Goal: Task Accomplishment & Management: Use online tool/utility

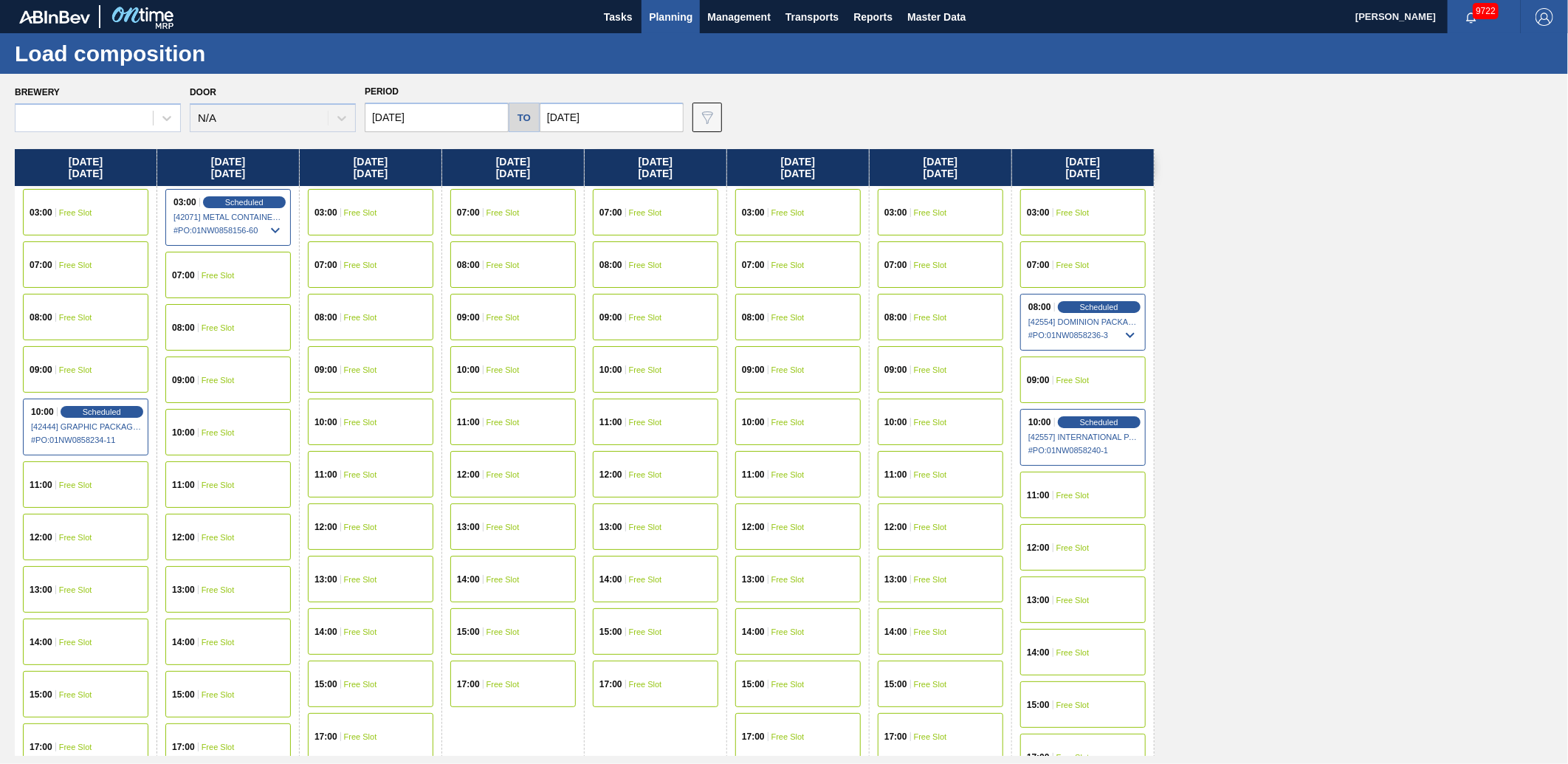
click at [1332, 401] on div "[DATE] 03:00 Free Slot 07:00 Free Slot 08:00 Free Slot 09:00 Free Slot 10:00 Sc…" at bounding box center [788, 452] width 1546 height 607
click at [921, 372] on span "Free Slot" at bounding box center [930, 369] width 33 height 9
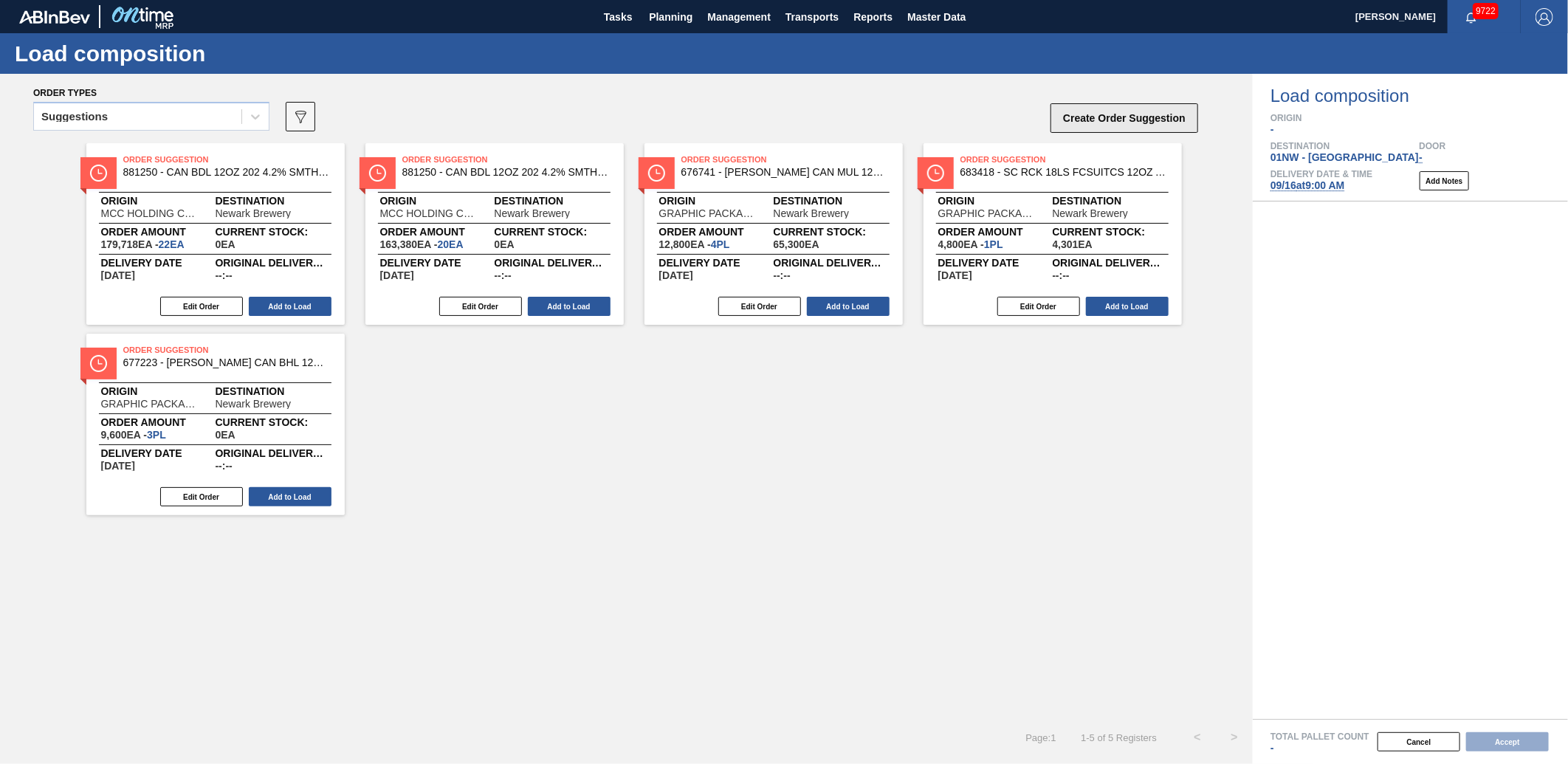
click at [1095, 118] on button "Create Order Suggestion" at bounding box center [1124, 118] width 148 height 29
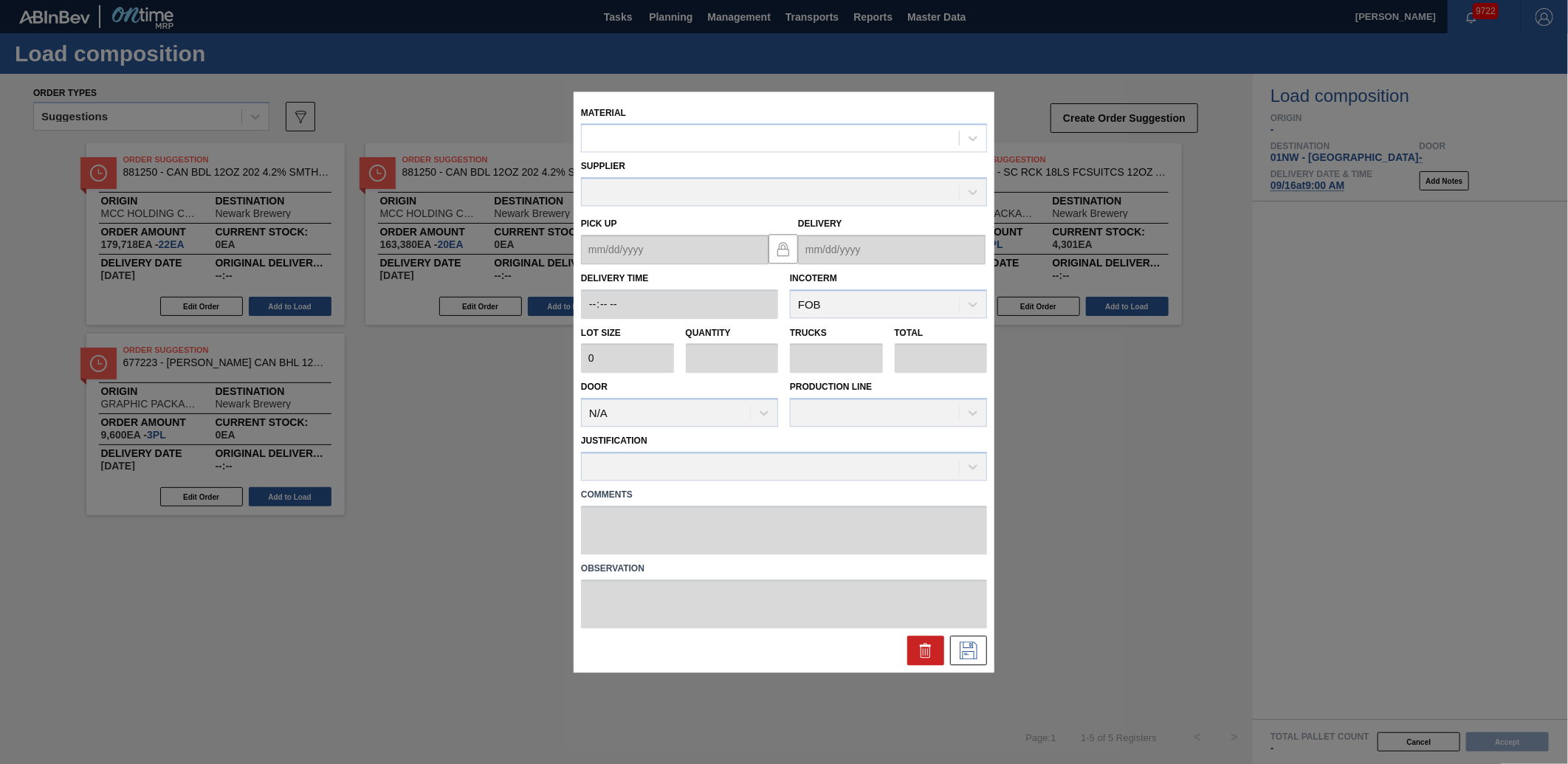
drag, startPoint x: 504, startPoint y: 116, endPoint x: 510, endPoint y: 131, distance: 16.2
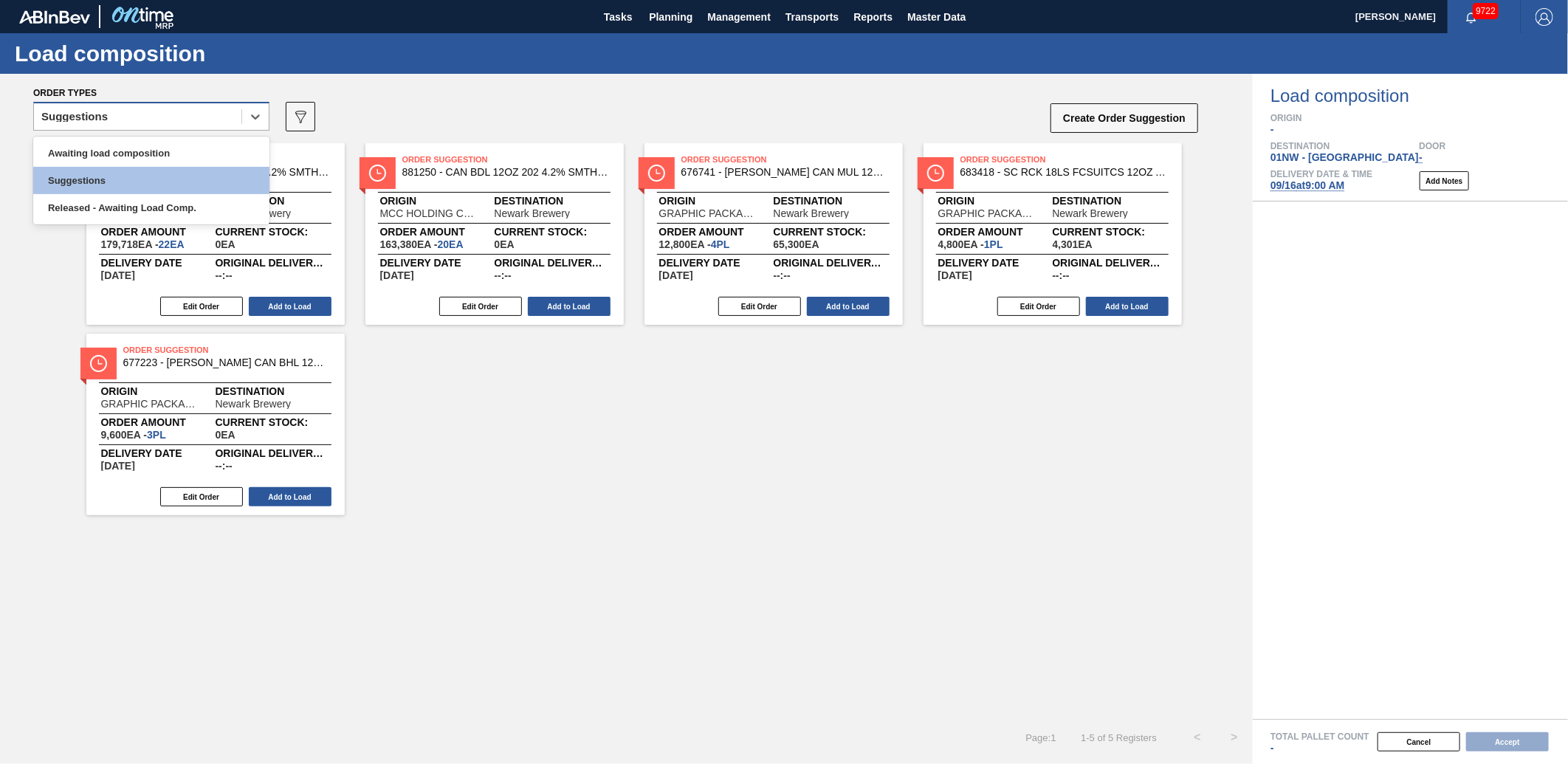
click at [227, 113] on div "Suggestions" at bounding box center [137, 117] width 208 height 21
click at [189, 152] on div "Awaiting load composition" at bounding box center [151, 153] width 236 height 28
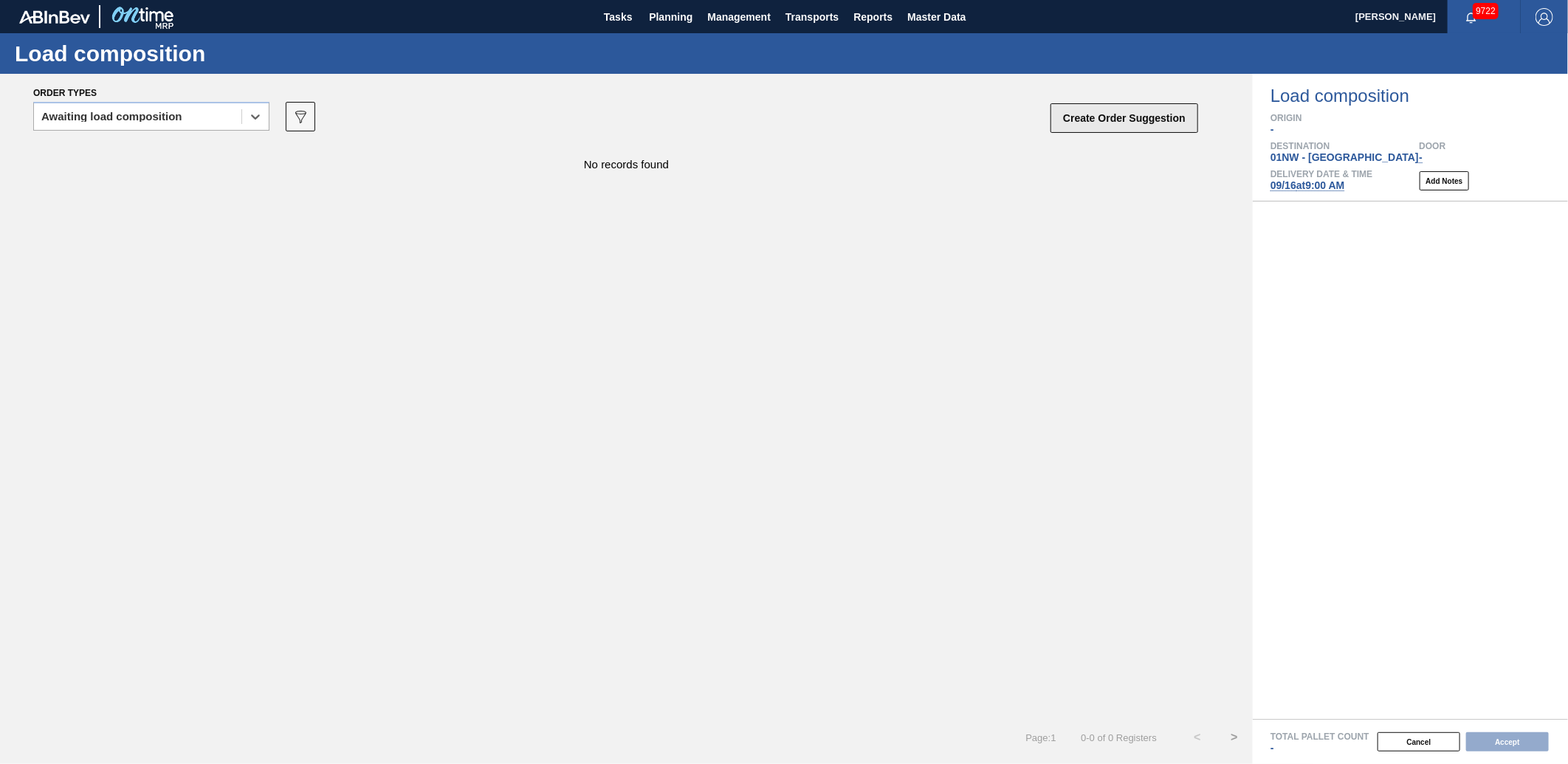
click at [1133, 120] on button "Create Order Suggestion" at bounding box center [1124, 118] width 148 height 29
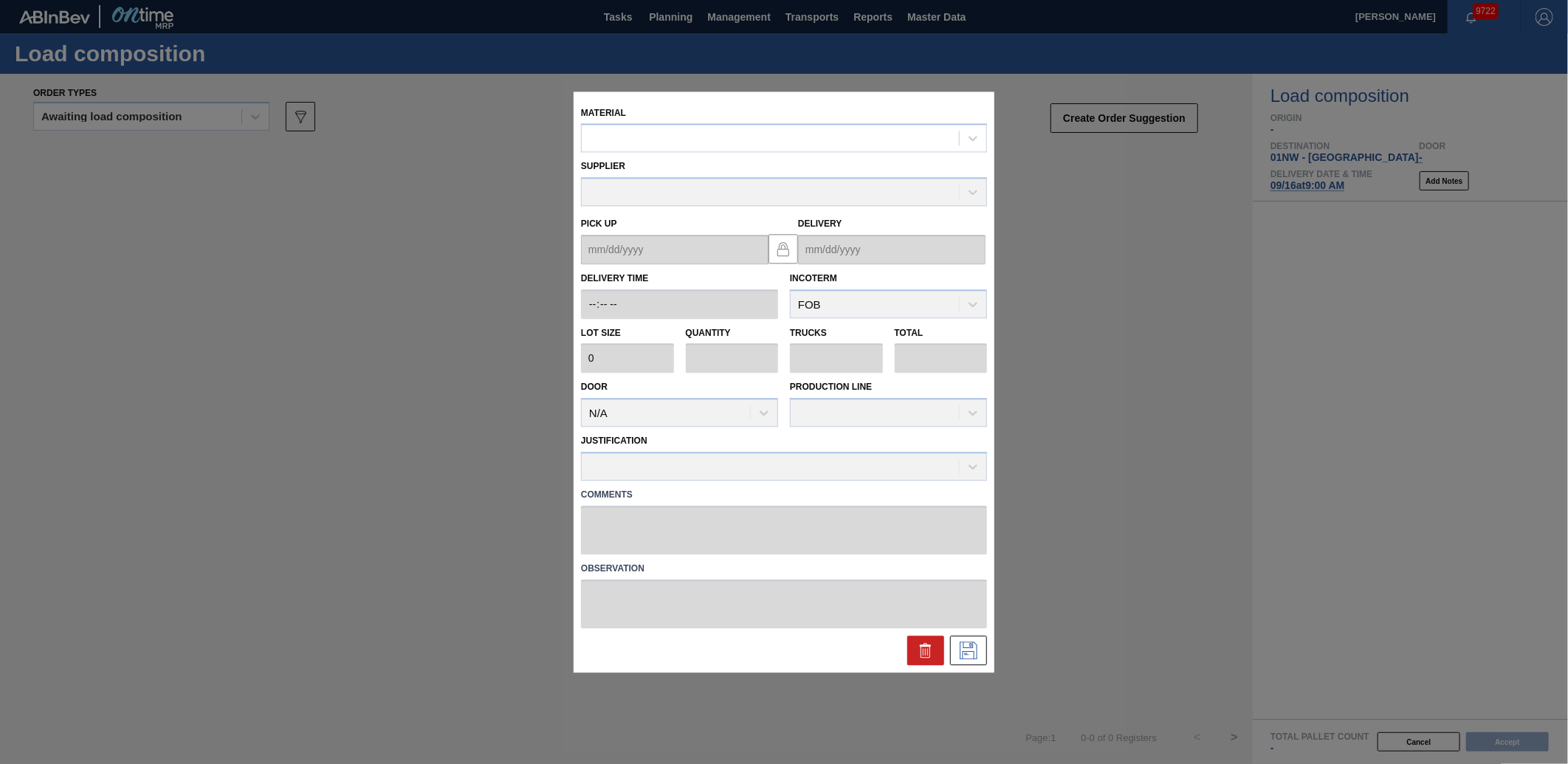
click at [612, 155] on div "Supplier" at bounding box center [784, 180] width 418 height 54
click at [623, 153] on div at bounding box center [784, 138] width 406 height 28
type input "677376"
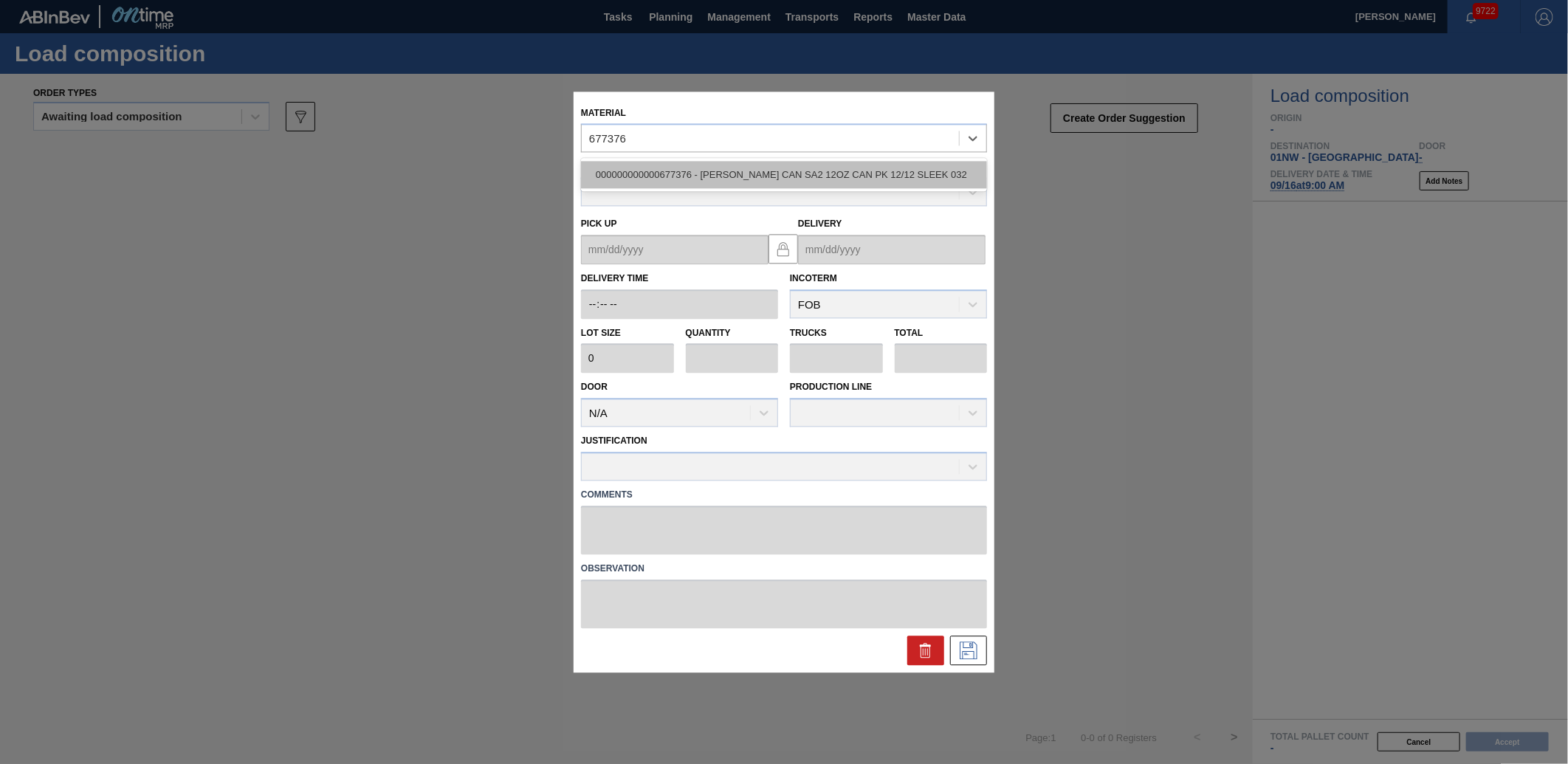
click at [670, 178] on div "000000000000677376 - [PERSON_NAME] CAN SA2 12OZ CAN PK 12/12 SLEEK 032" at bounding box center [784, 175] width 406 height 28
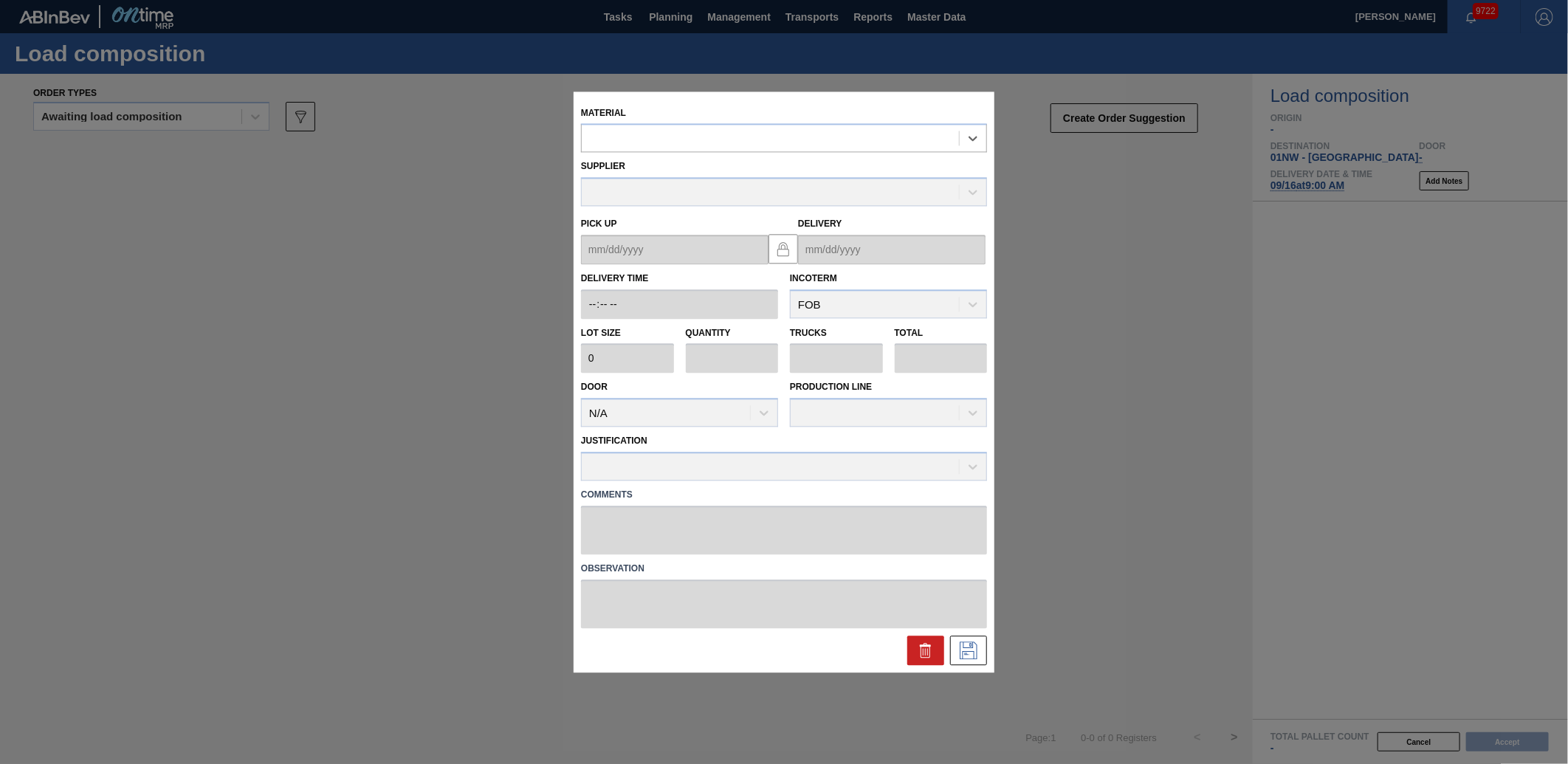
type input "5,400"
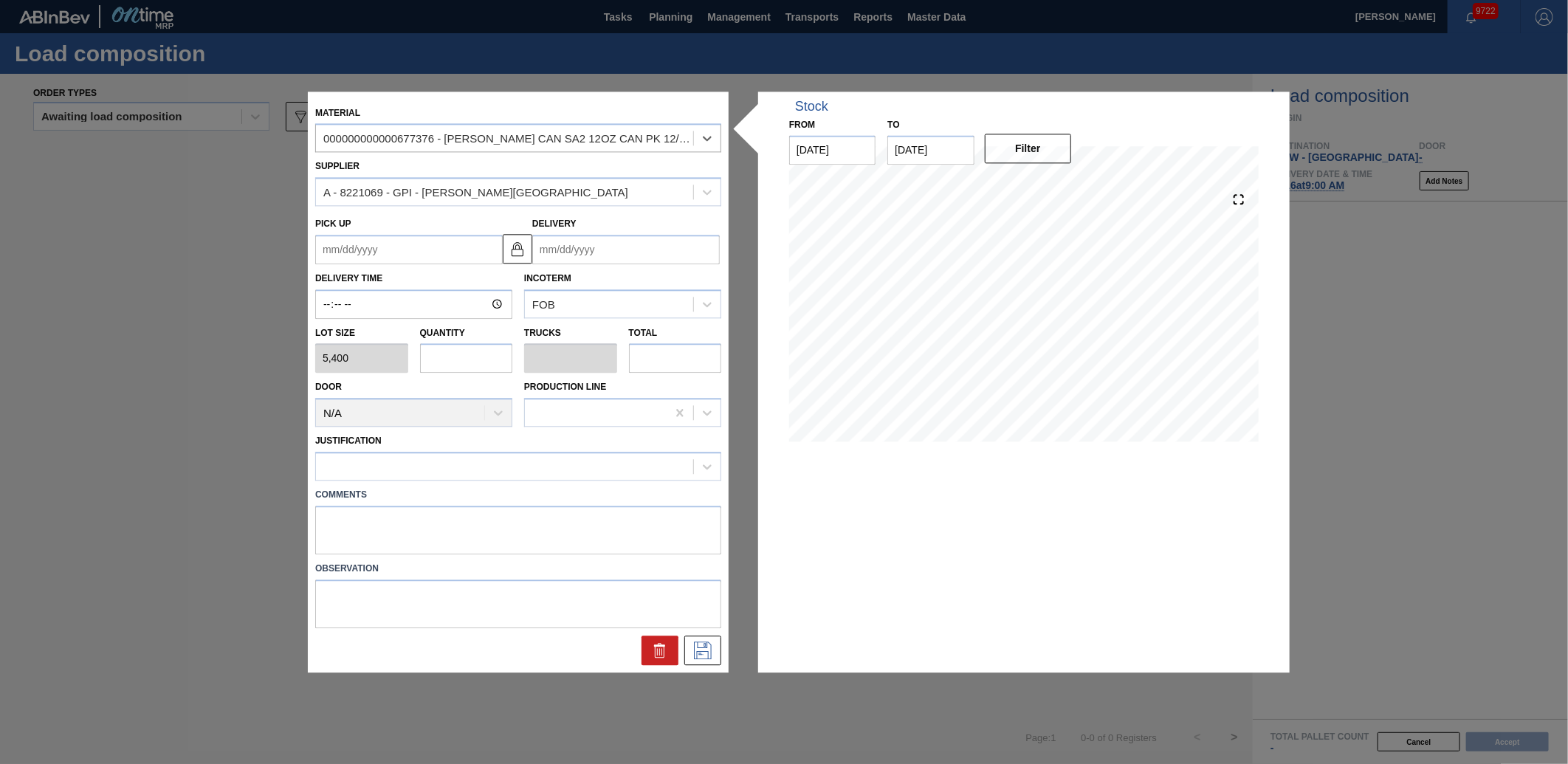
click at [480, 370] on input "text" at bounding box center [466, 358] width 93 height 29
type input "2"
type input "0.077"
type input "10,800"
type input "2"
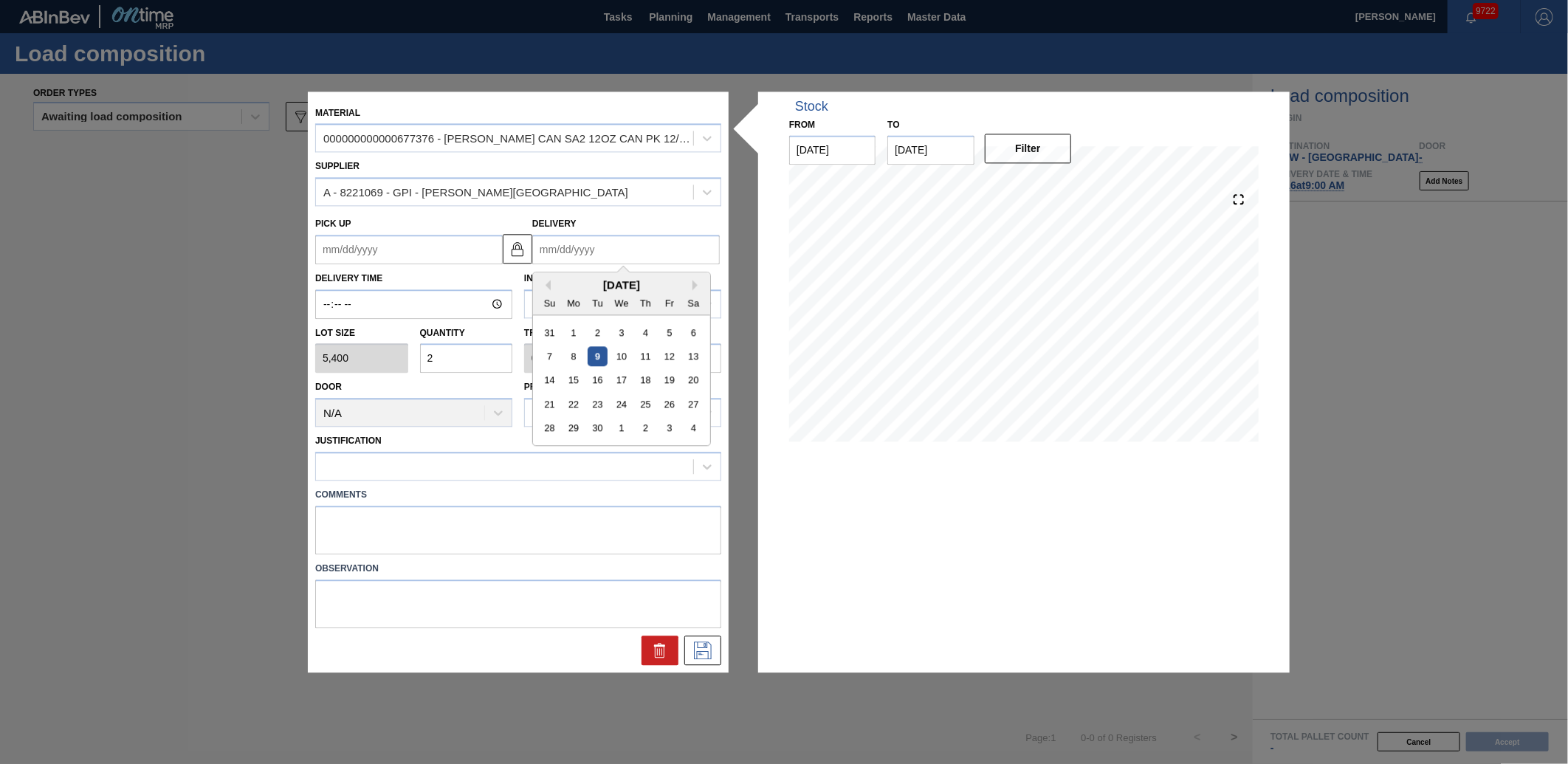
click at [622, 246] on input "Delivery" at bounding box center [627, 249] width 188 height 29
click at [777, 275] on div "Stock From [DATE] to [DATE] Filter" at bounding box center [1024, 281] width 517 height 365
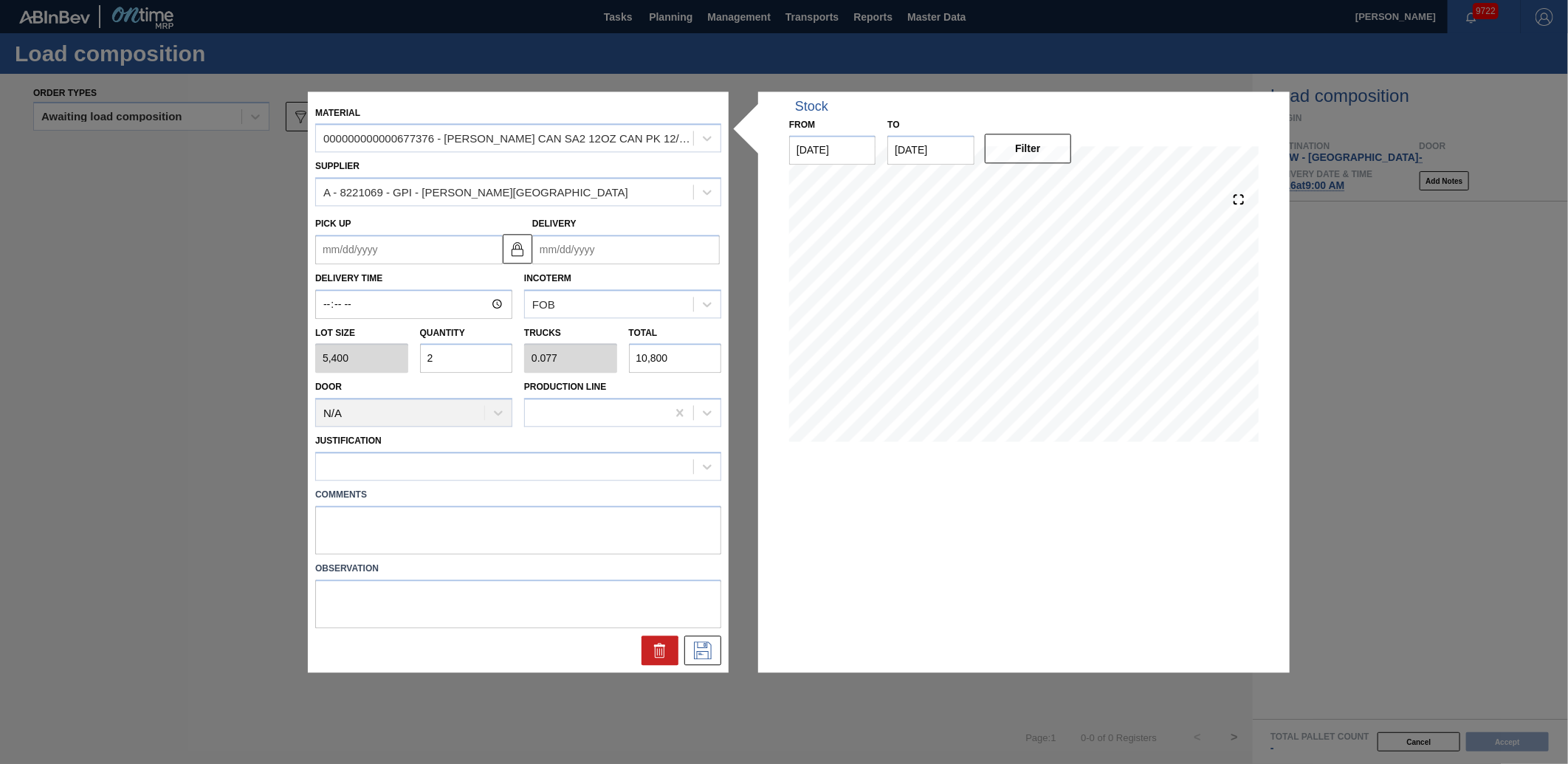
click at [637, 237] on input "Delivery" at bounding box center [627, 249] width 188 height 29
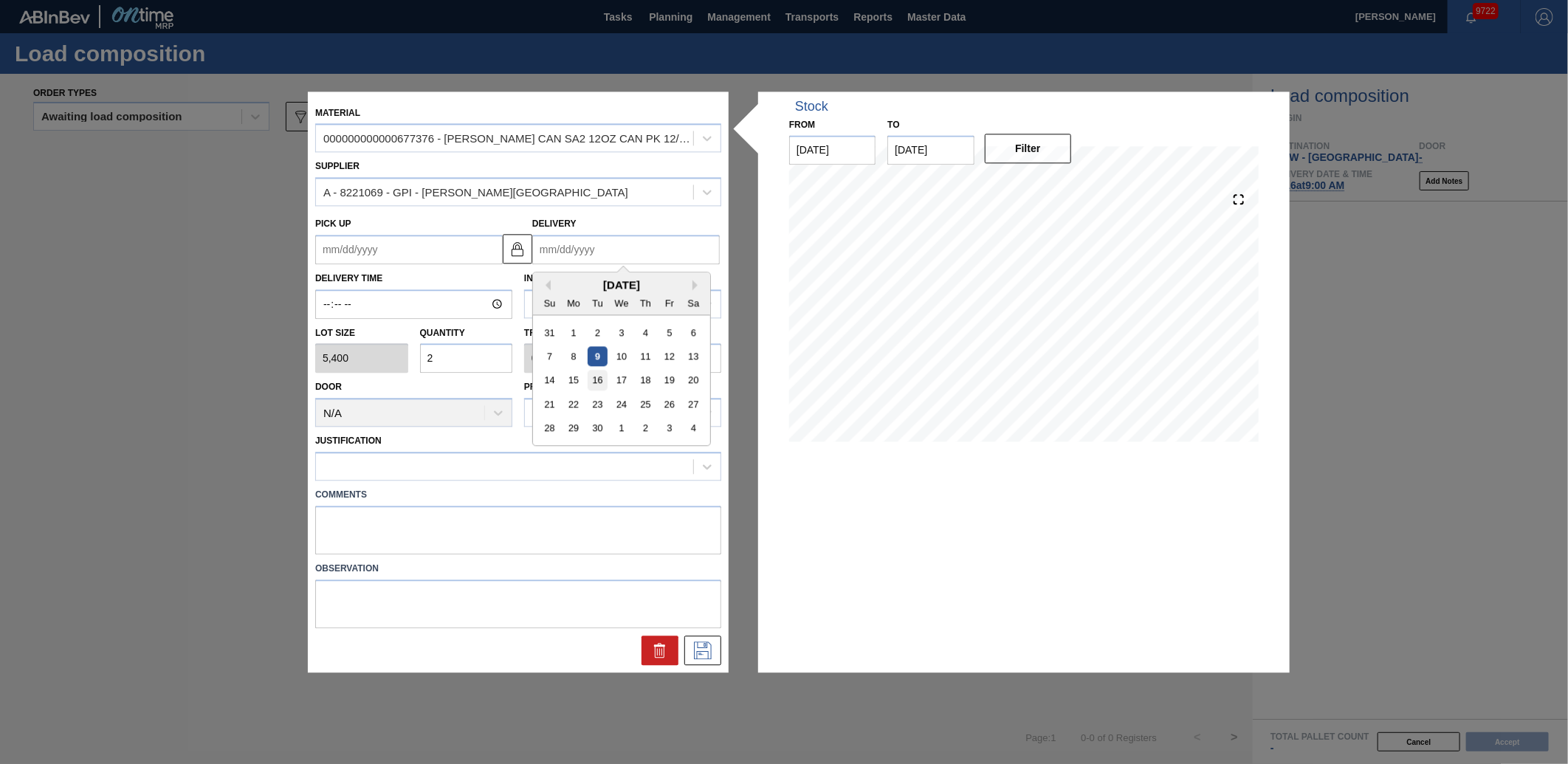
click at [593, 373] on div "16" at bounding box center [597, 380] width 20 height 20
type up "[DATE]"
type input "[DATE]"
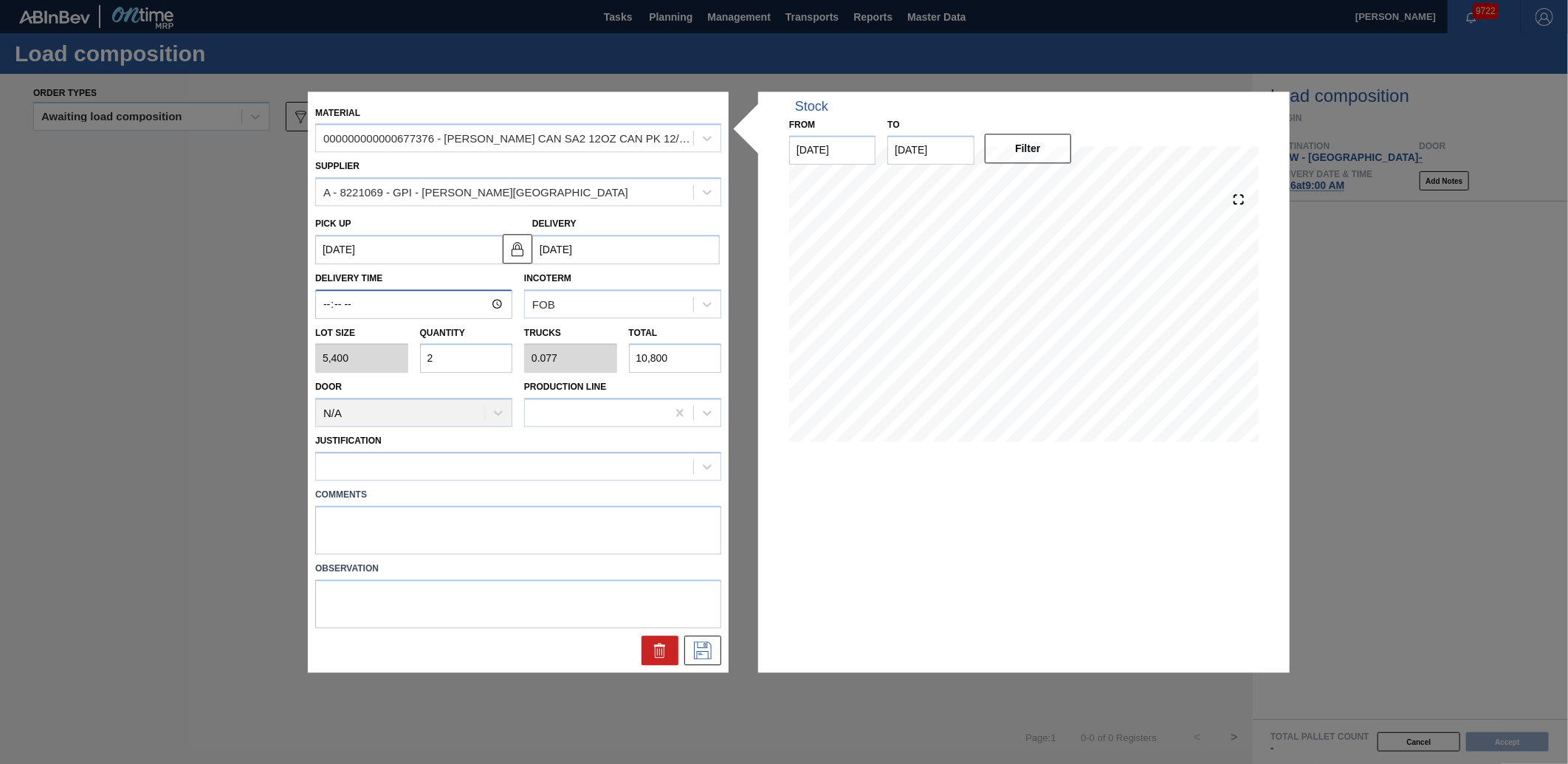
click at [320, 292] on input "Delivery Time" at bounding box center [414, 304] width 197 height 29
type input "10:00"
click at [431, 475] on div at bounding box center [504, 466] width 377 height 21
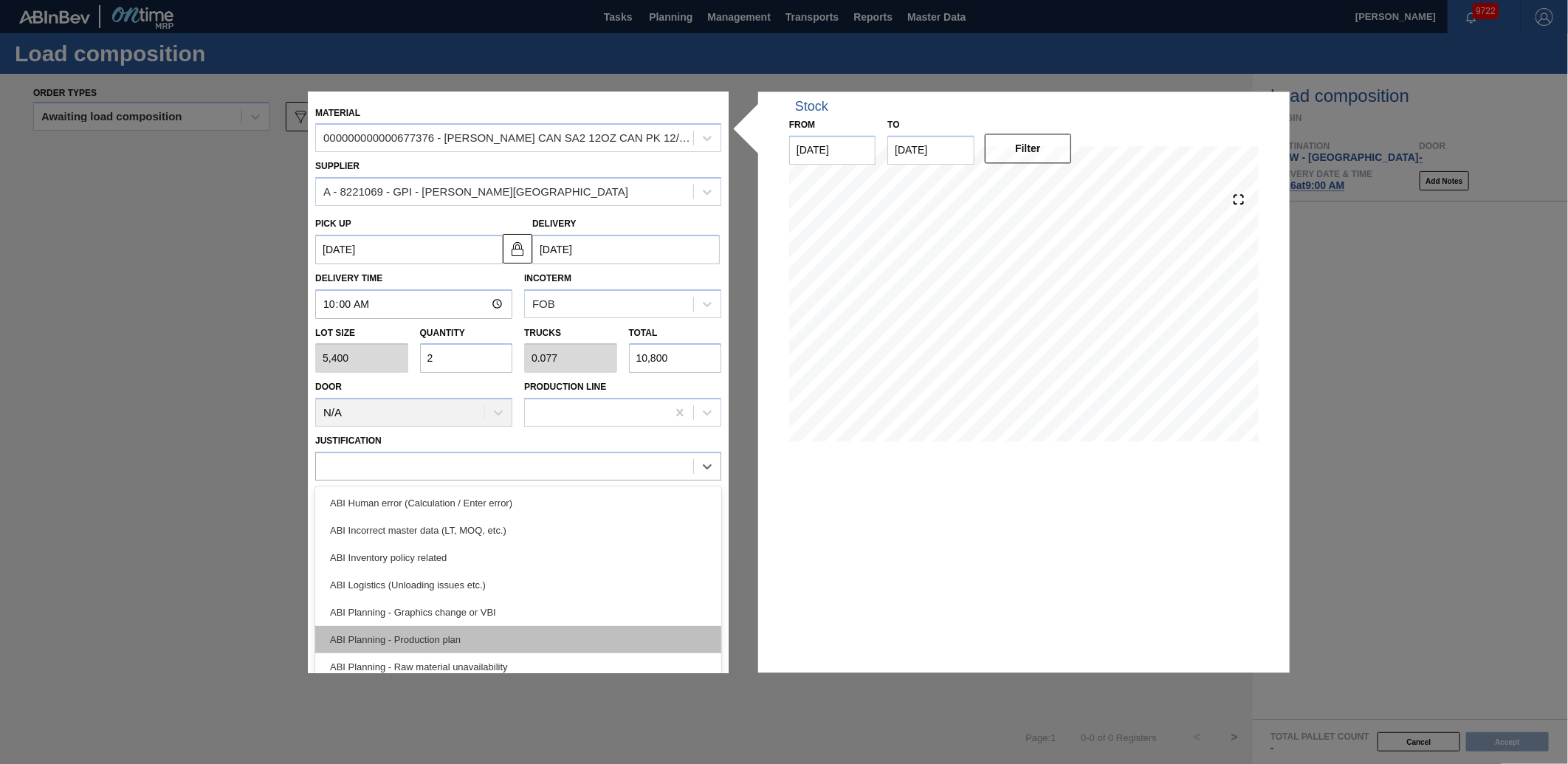
click at [439, 631] on div "ABI Planning - Production plan" at bounding box center [518, 639] width 406 height 28
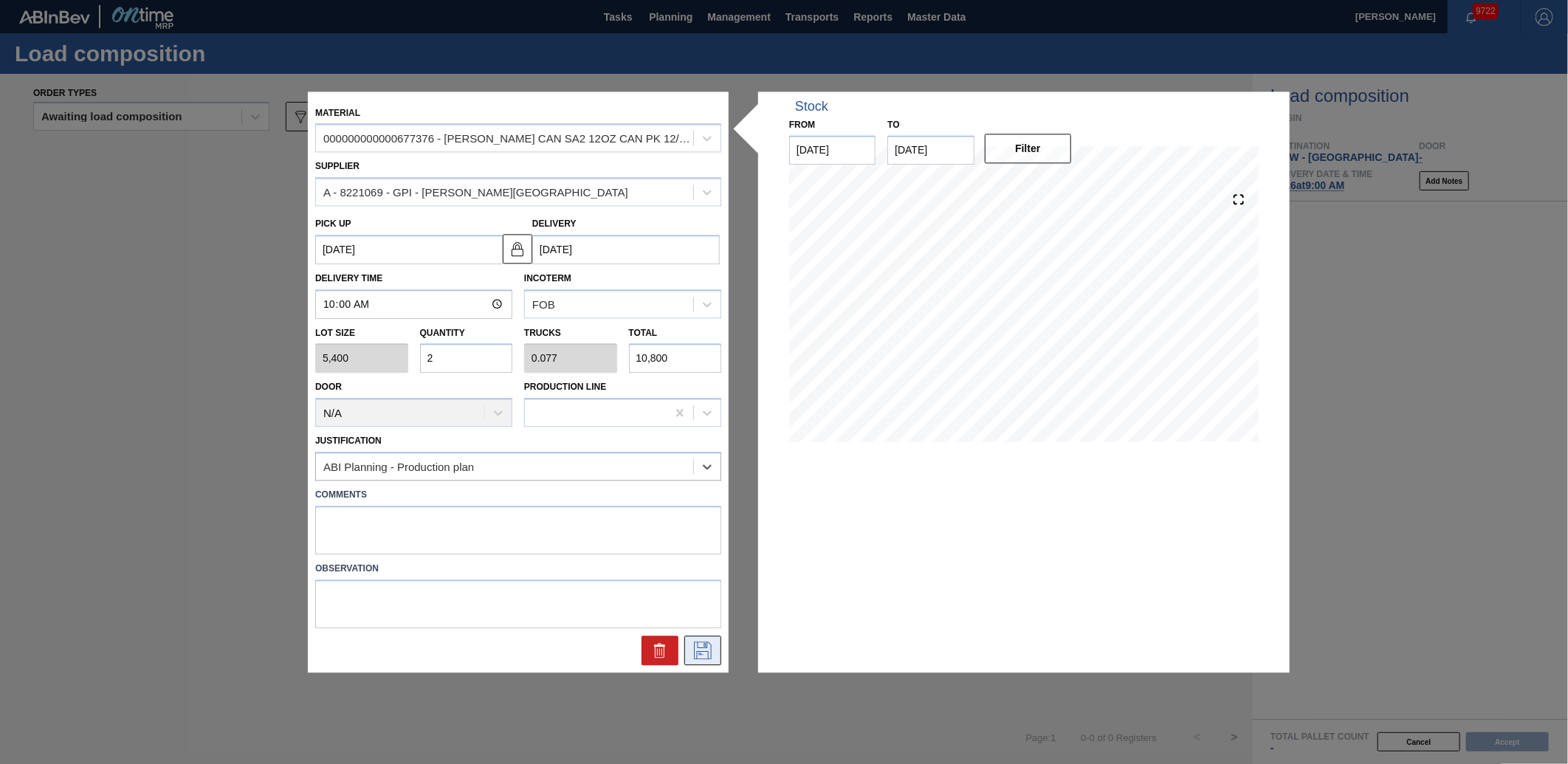
click at [700, 654] on icon at bounding box center [702, 649] width 7 height 12
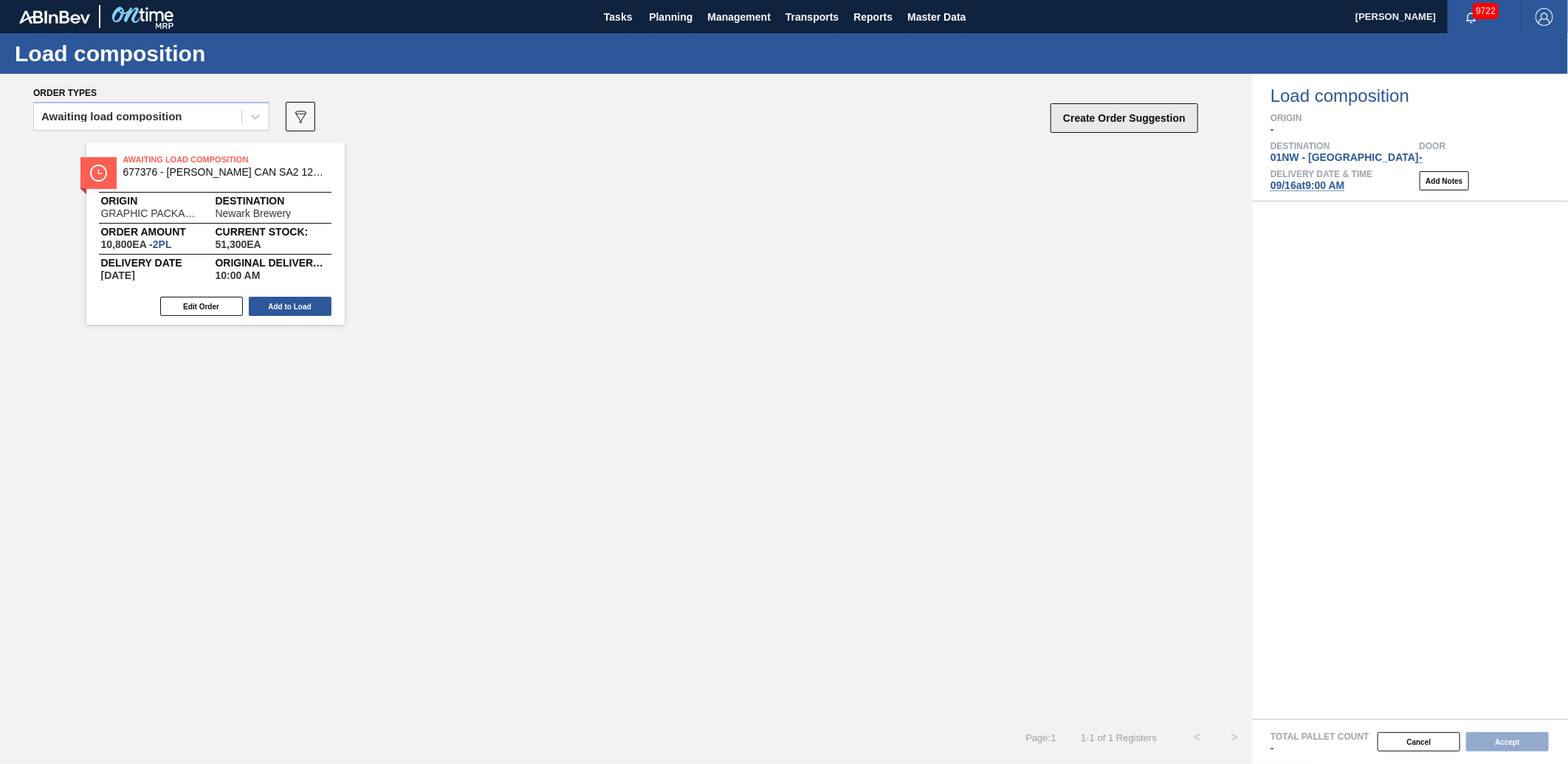
click at [1120, 122] on button "Create Order Suggestion" at bounding box center [1124, 118] width 148 height 29
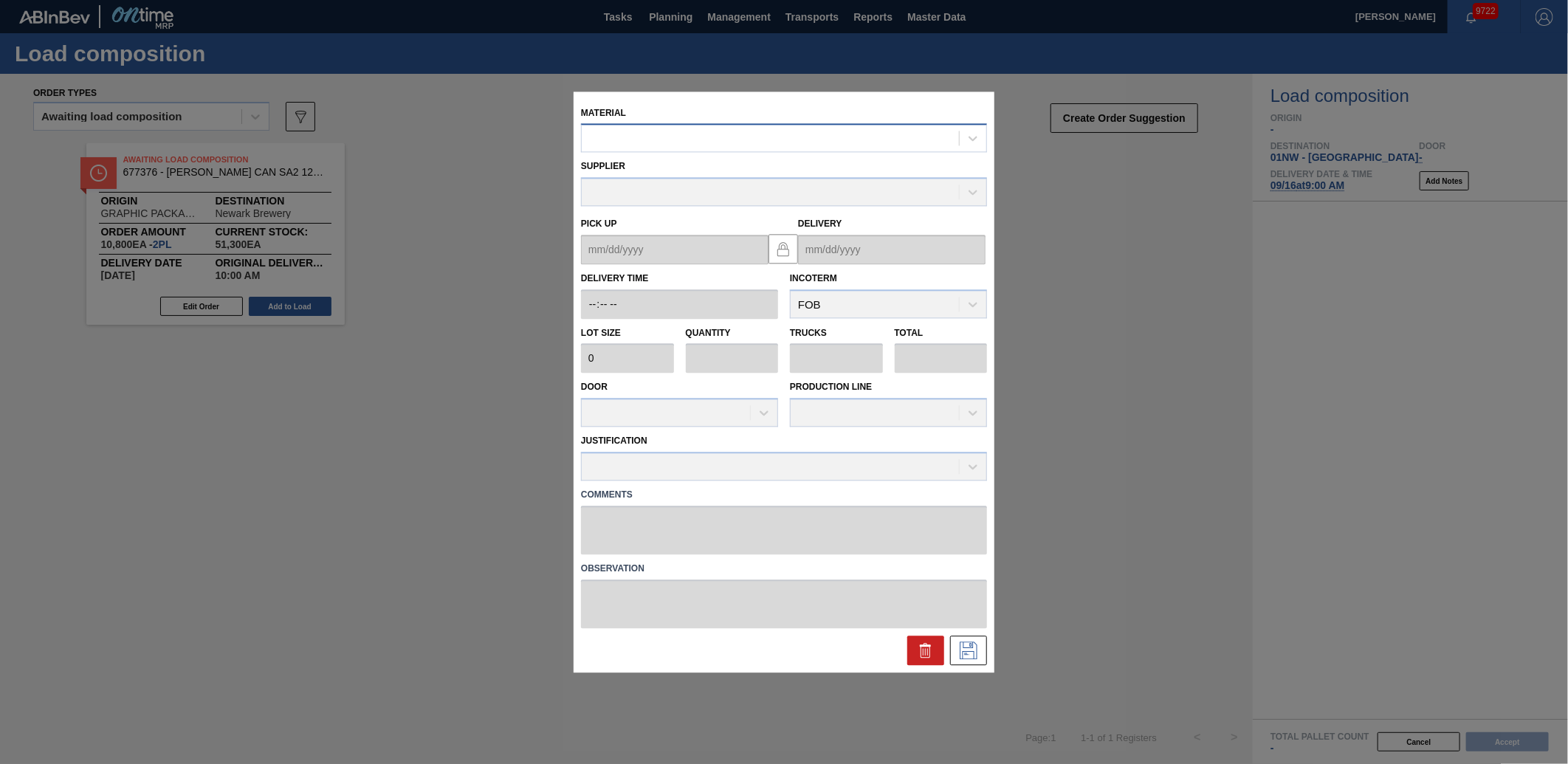
click at [693, 148] on div at bounding box center [770, 138] width 377 height 21
type input "676139"
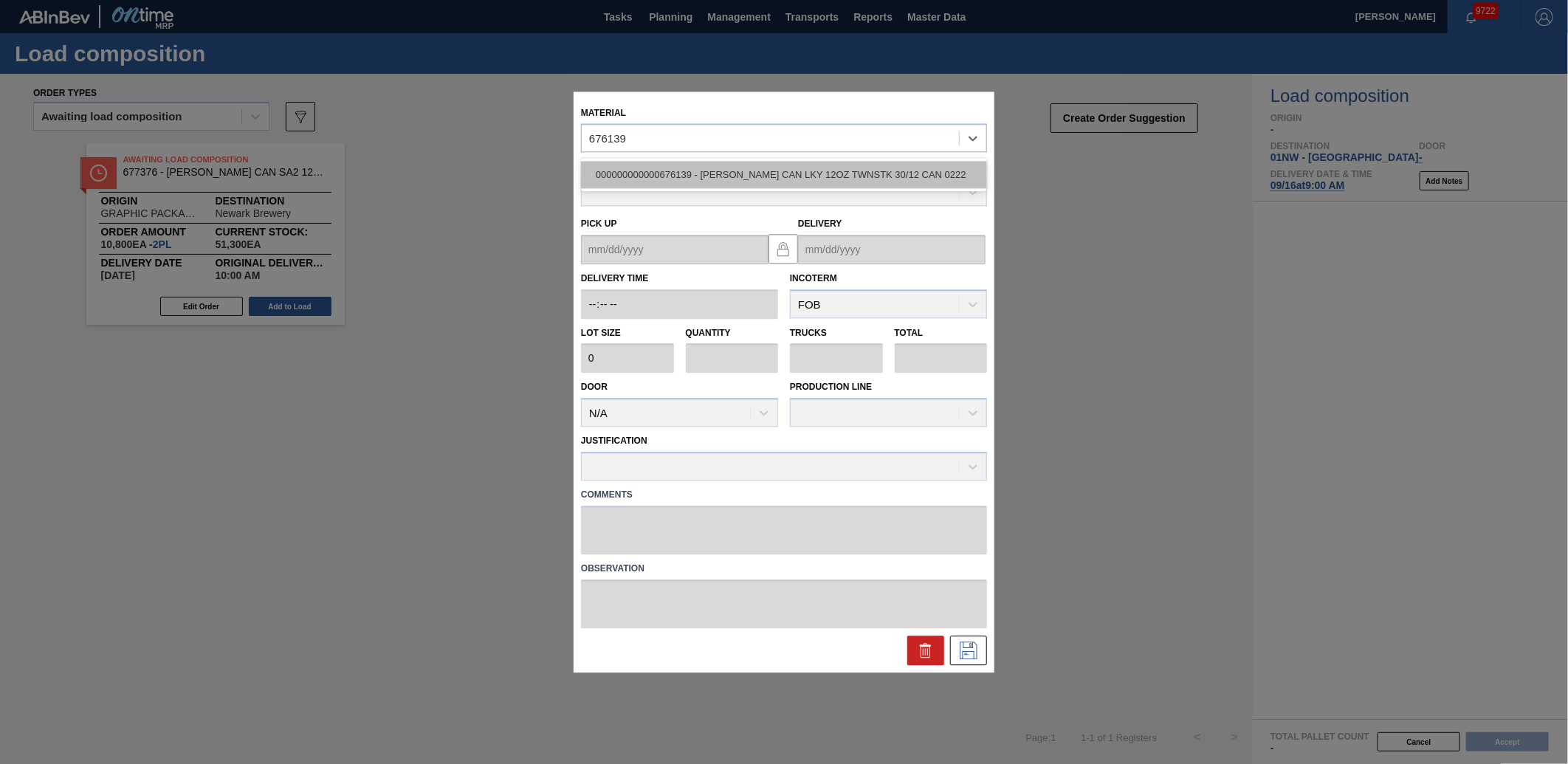
click at [719, 170] on div "000000000000676139 - [PERSON_NAME] CAN LKY 12OZ TWNSTK 30/12 CAN 0222" at bounding box center [784, 175] width 406 height 28
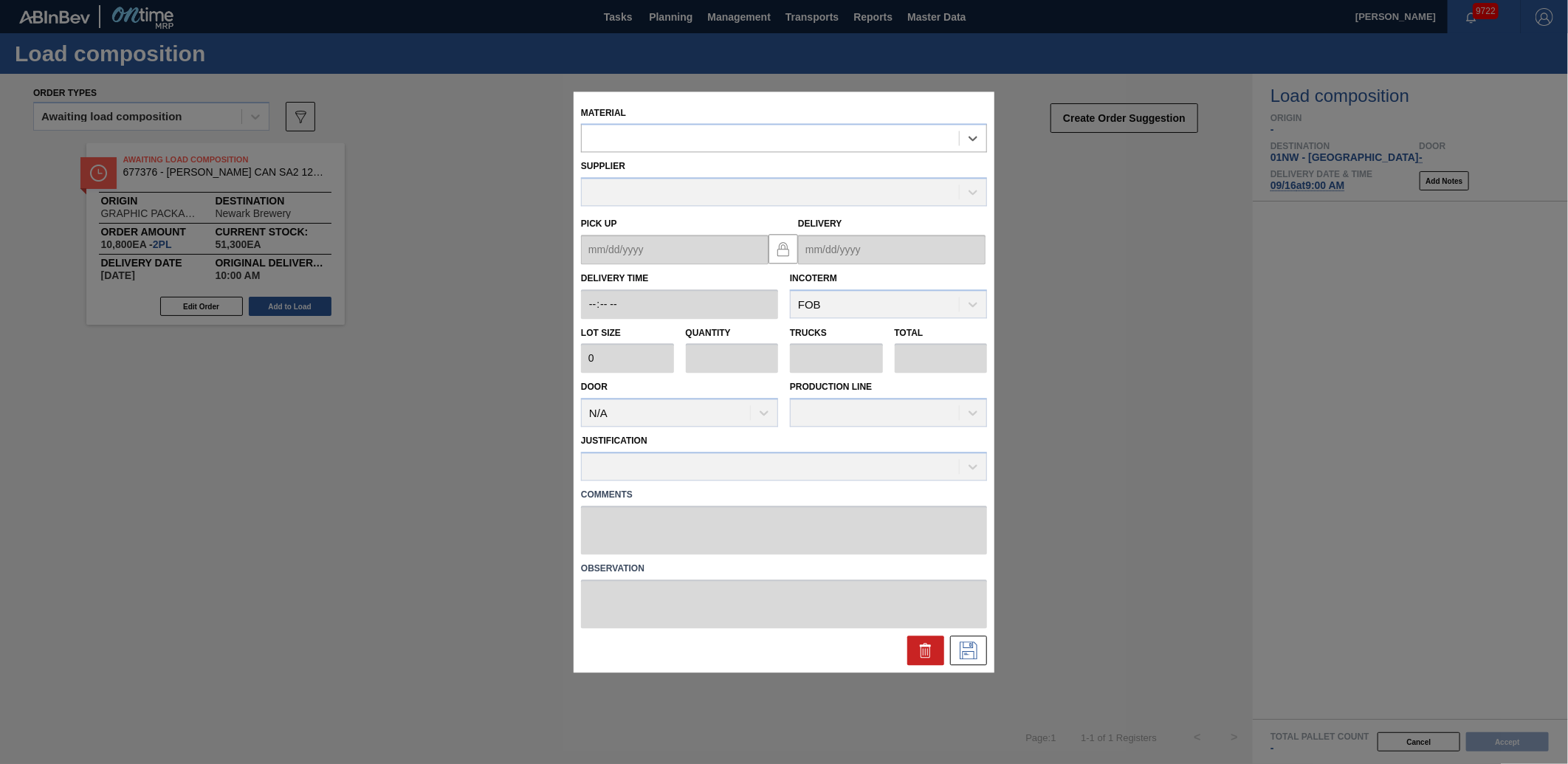
type input "3,200"
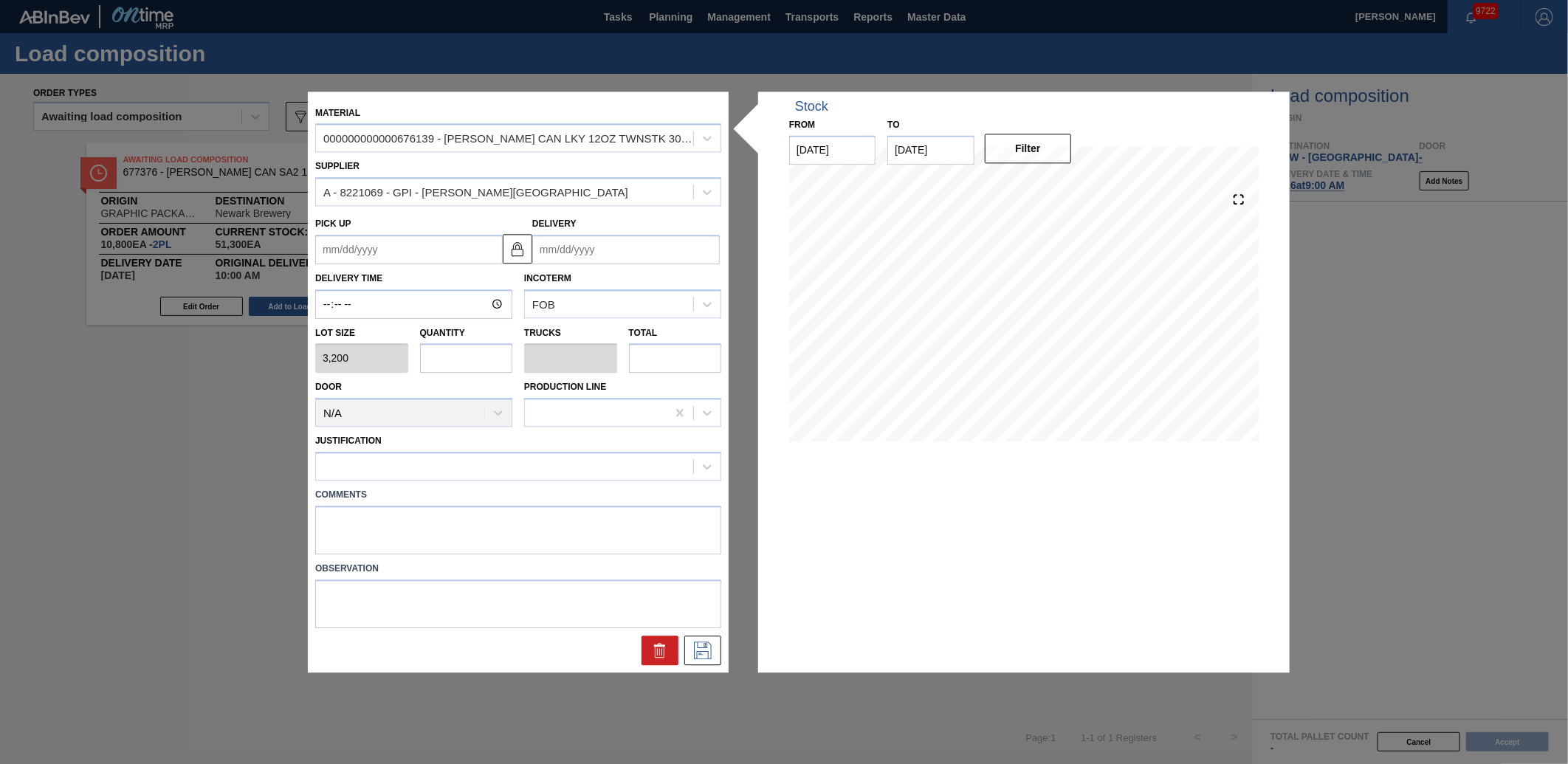
click at [474, 361] on input "text" at bounding box center [466, 358] width 93 height 29
type input "3"
type input "0.115"
type input "9,600"
type input "3"
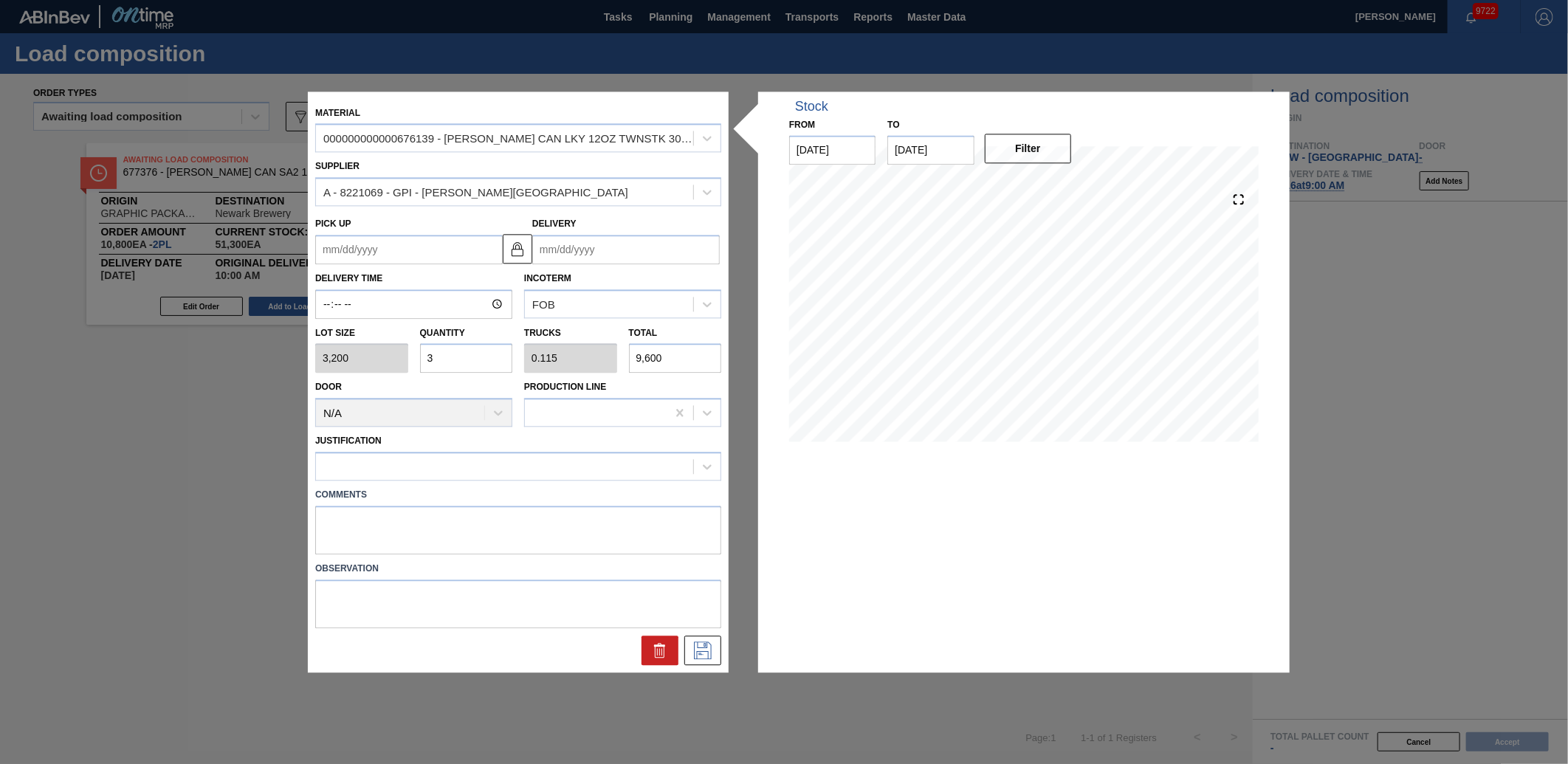
click at [644, 230] on div "Delivery" at bounding box center [627, 239] width 188 height 51
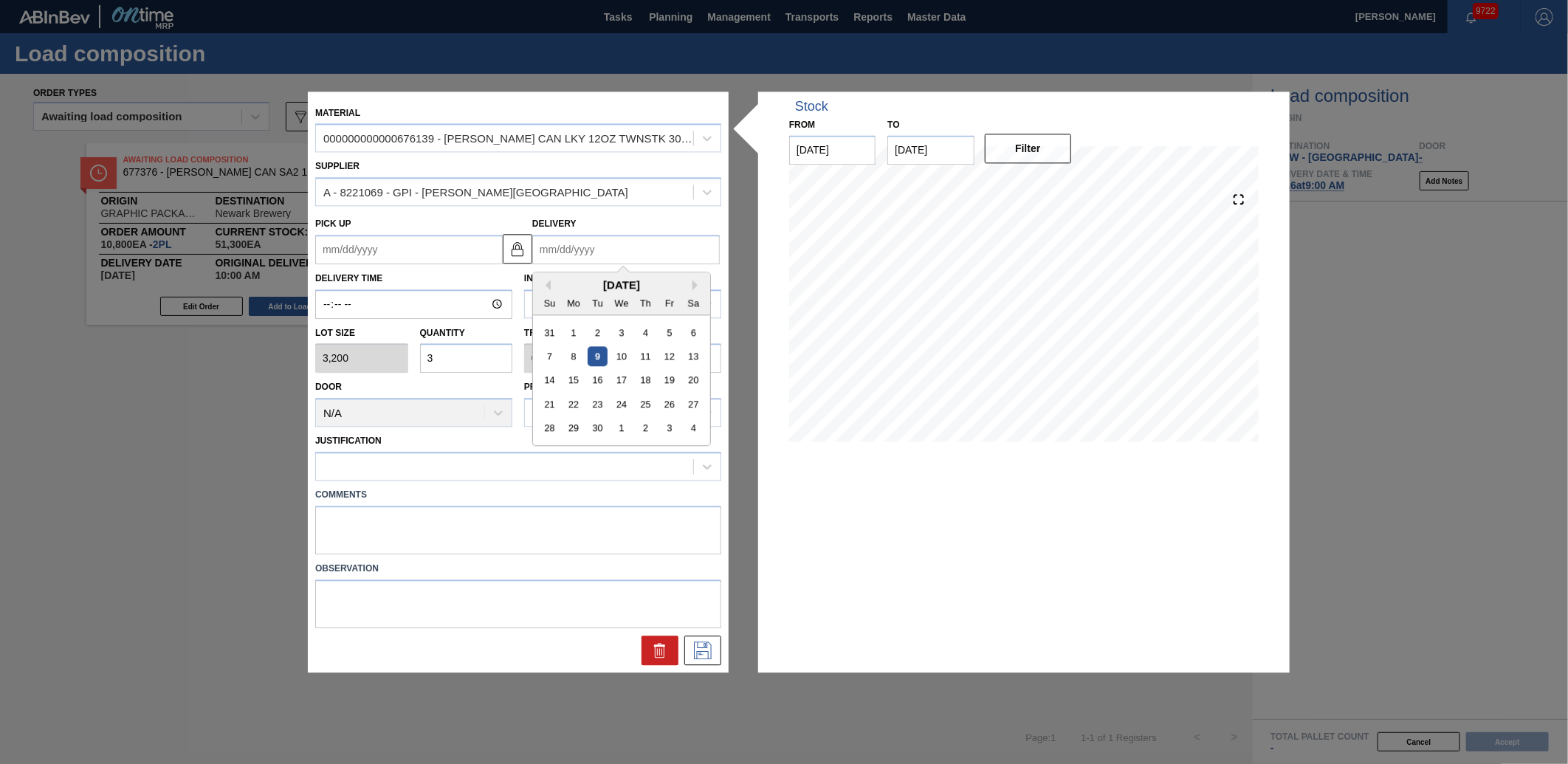
click at [646, 259] on input "Delivery" at bounding box center [627, 249] width 188 height 29
click at [601, 377] on div "16" at bounding box center [597, 380] width 20 height 20
type up "[DATE]"
type input "[DATE]"
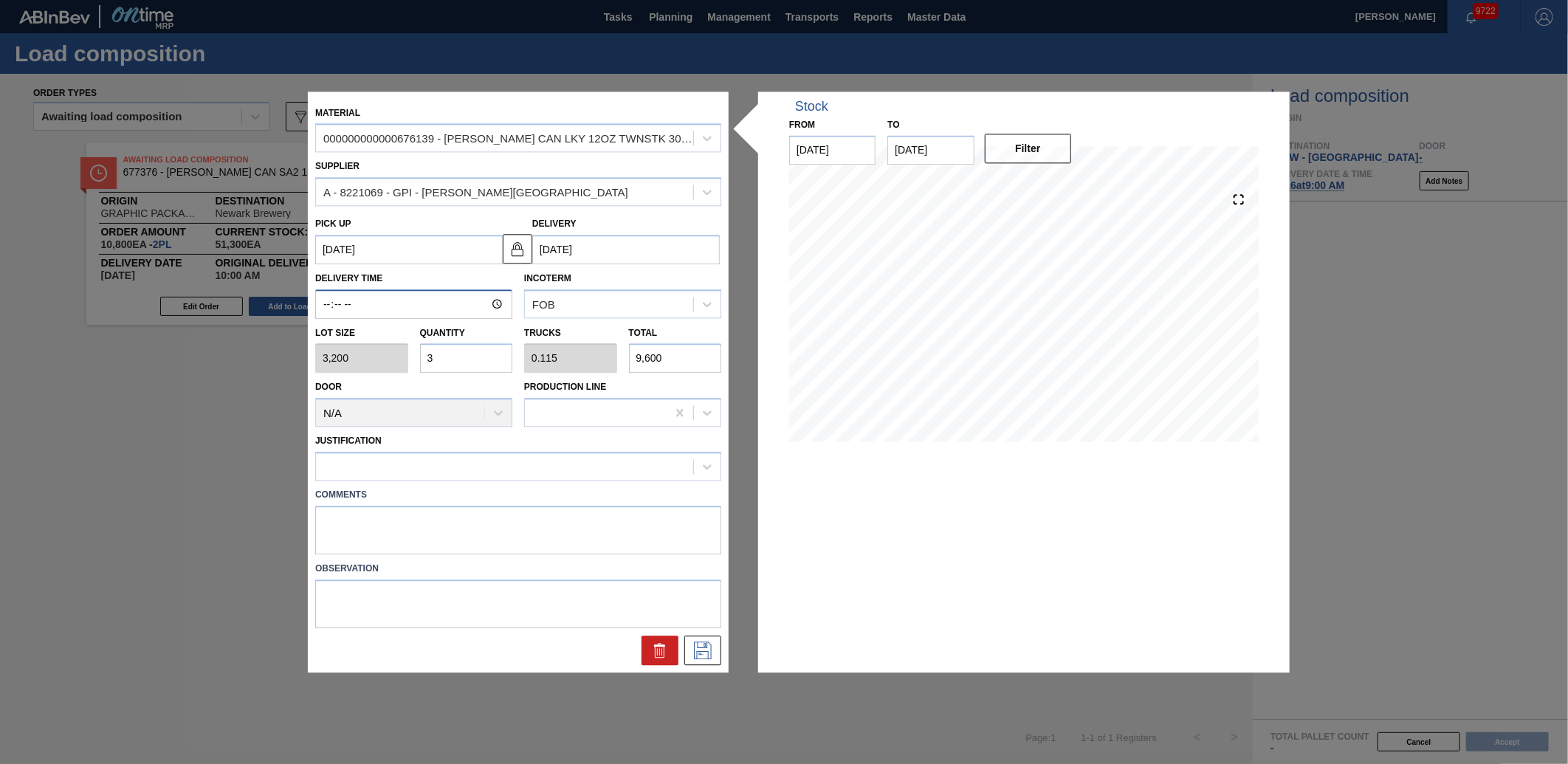
click at [323, 310] on input "Delivery Time" at bounding box center [414, 304] width 197 height 29
type input "10:00"
click at [406, 459] on div at bounding box center [504, 466] width 377 height 21
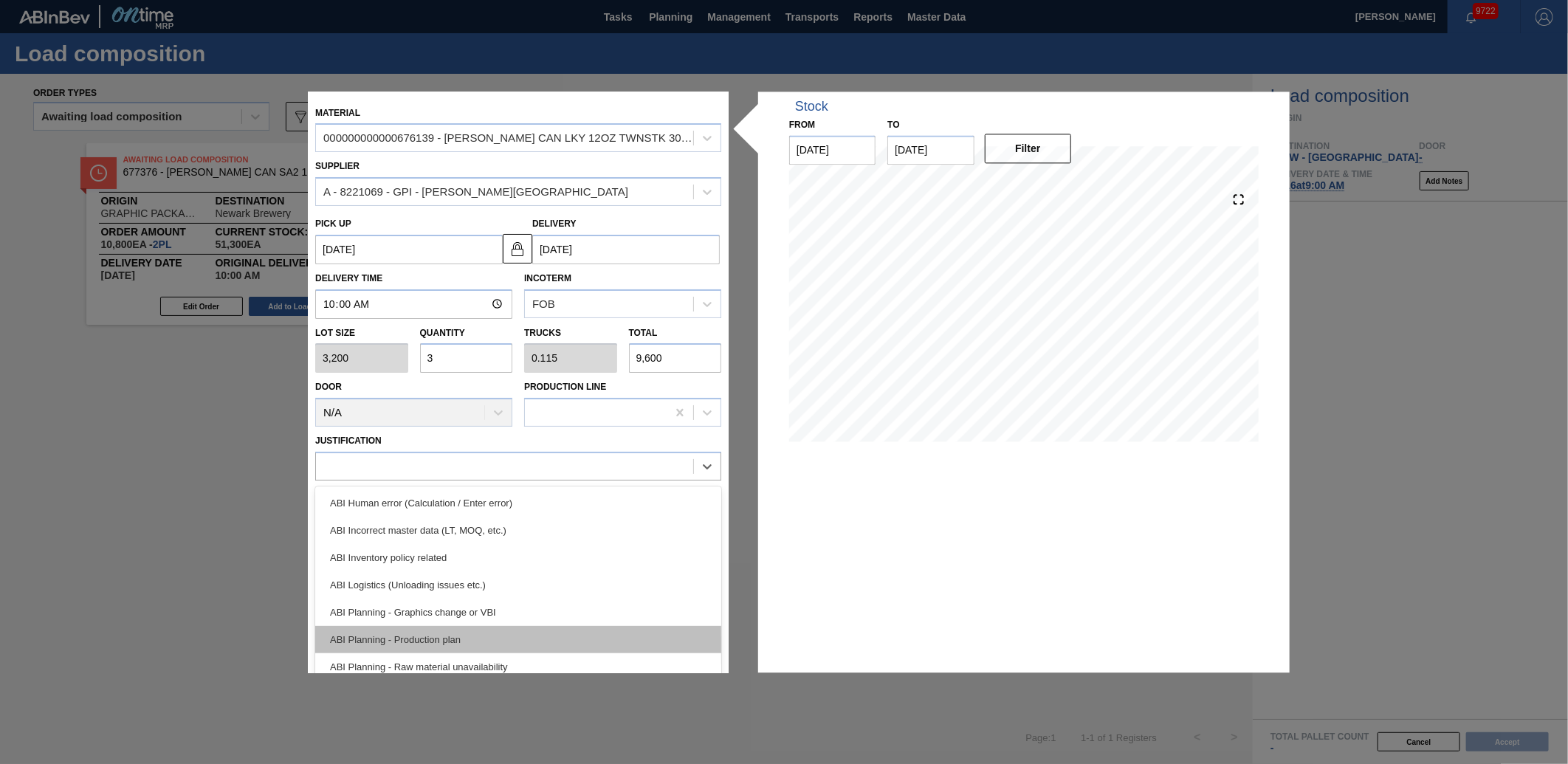
click at [429, 626] on div "ABI Planning - Production plan" at bounding box center [518, 639] width 406 height 28
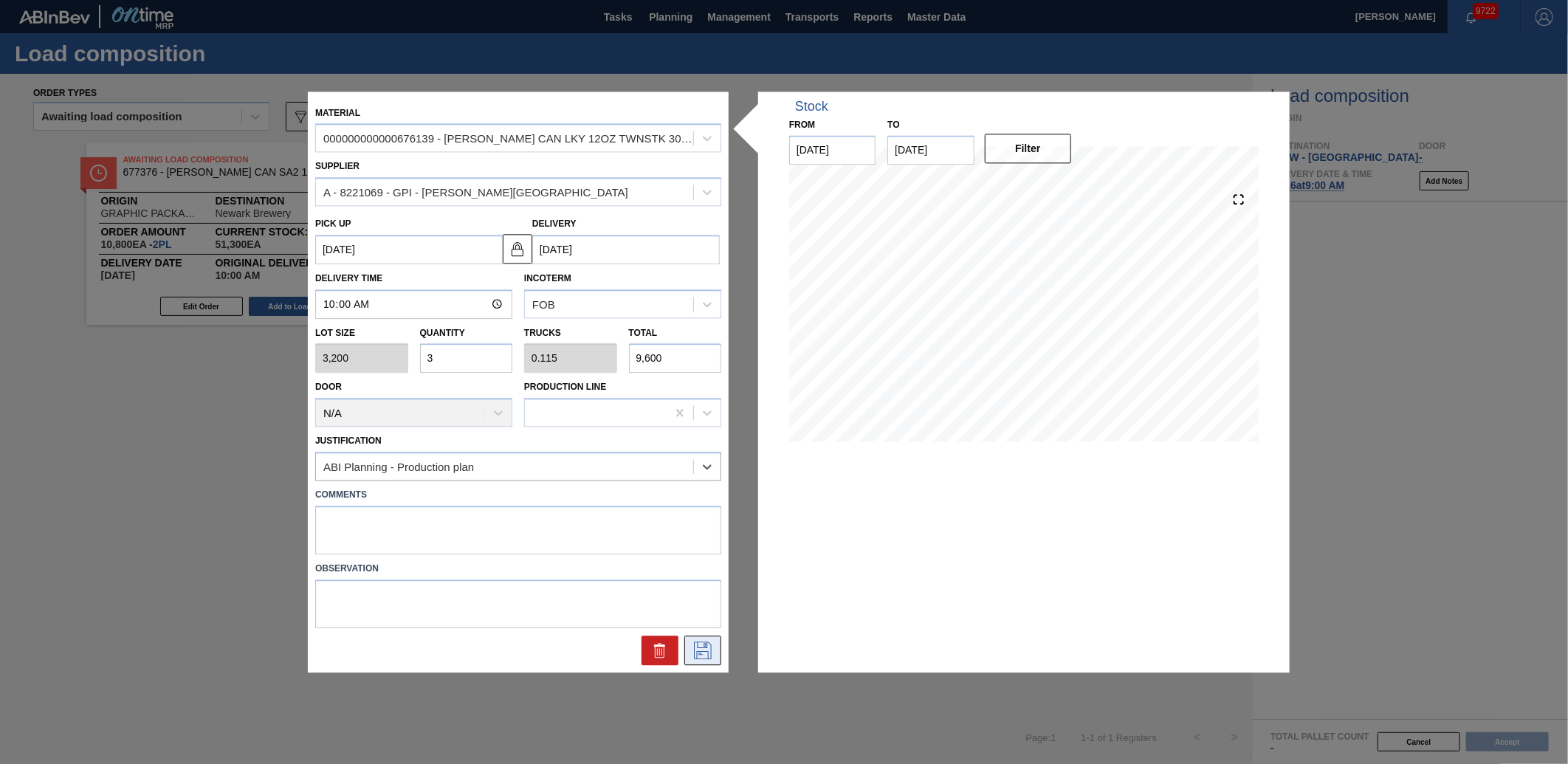
click at [698, 638] on button at bounding box center [702, 650] width 37 height 29
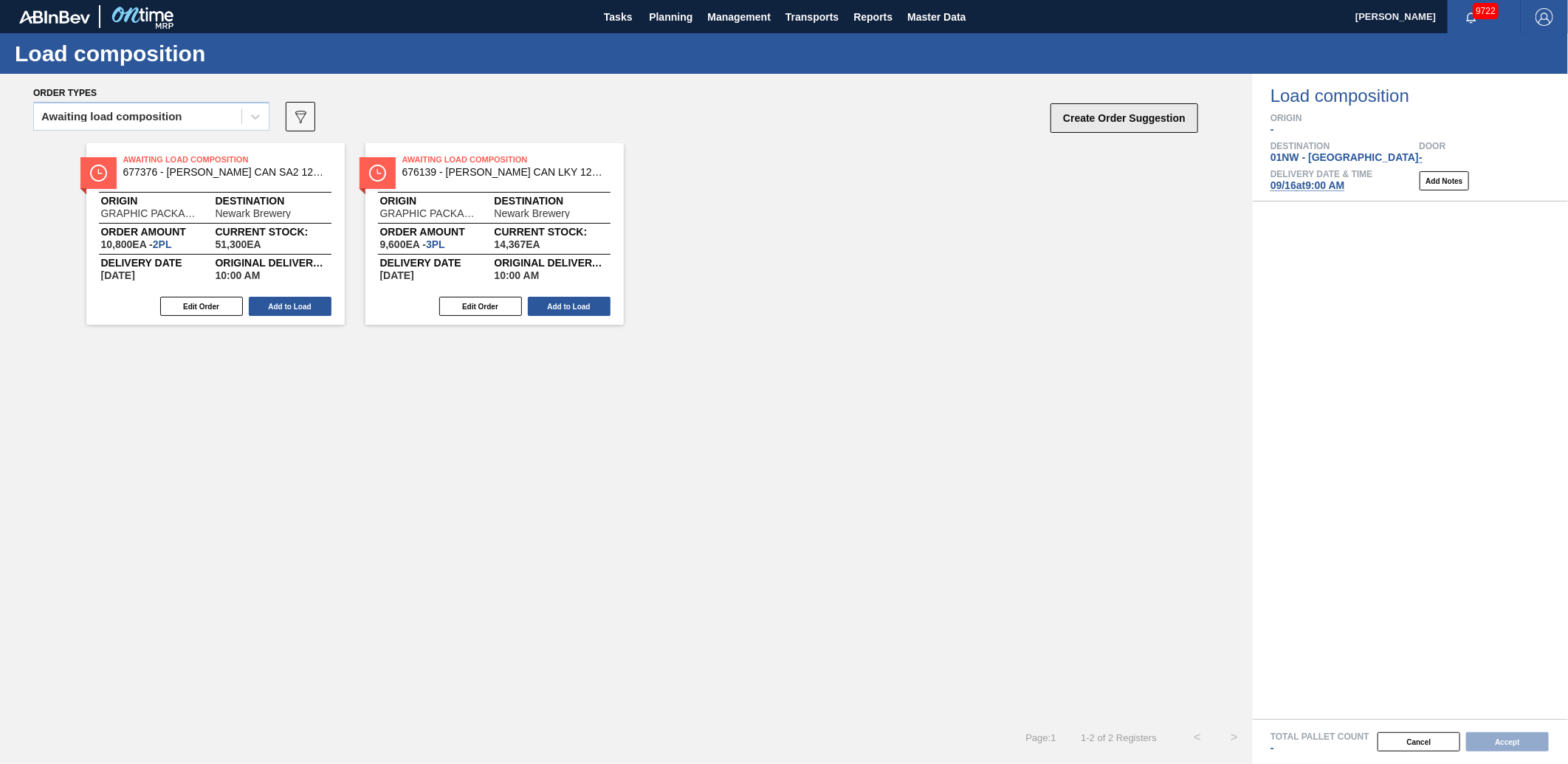
click at [1111, 124] on button "Create Order Suggestion" at bounding box center [1124, 118] width 148 height 29
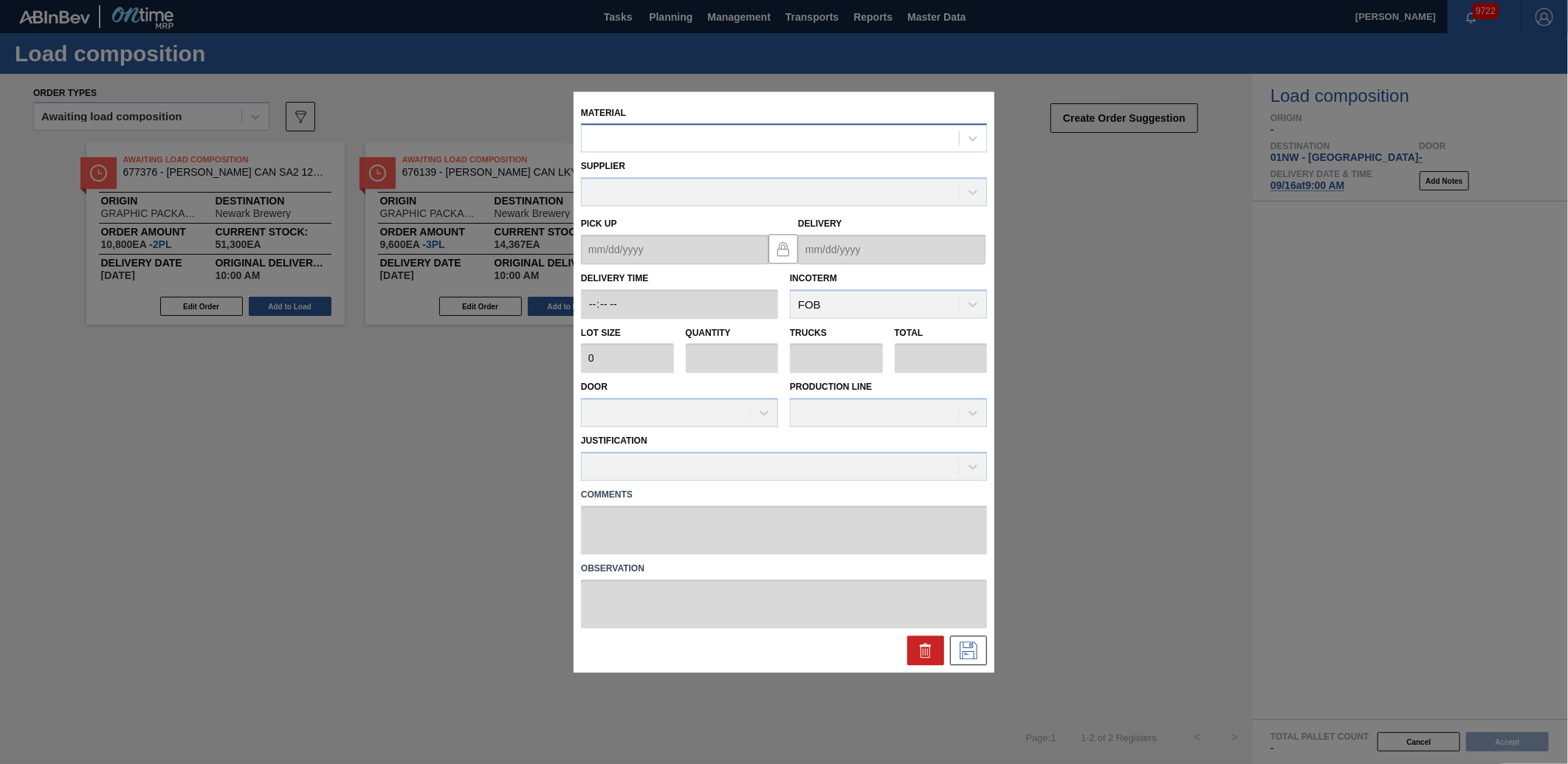
click at [619, 145] on div at bounding box center [770, 138] width 377 height 21
type input "677099"
drag, startPoint x: 641, startPoint y: 129, endPoint x: 421, endPoint y: 128, distance: 220.0
click at [421, 127] on div "Material Select is focused ,type to refine list, press Down to open the menu, S…" at bounding box center [784, 382] width 1568 height 764
type input "677223"
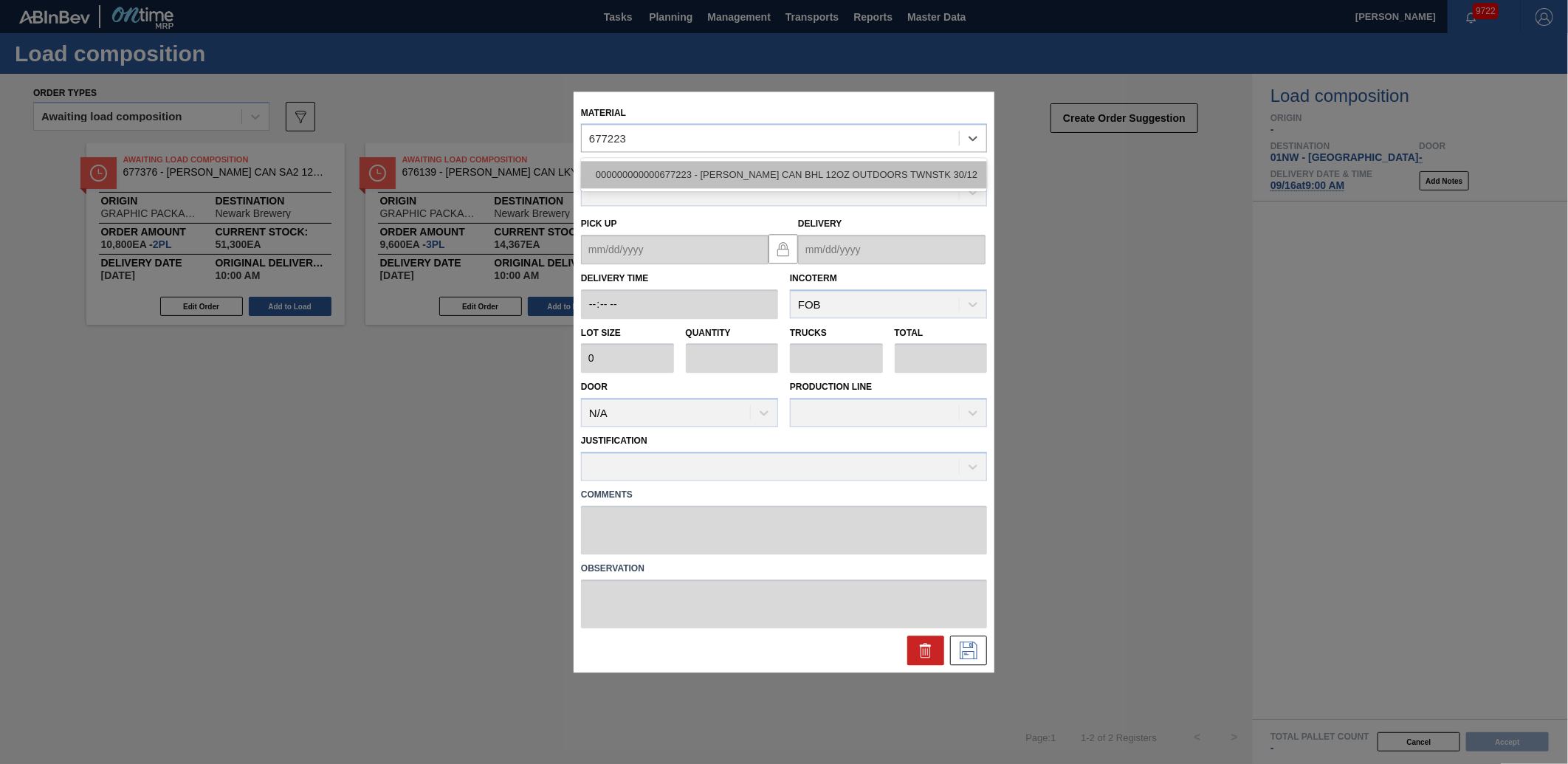
click at [753, 173] on div "000000000000677223 - [PERSON_NAME] CAN BHL 12OZ OUTDOORS TWNSTK 30/12" at bounding box center [784, 175] width 406 height 28
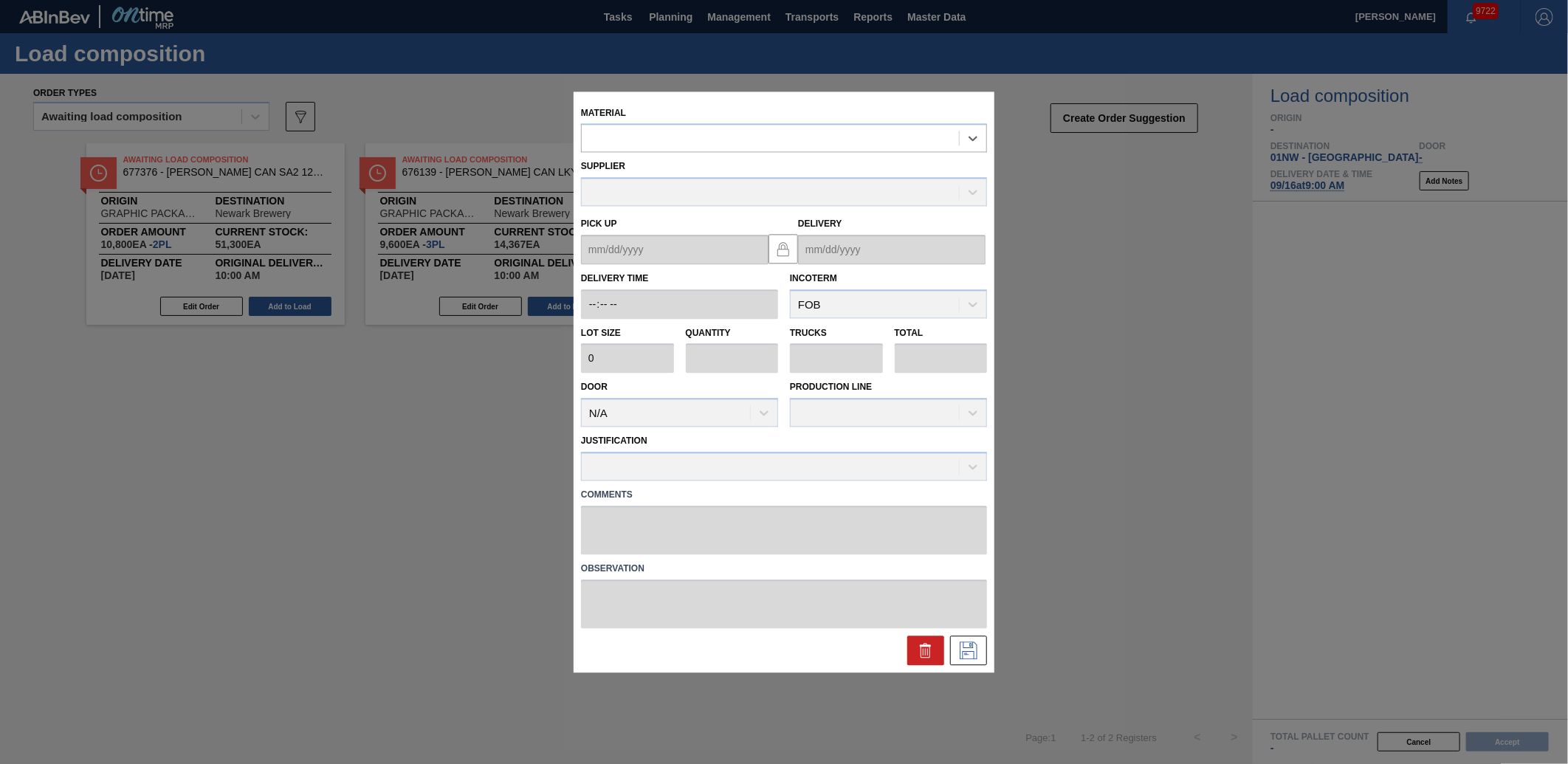
type input "3,200"
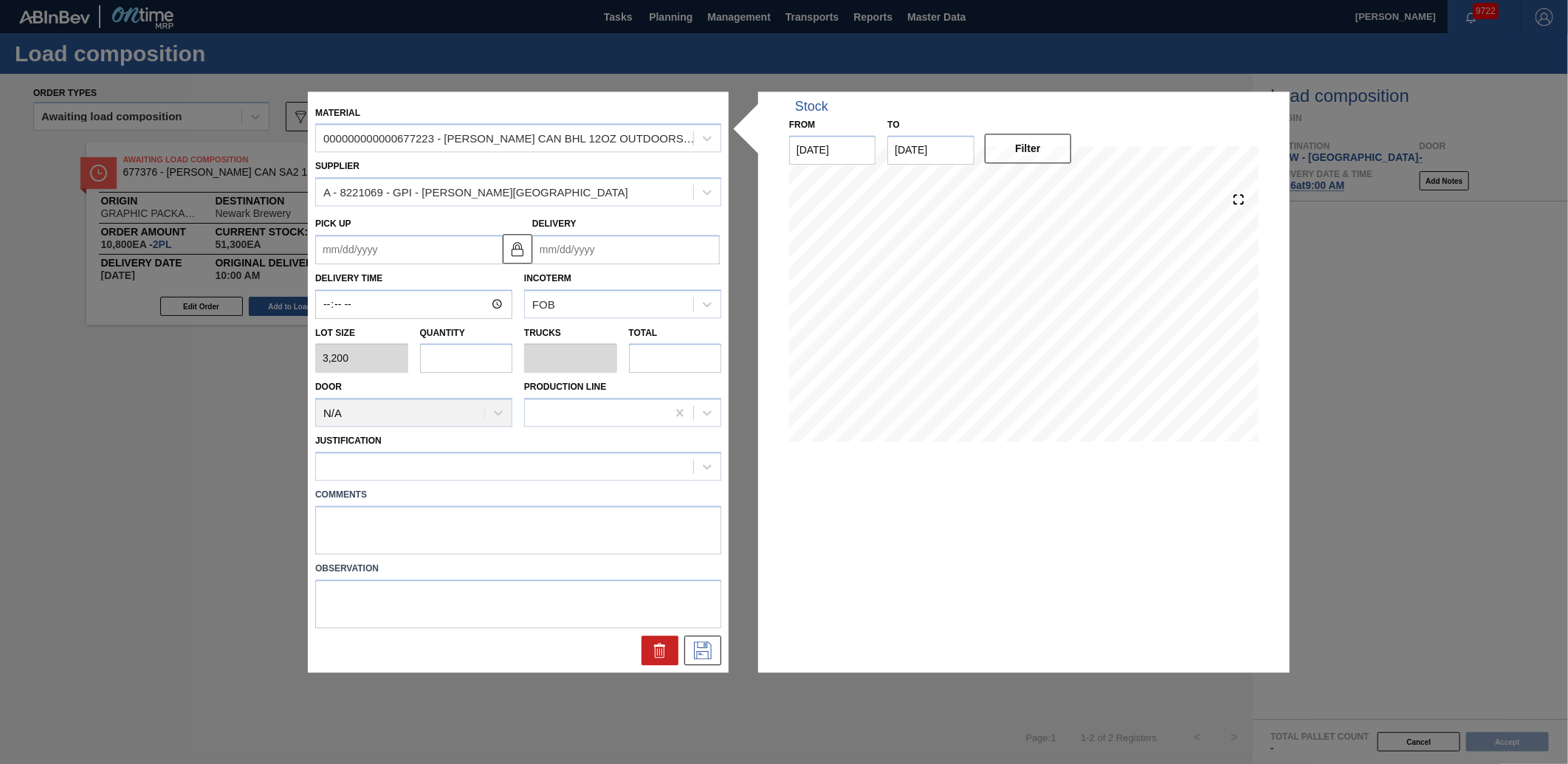
click at [453, 365] on input "text" at bounding box center [466, 358] width 93 height 29
type input "2"
type input "0.077"
type input "6,400"
type input "2"
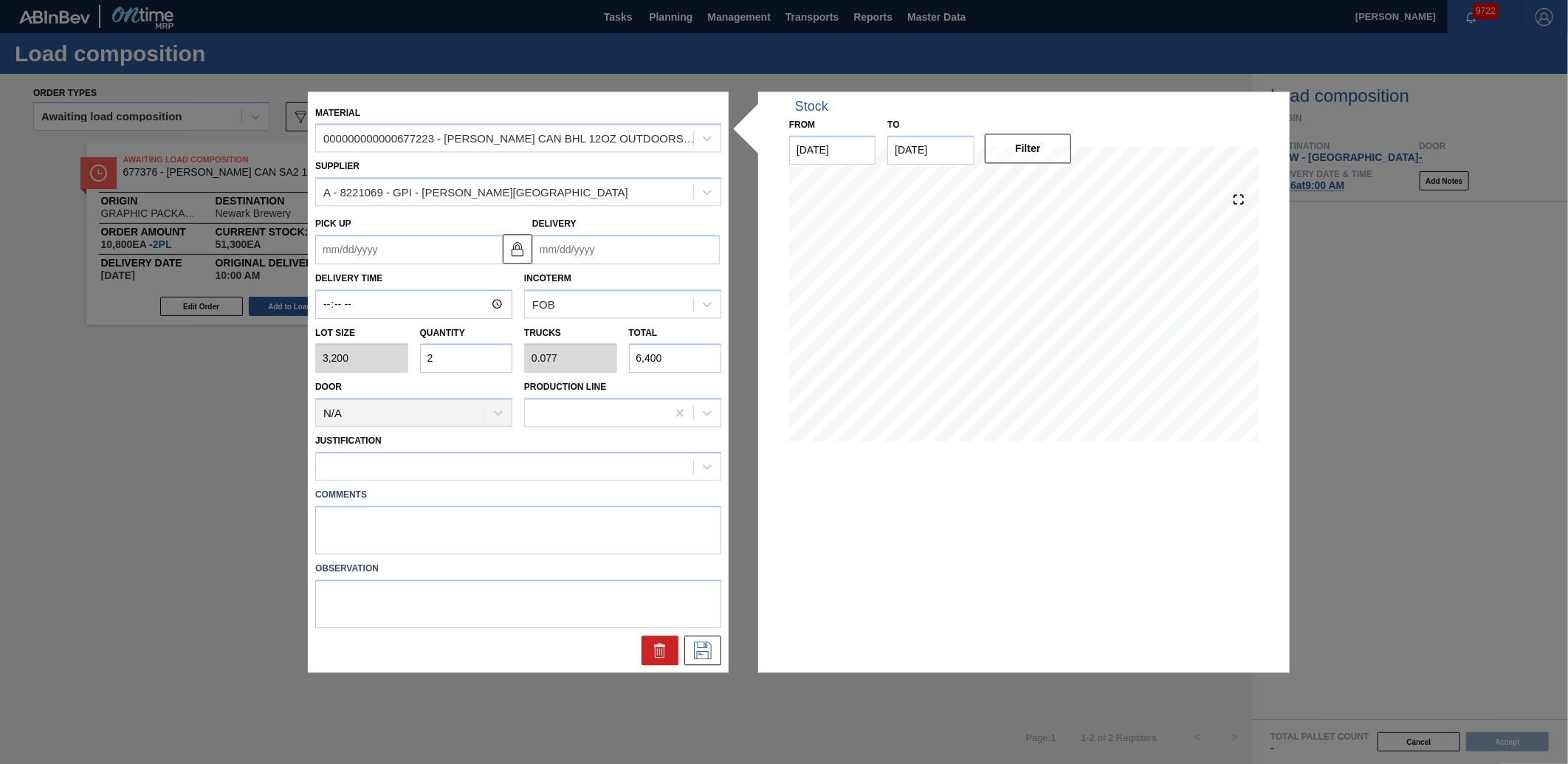
click at [568, 244] on input "Delivery" at bounding box center [627, 249] width 188 height 29
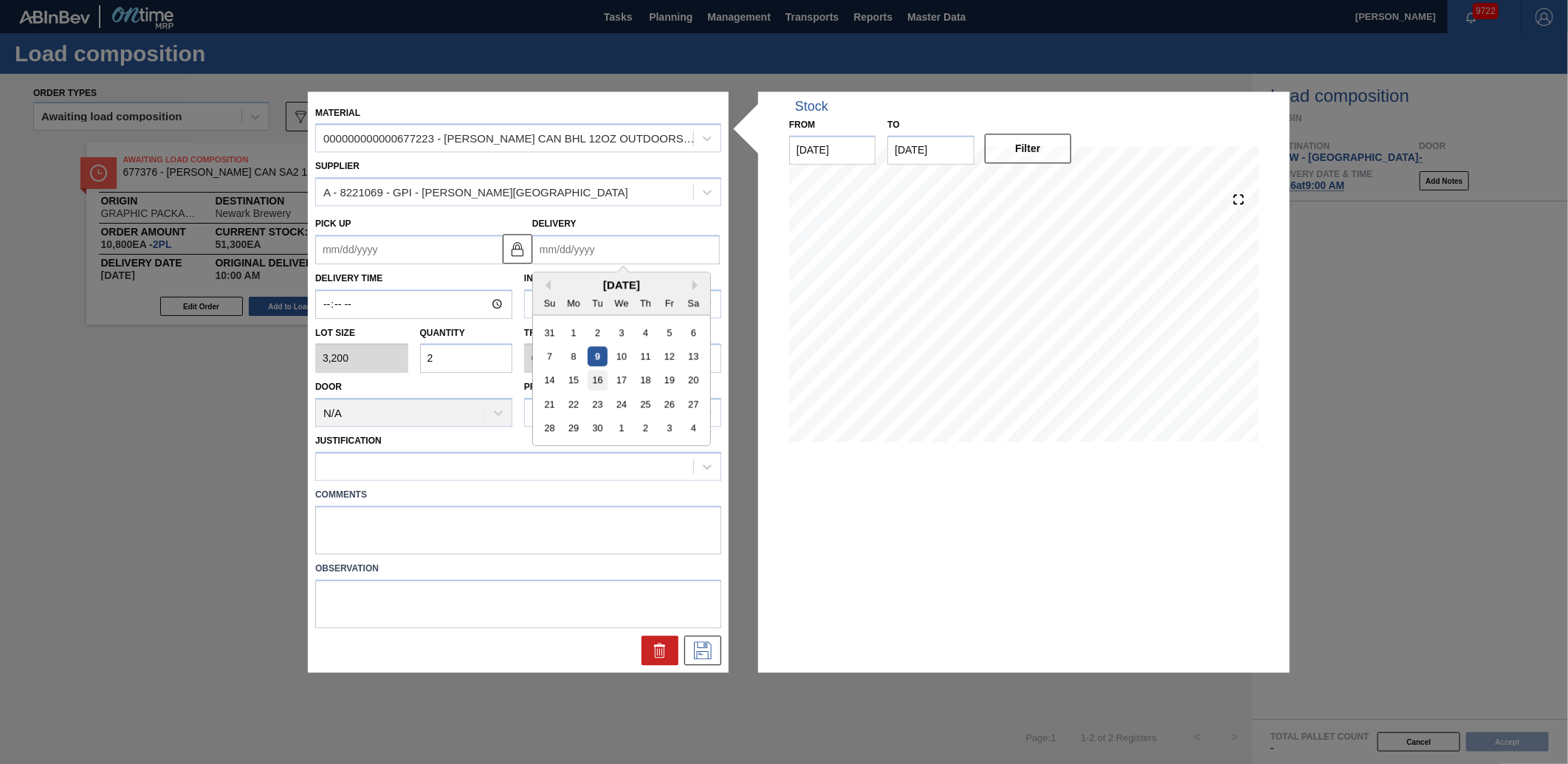
click at [605, 385] on div "16" at bounding box center [597, 380] width 20 height 20
type up "[DATE]"
type input "[DATE]"
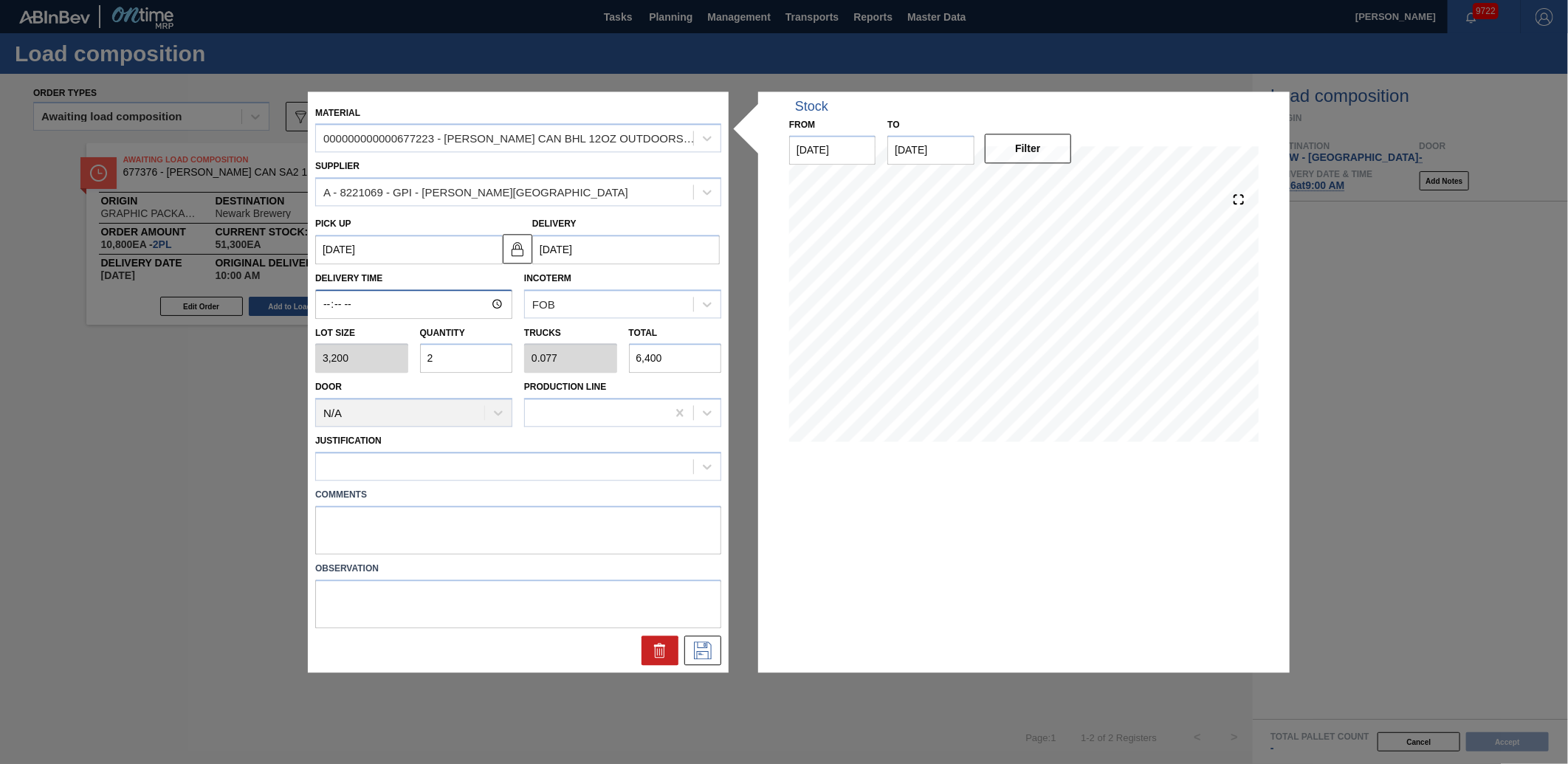
click at [336, 299] on input "Delivery Time" at bounding box center [414, 304] width 197 height 29
type input "10:00"
click at [512, 485] on label "Comments" at bounding box center [518, 495] width 406 height 21
click at [515, 475] on div at bounding box center [504, 466] width 377 height 21
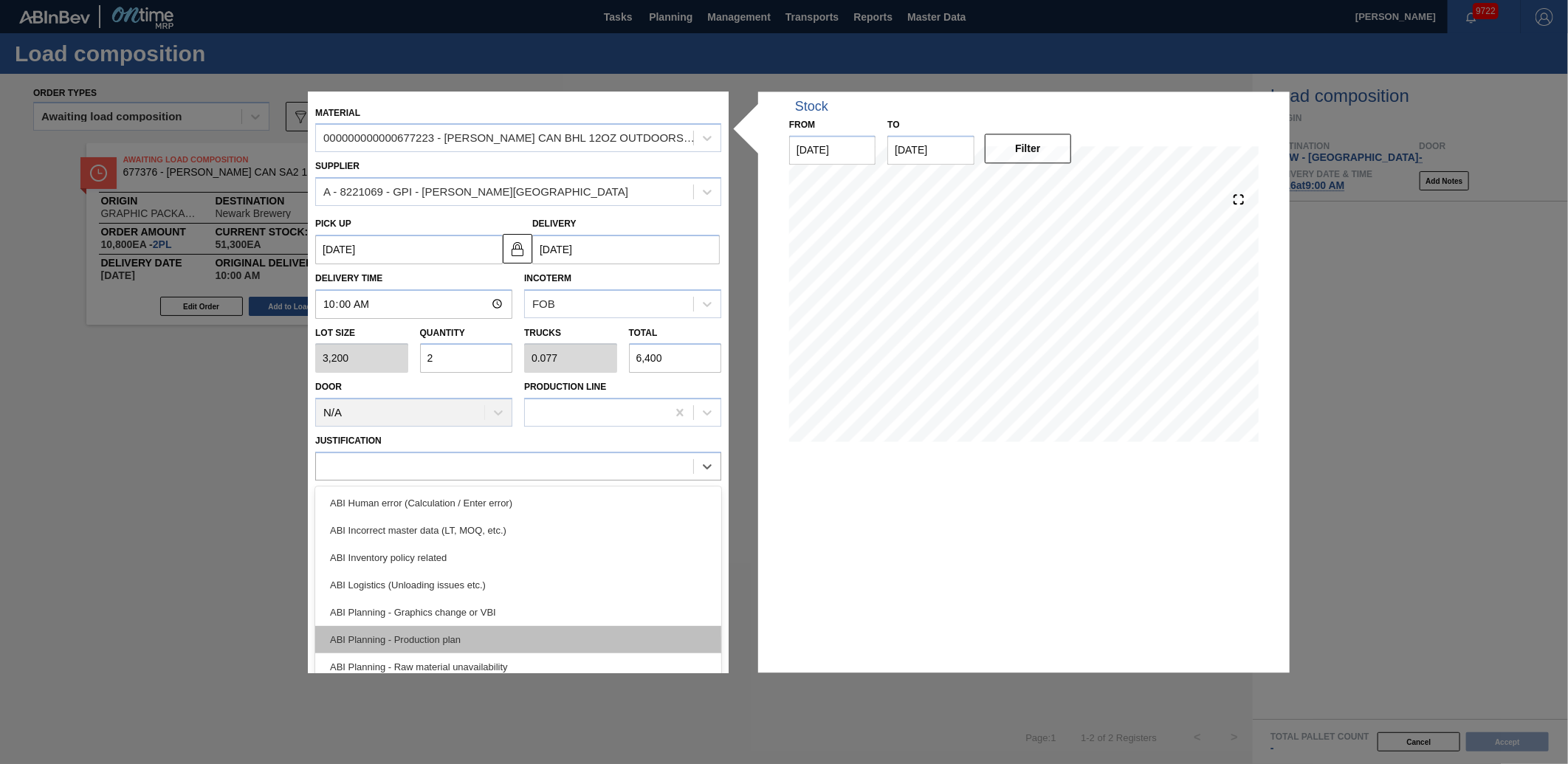
click at [458, 634] on div "ABI Planning - Production plan" at bounding box center [518, 639] width 406 height 28
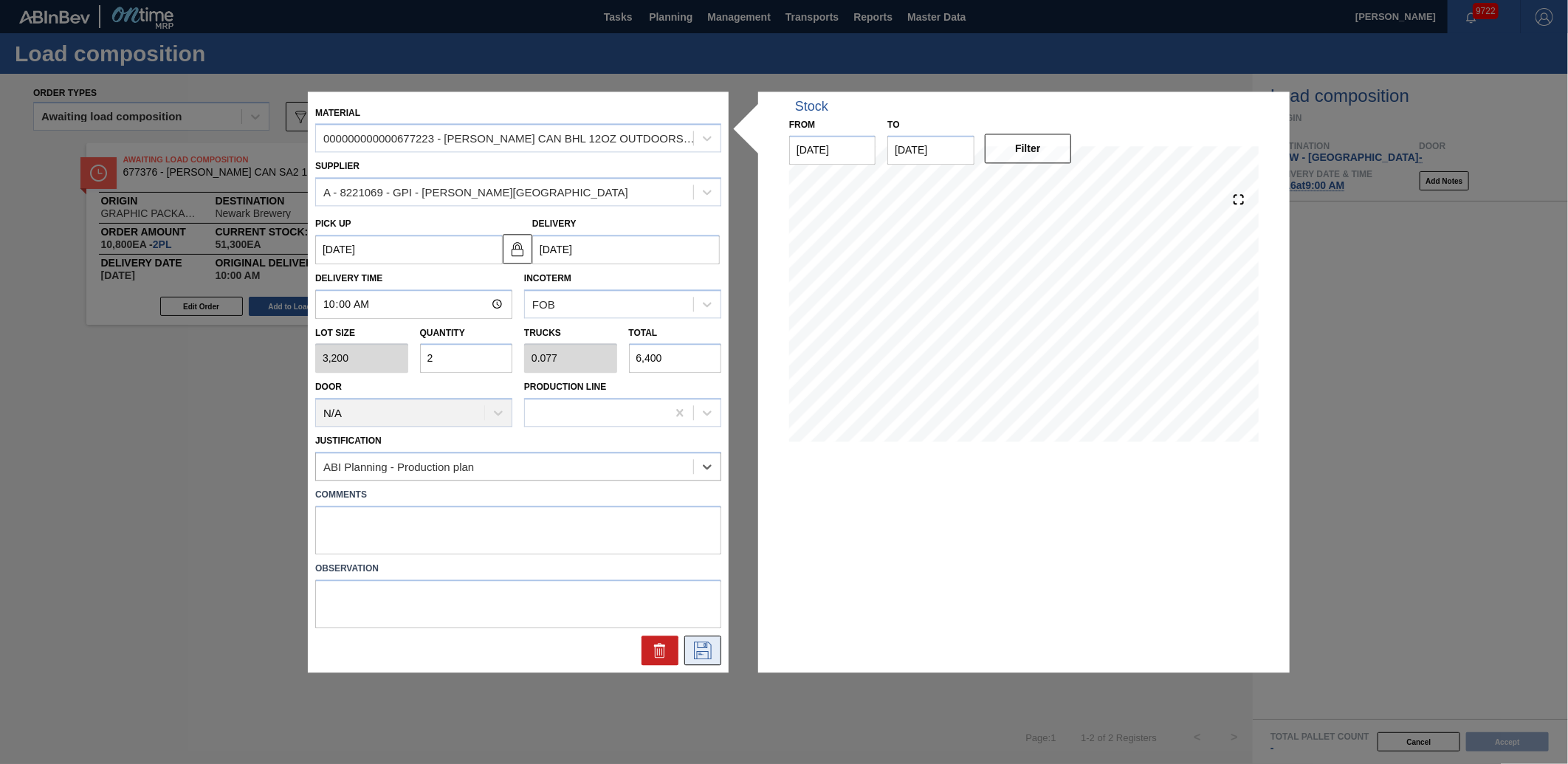
click at [702, 647] on icon at bounding box center [703, 650] width 24 height 17
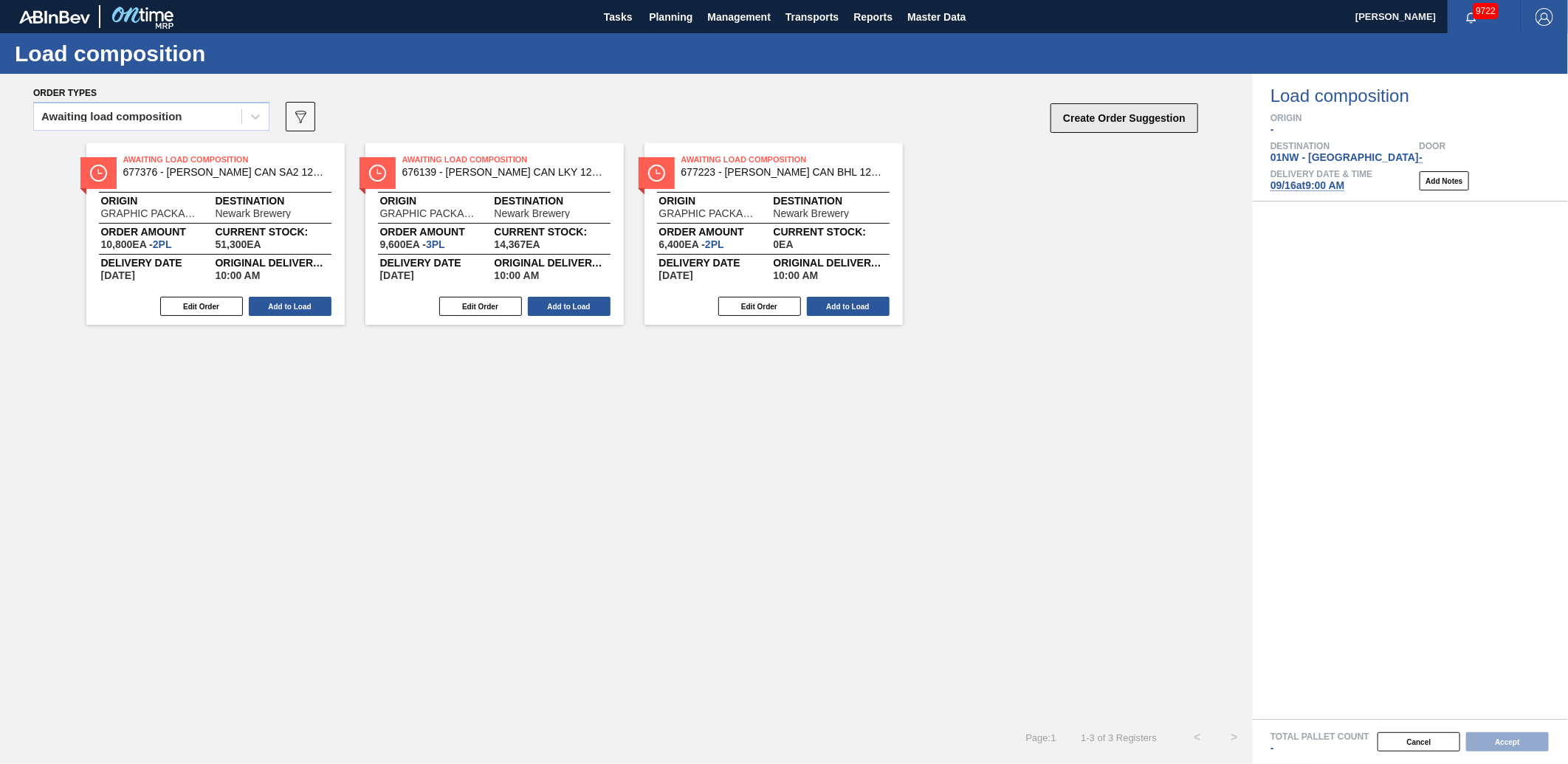
click at [1107, 130] on button "Create Order Suggestion" at bounding box center [1124, 118] width 148 height 29
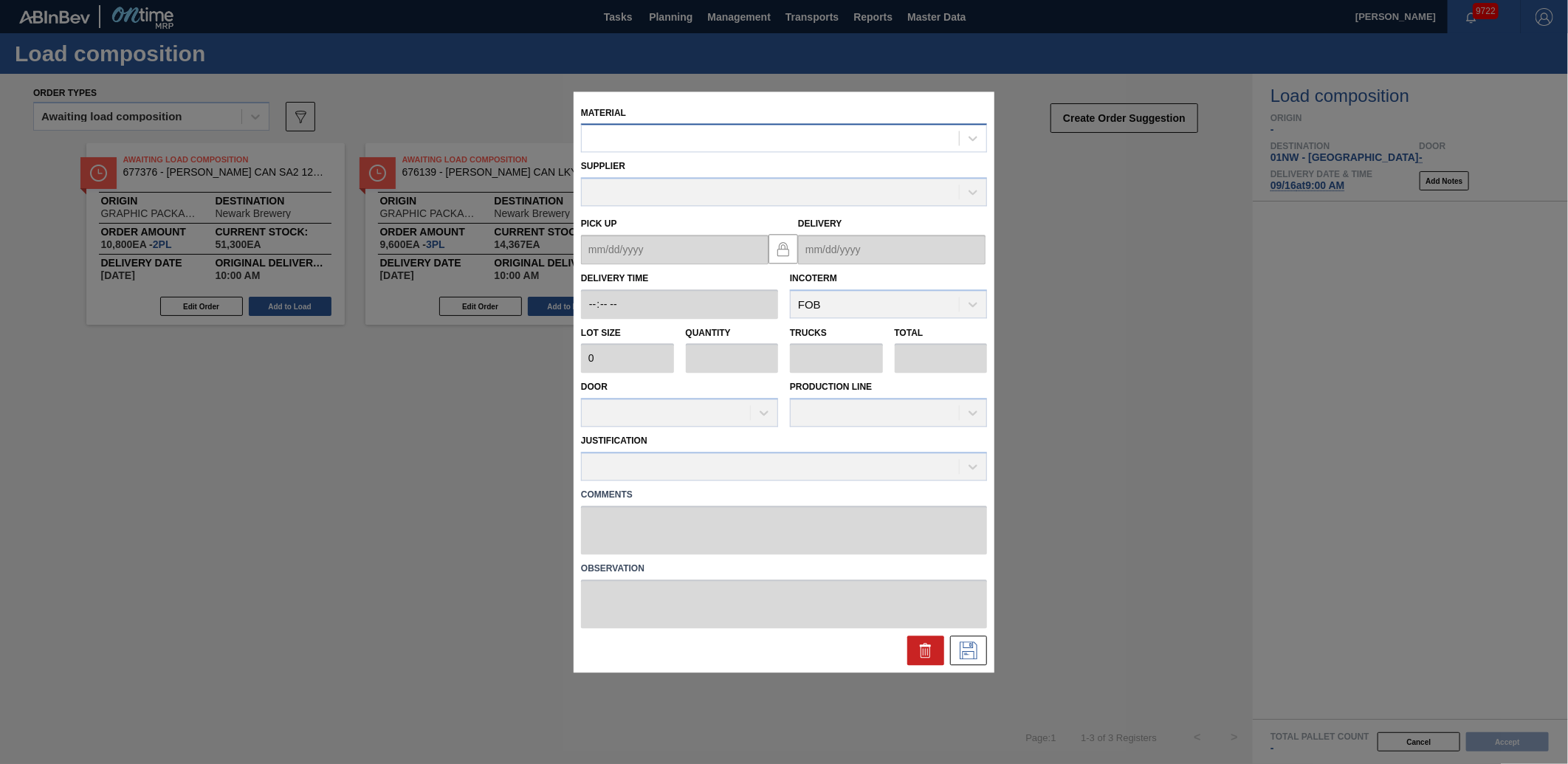
click at [666, 131] on div at bounding box center [770, 138] width 377 height 21
type input "683418"
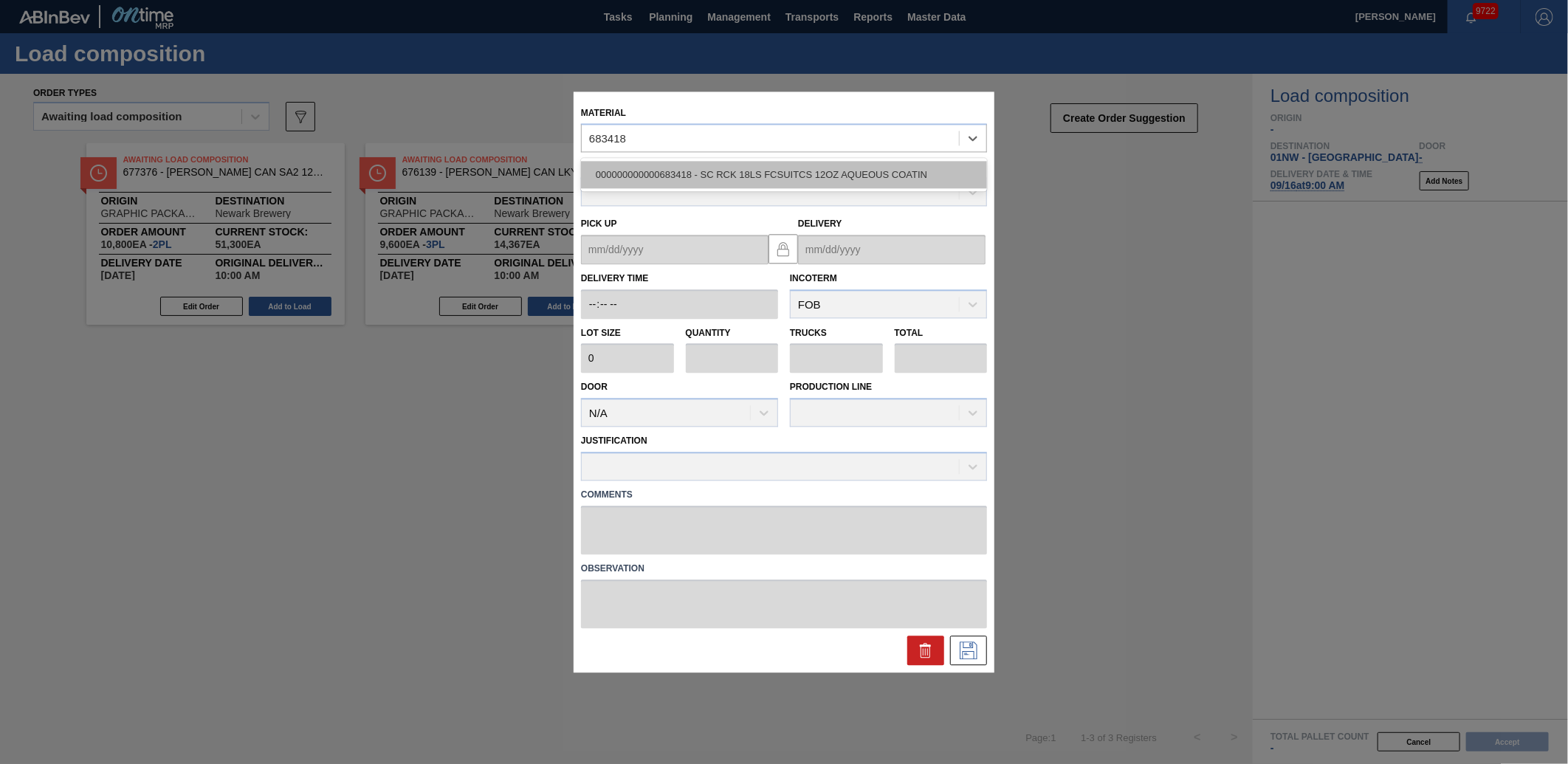
click at [747, 183] on div "000000000000683418 - SC RCK 18LS FCSUITCS 12OZ AQUEOUS COATIN" at bounding box center [784, 175] width 406 height 28
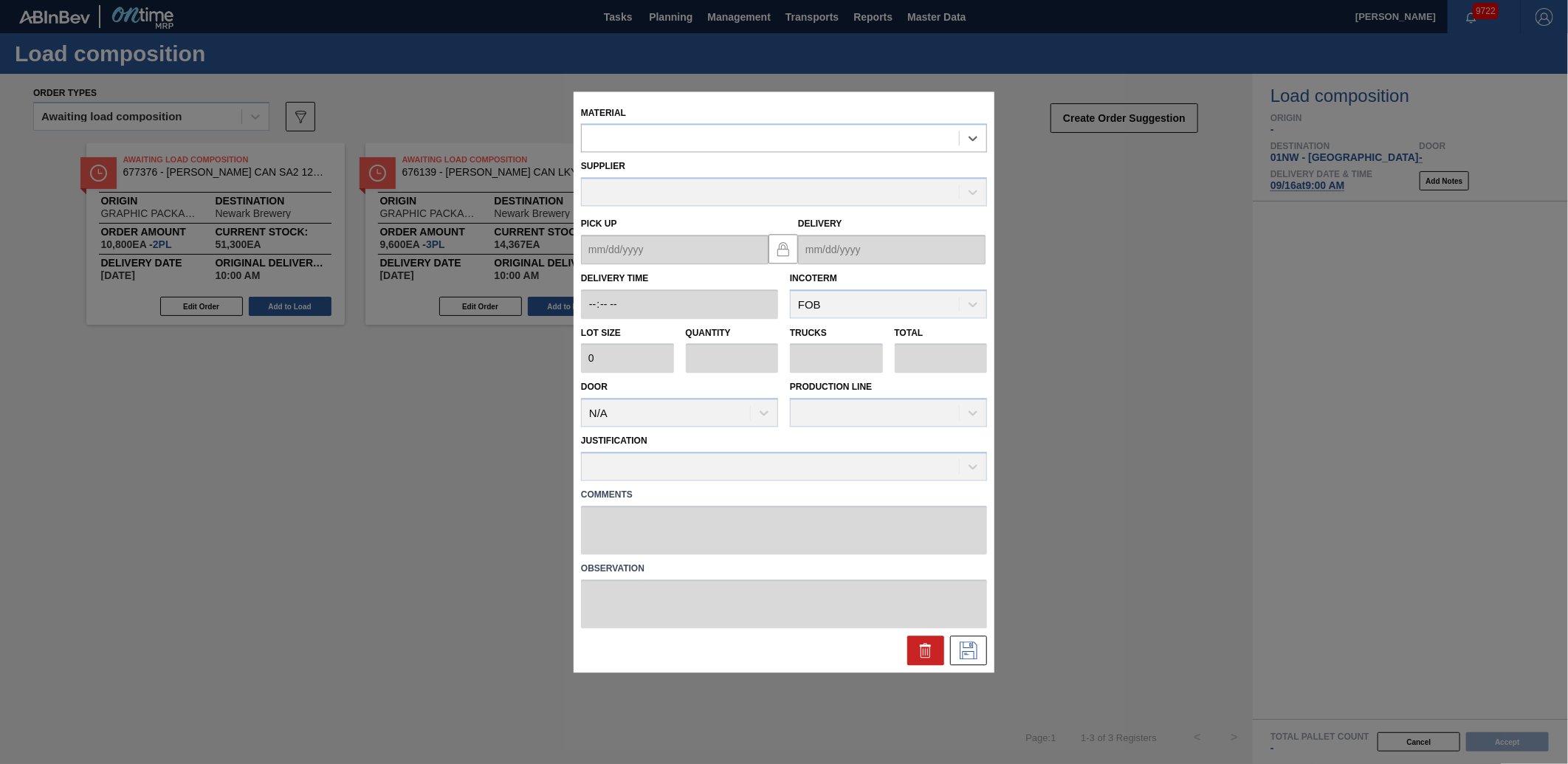
type input "4,800"
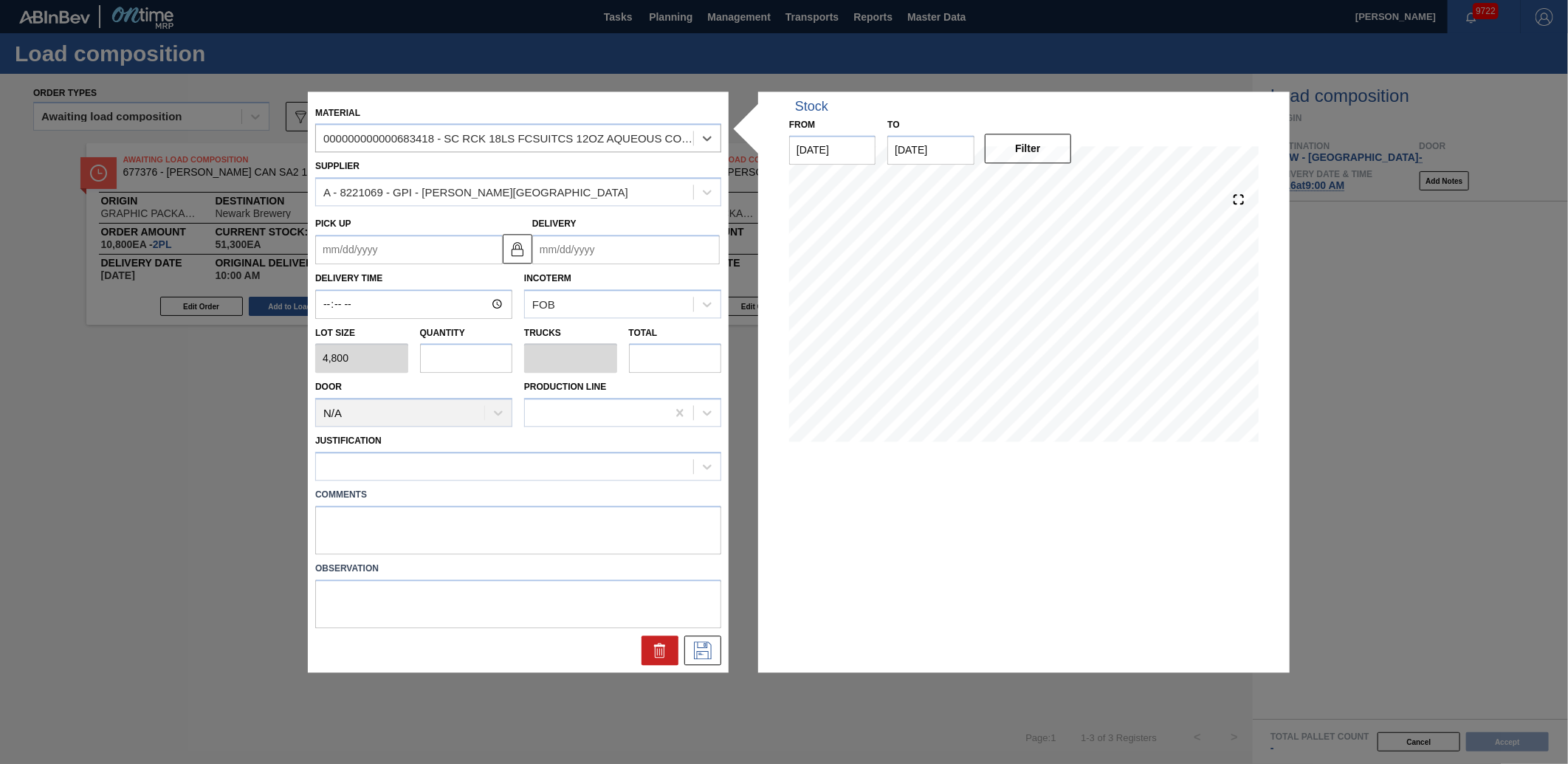
click at [449, 373] on input "text" at bounding box center [466, 358] width 93 height 29
type input "2"
type input "0.083"
type input "9,600"
type input "2"
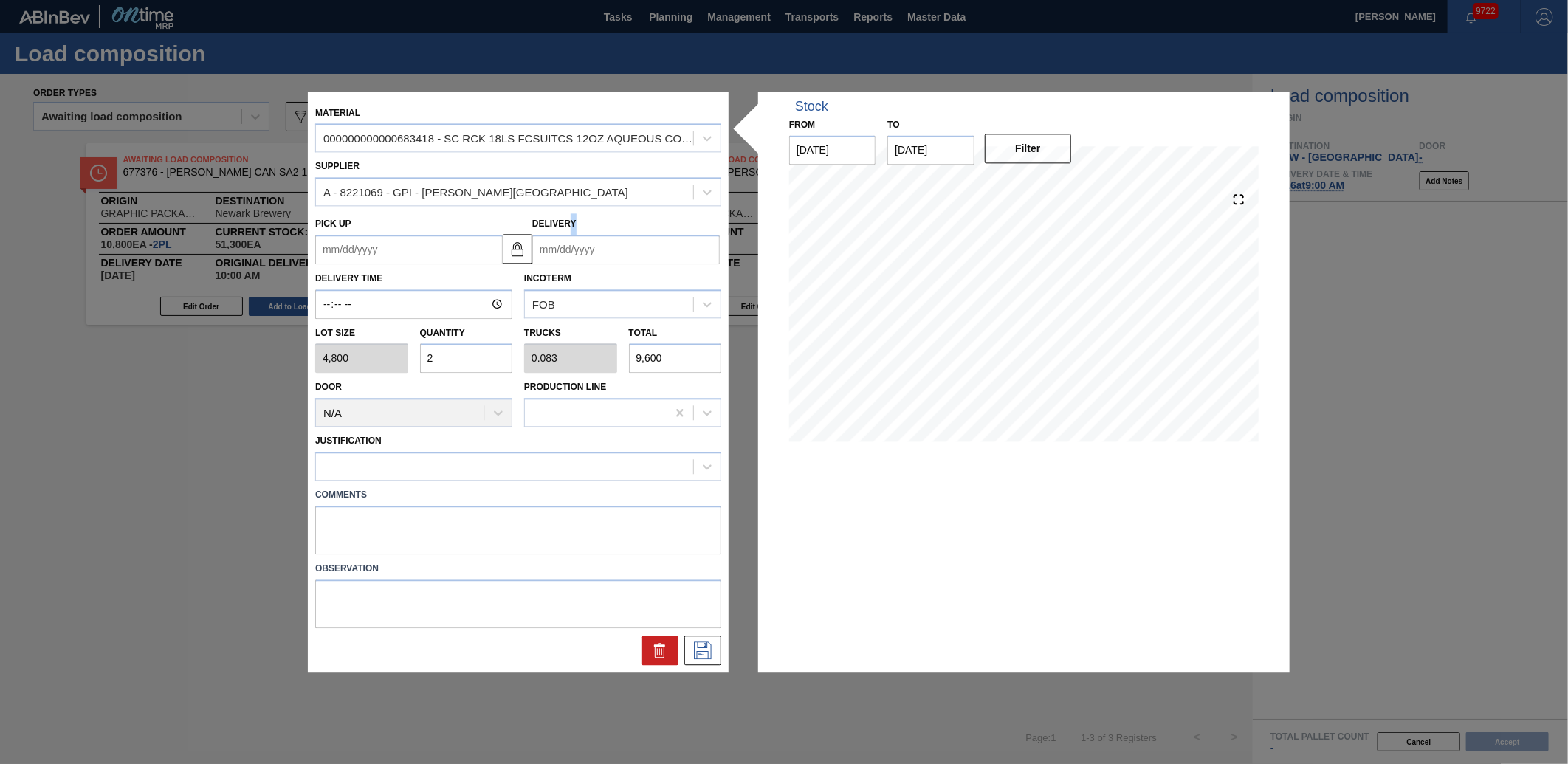
click at [572, 237] on div "Delivery" at bounding box center [627, 239] width 188 height 51
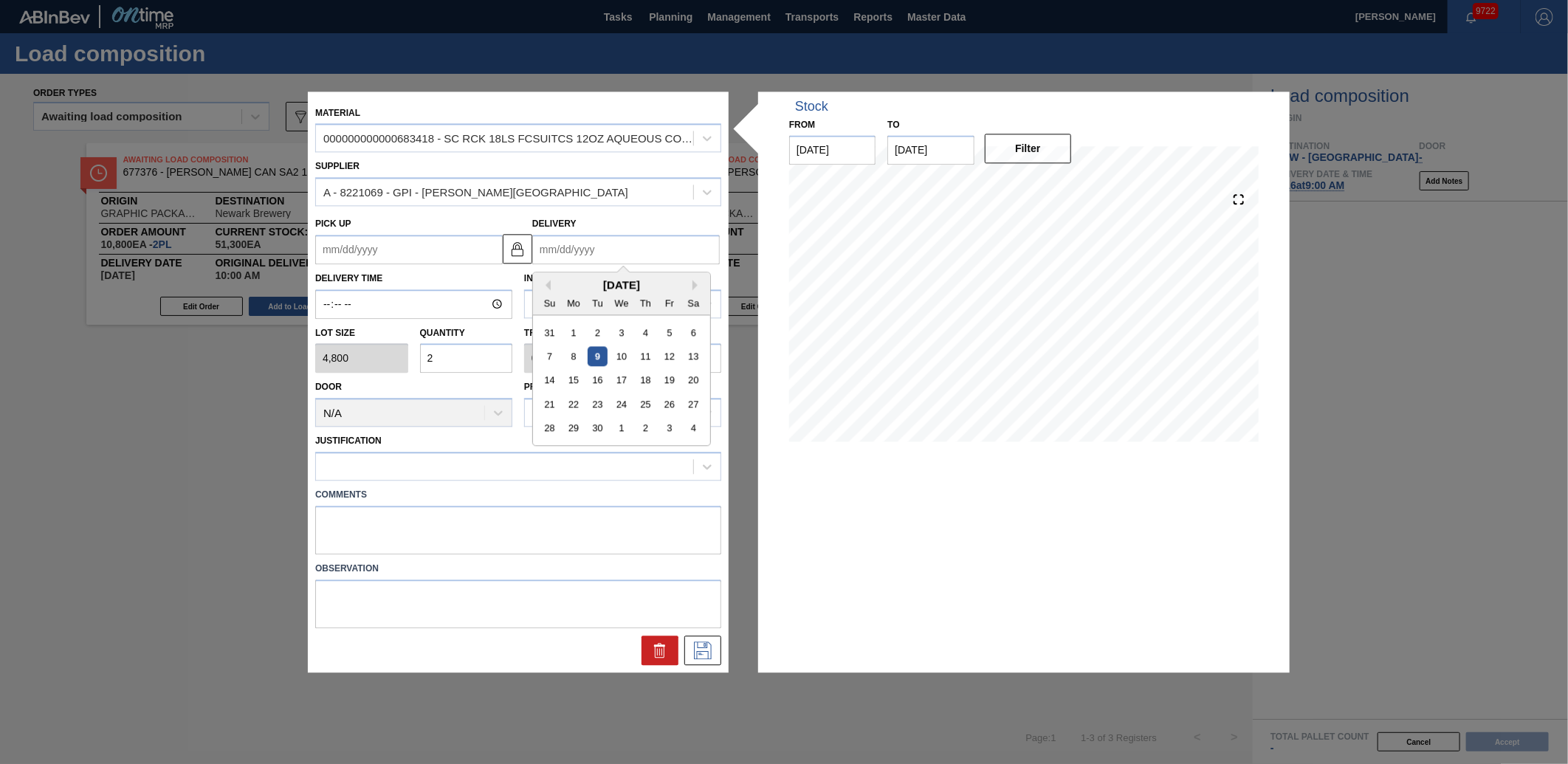
click at [576, 244] on input "Delivery" at bounding box center [627, 249] width 188 height 29
click at [609, 373] on div "14 15 16 17 18 19 20" at bounding box center [621, 380] width 167 height 24
drag, startPoint x: 609, startPoint y: 373, endPoint x: 596, endPoint y: 373, distance: 13.0
click at [596, 373] on div "16" at bounding box center [597, 380] width 20 height 20
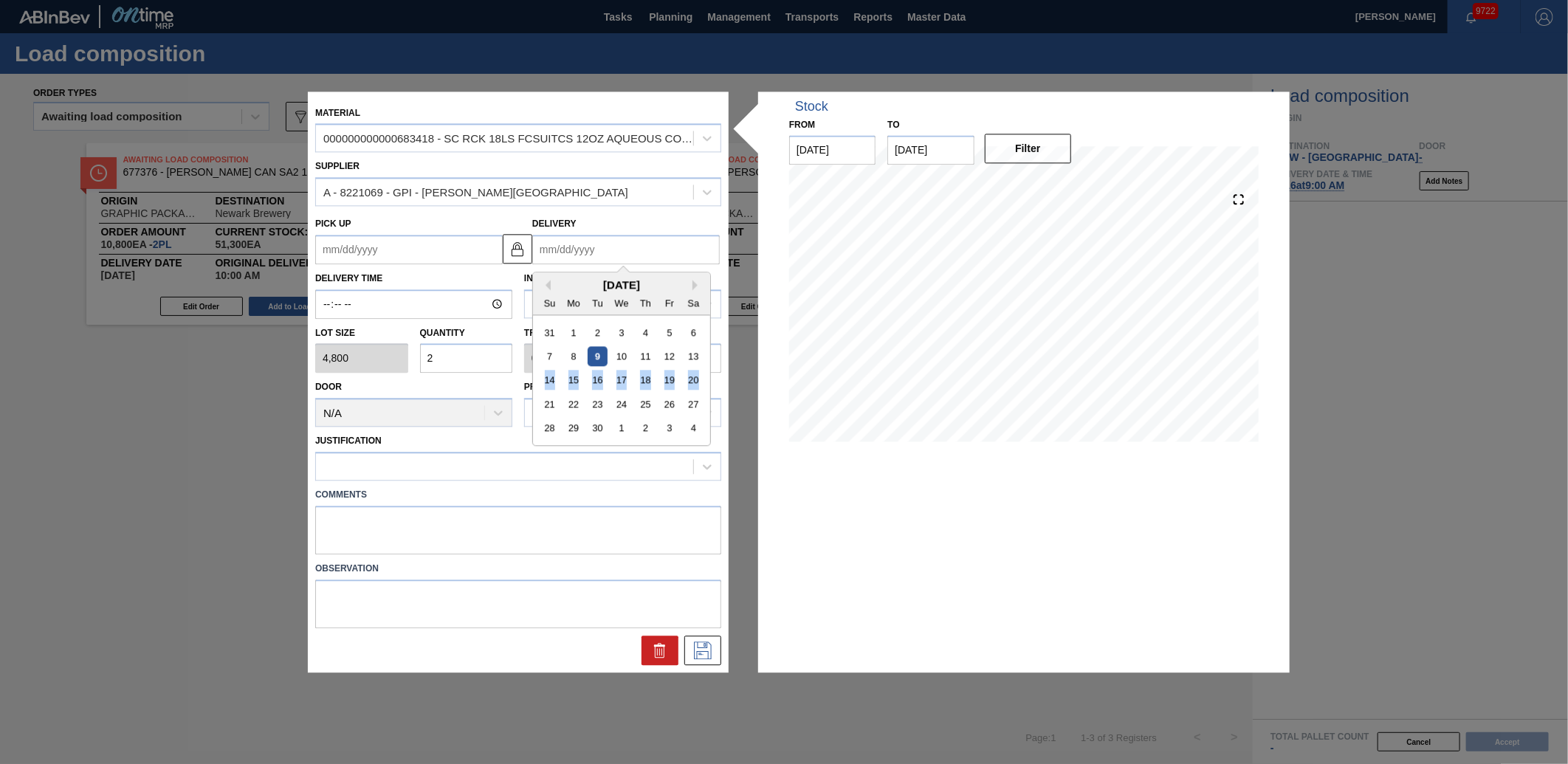
type up "[DATE]"
type input "[DATE]"
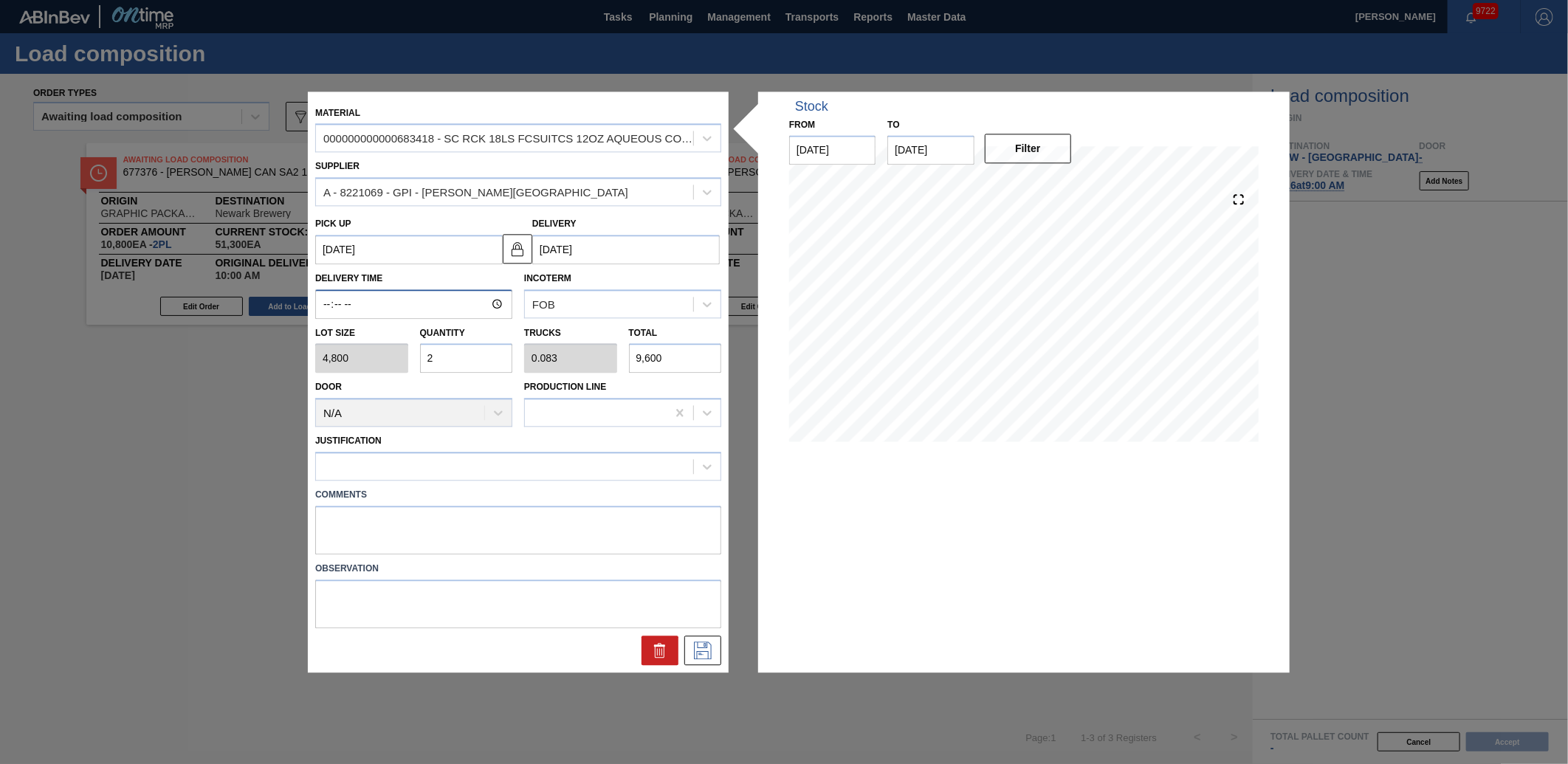
click at [324, 311] on input "Delivery Time" at bounding box center [414, 304] width 197 height 29
type input "10:00"
click at [406, 463] on div at bounding box center [504, 466] width 377 height 21
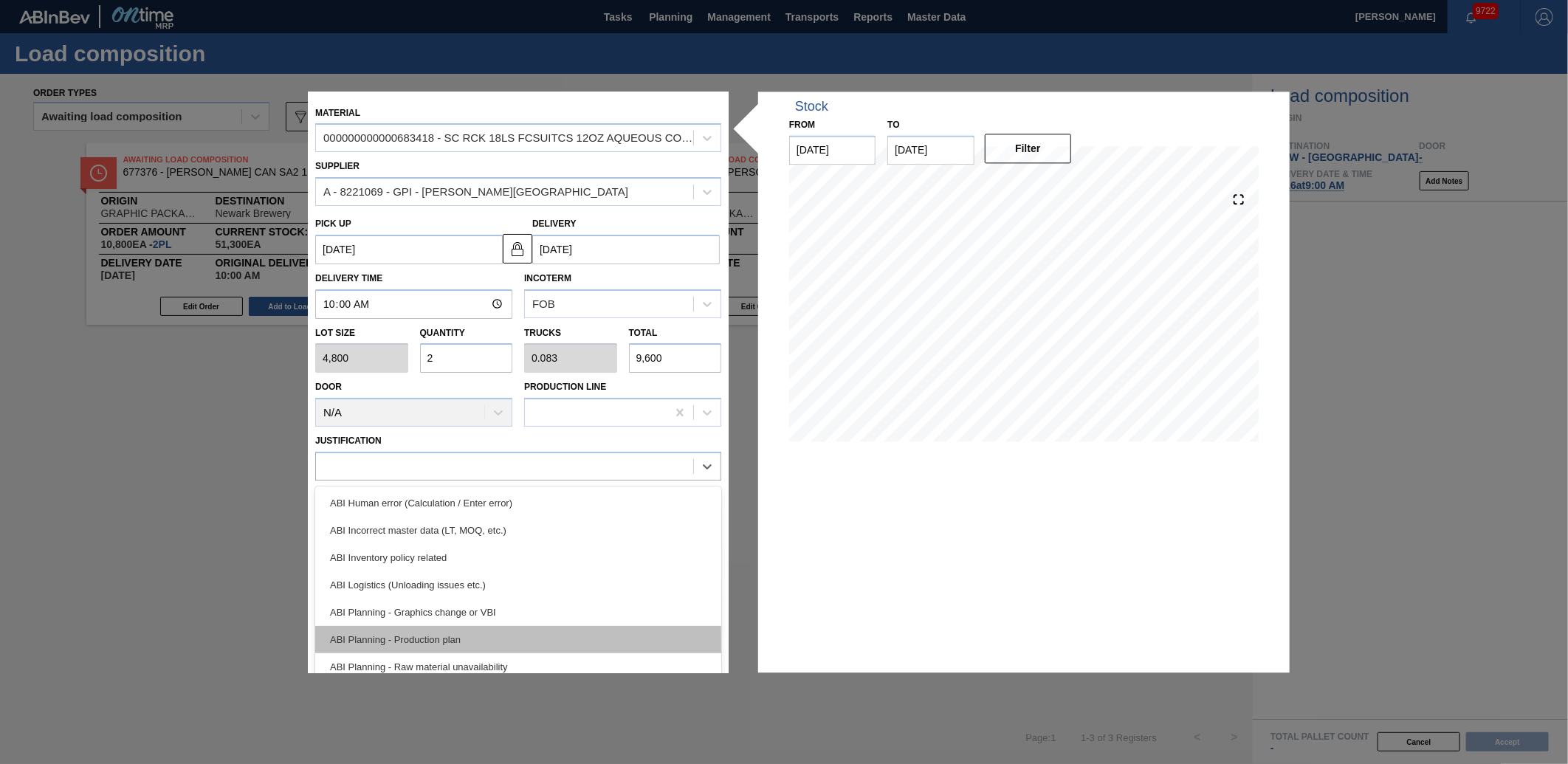
click at [399, 628] on div "ABI Planning - Production plan" at bounding box center [518, 639] width 406 height 28
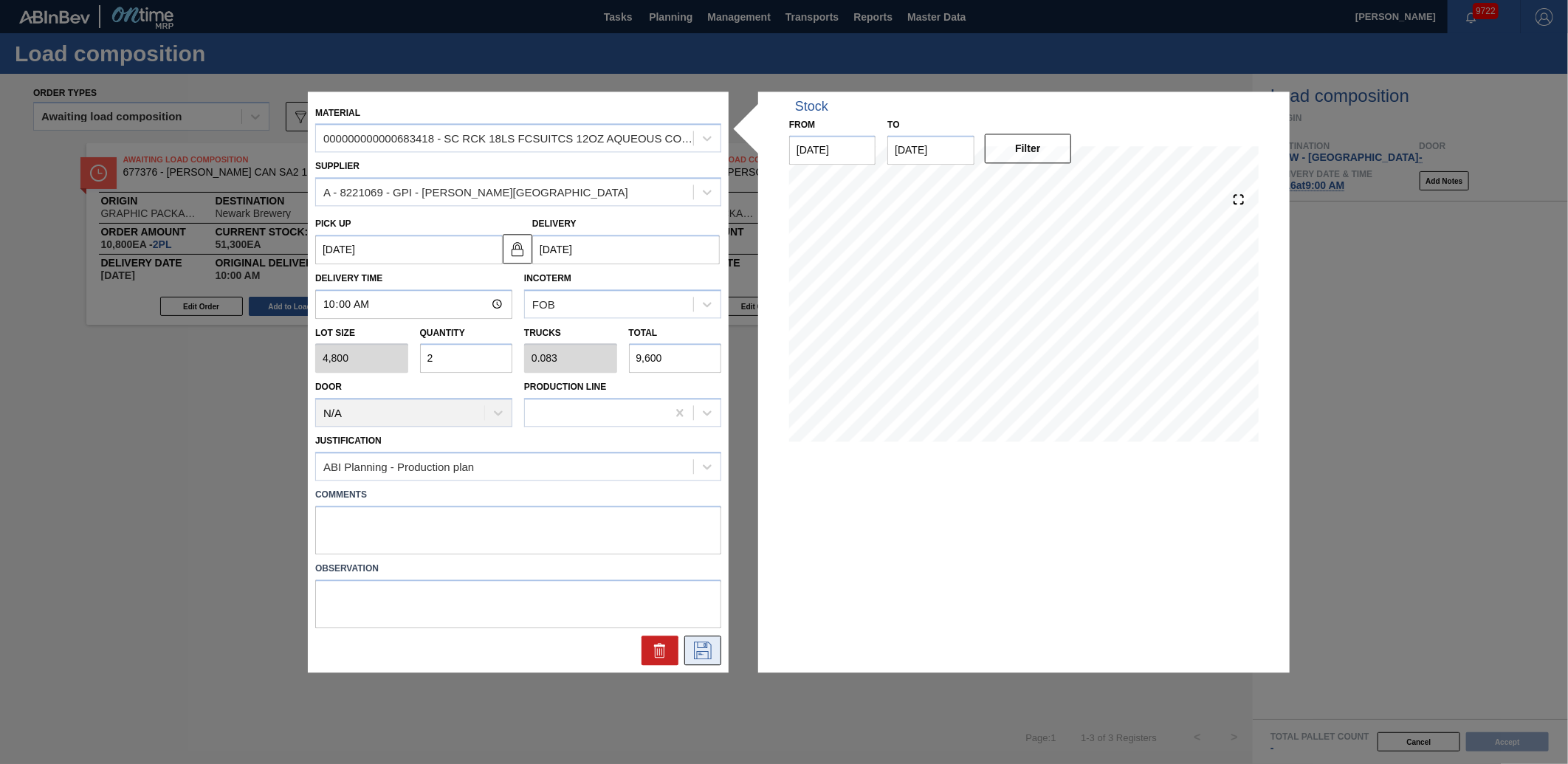
click at [697, 646] on icon at bounding box center [703, 650] width 24 height 17
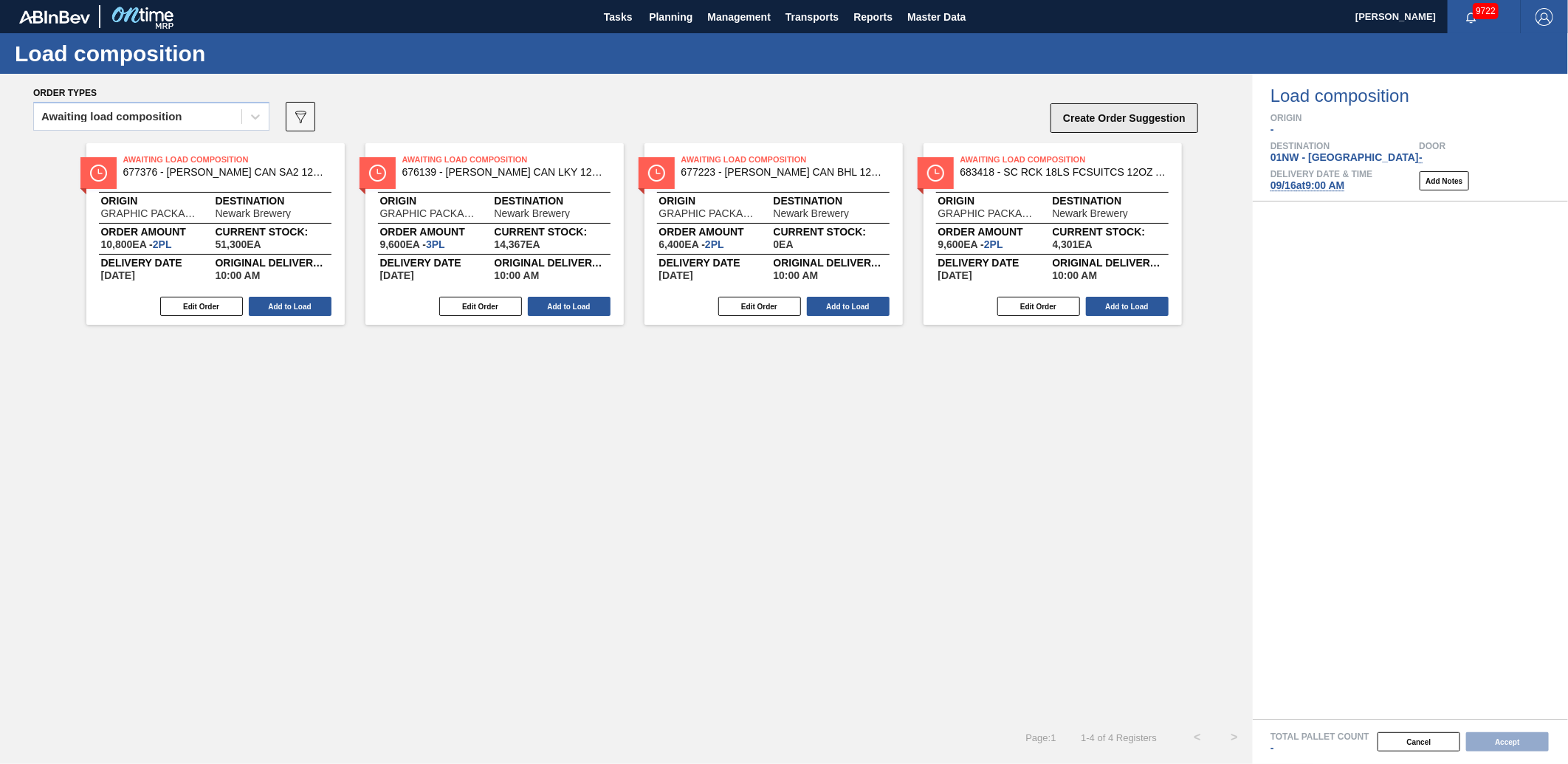
click at [1161, 120] on button "Create Order Suggestion" at bounding box center [1124, 118] width 148 height 29
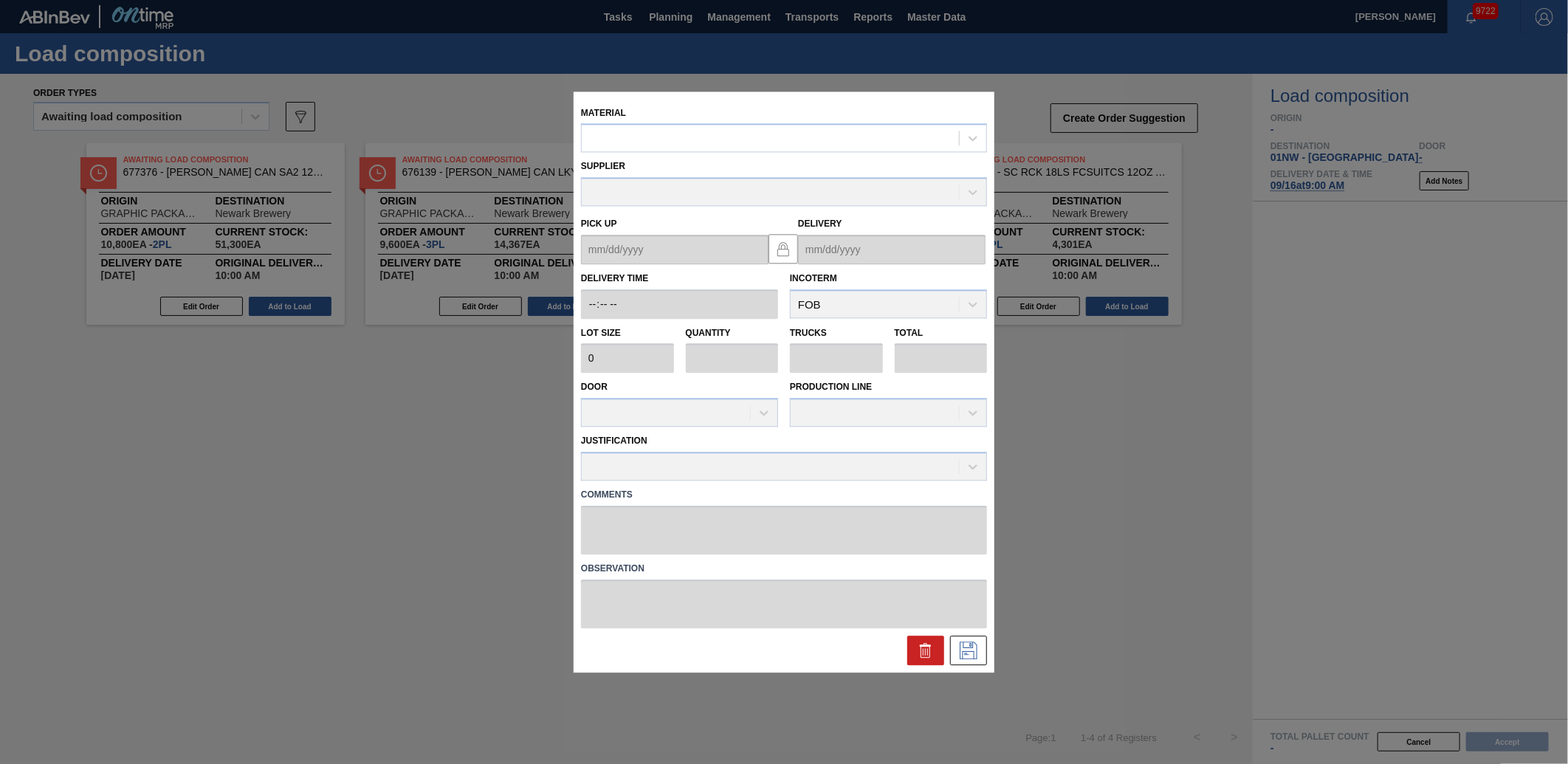
click at [695, 157] on div "Supplier" at bounding box center [784, 182] width 406 height 51
click at [704, 141] on div at bounding box center [770, 138] width 377 height 21
type input "683479"
click at [743, 159] on div "Supplier" at bounding box center [784, 182] width 406 height 51
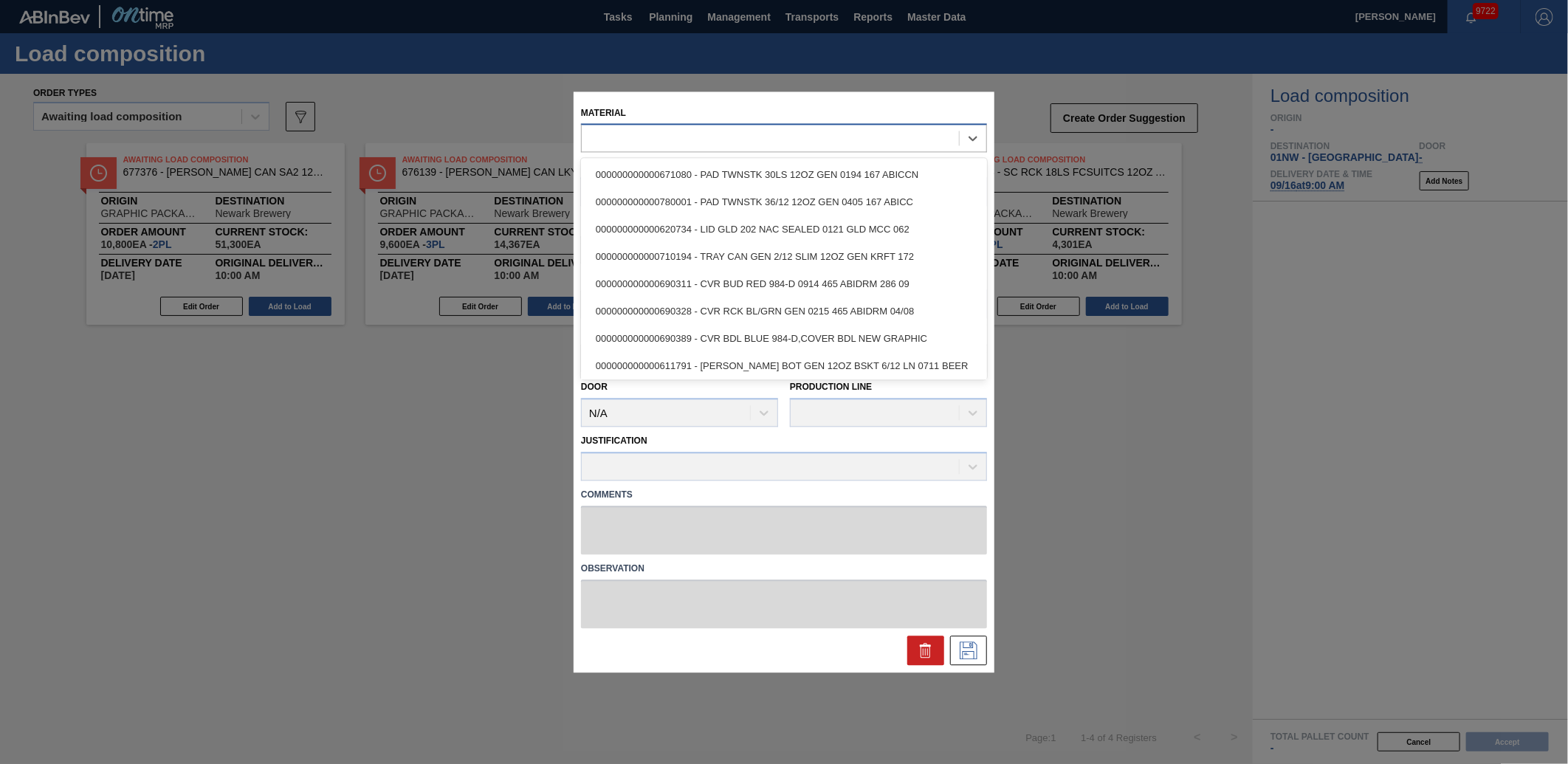
click at [732, 141] on div at bounding box center [770, 138] width 377 height 21
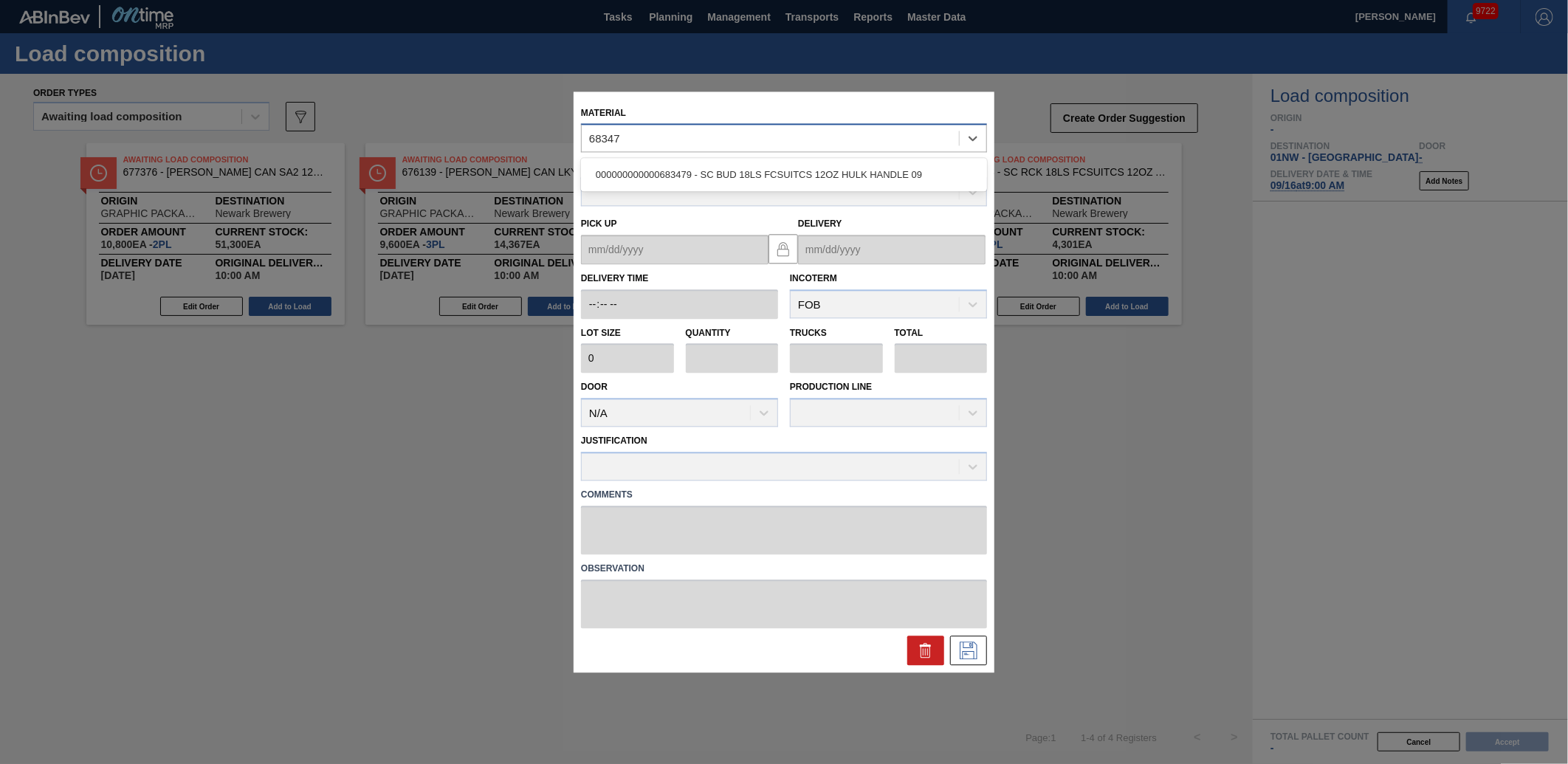
type input "683479"
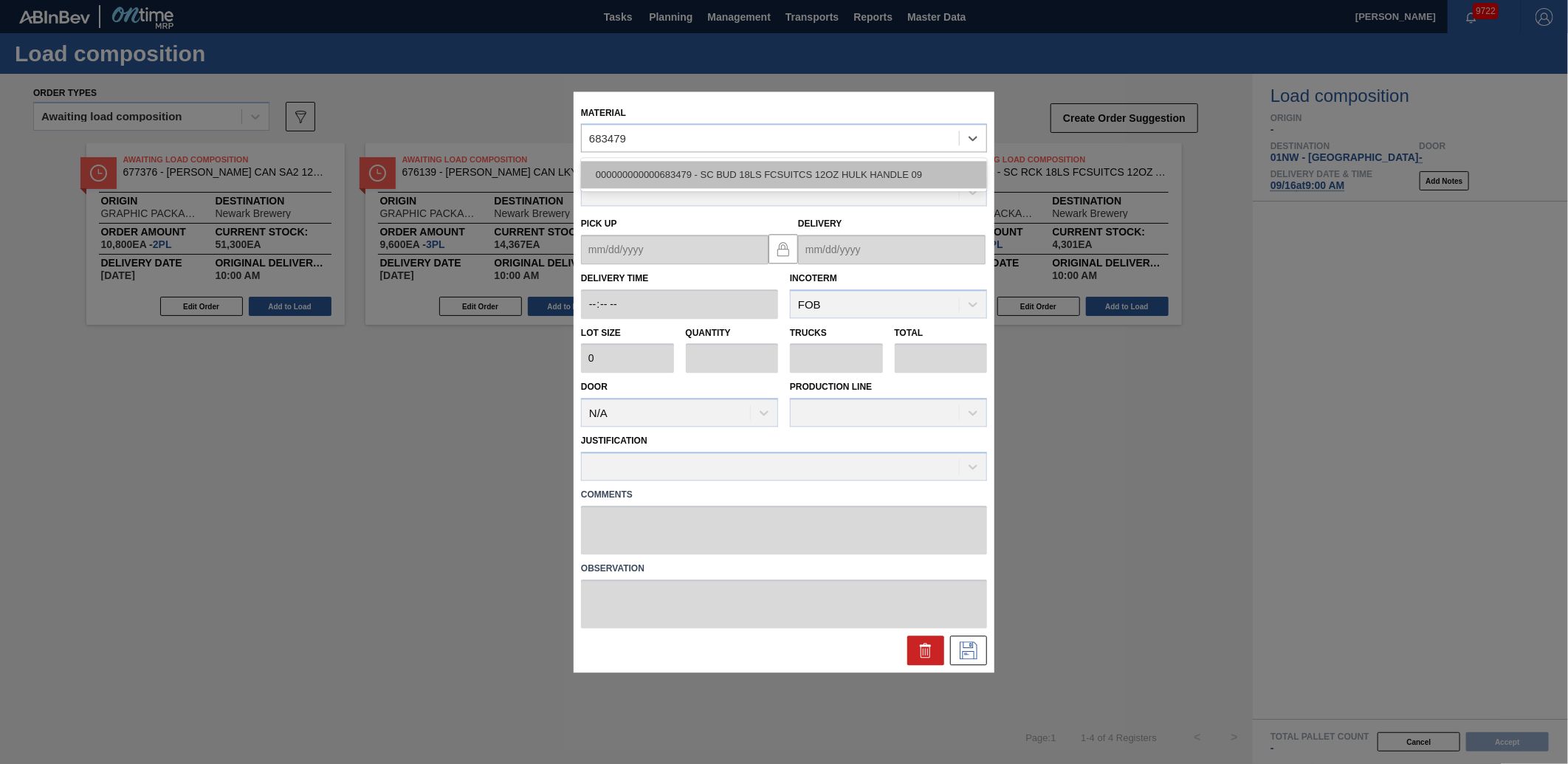
click at [754, 174] on div "000000000000683479 - SC BUD 18LS FCSUITCS 12OZ HULK HANDLE 09" at bounding box center [784, 175] width 406 height 28
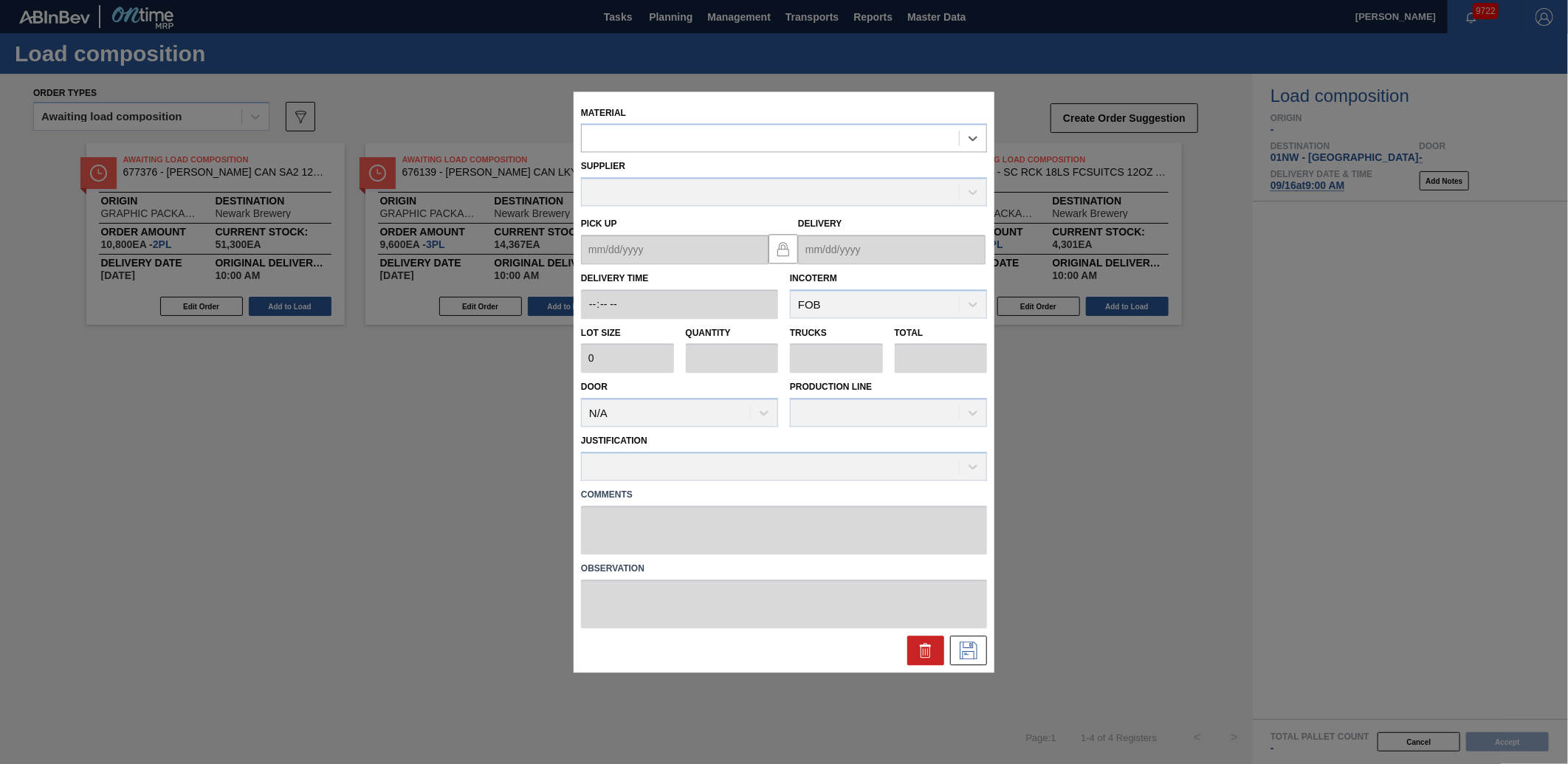
type input "4,800"
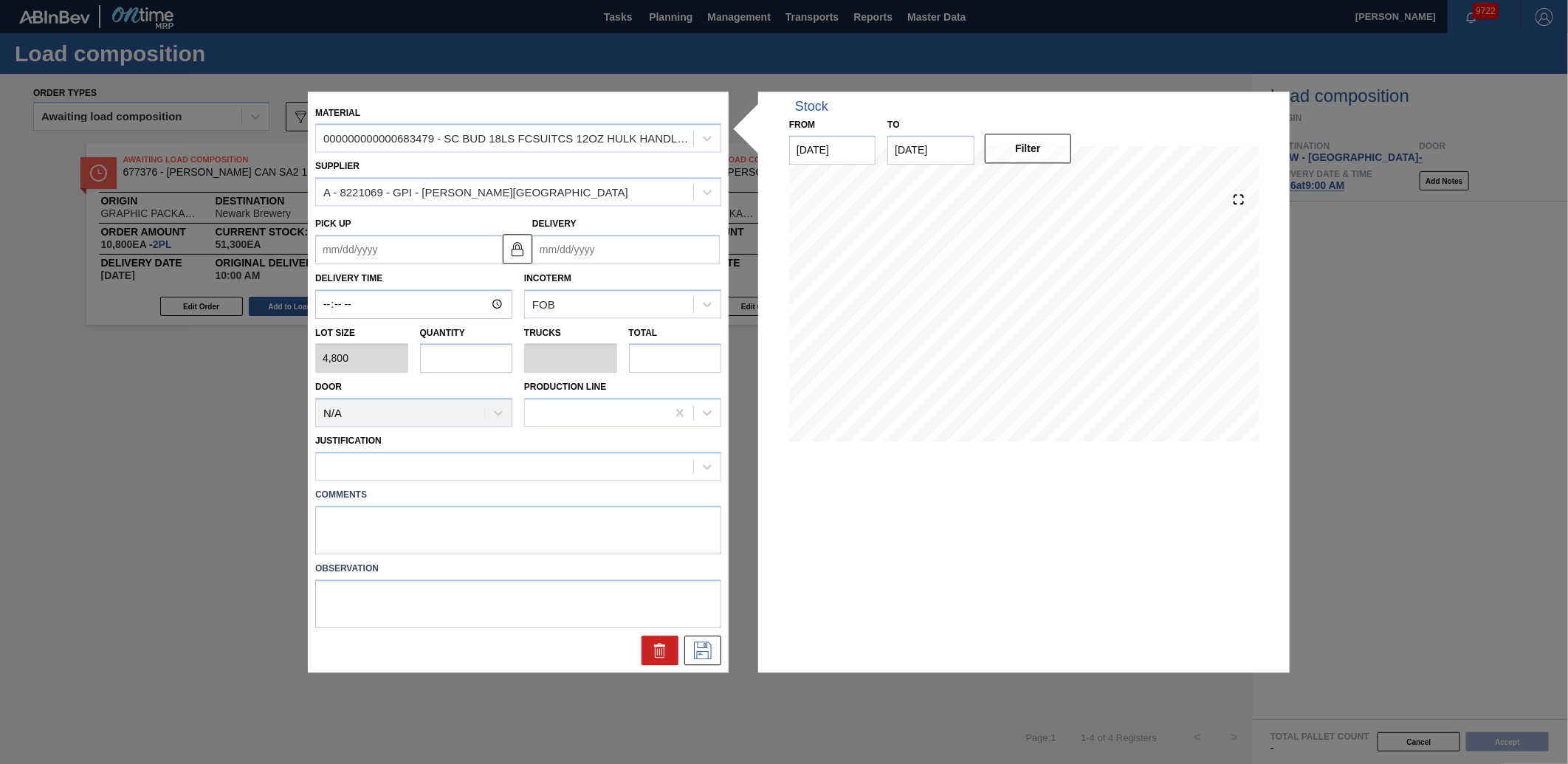
click at [484, 358] on input "text" at bounding box center [466, 358] width 93 height 29
type input "3"
type input "0.143"
type input "14,400"
type input "3"
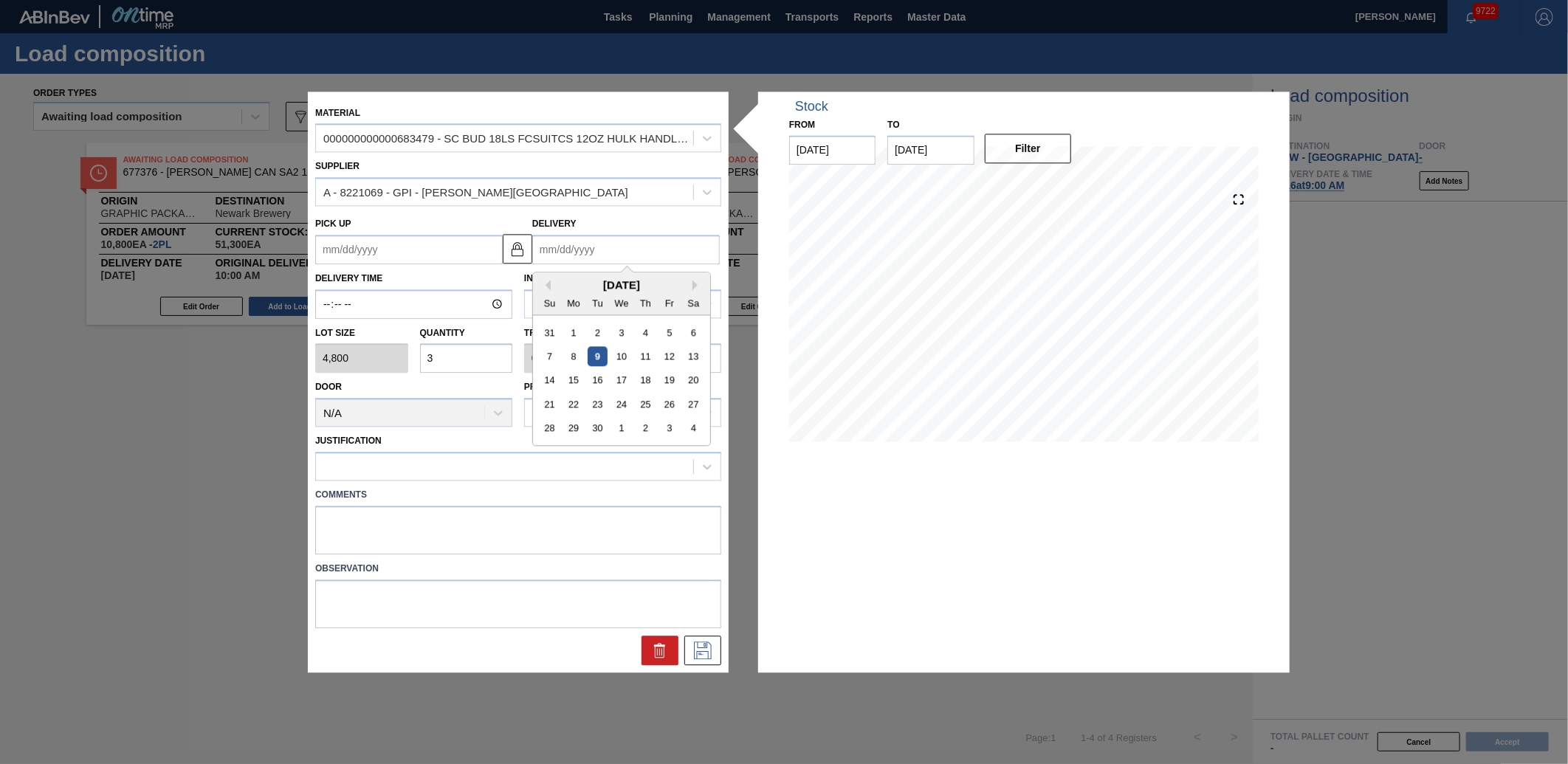
click at [618, 246] on input "Delivery" at bounding box center [627, 249] width 188 height 29
click at [601, 381] on div "16" at bounding box center [597, 380] width 20 height 20
type up "[DATE]"
type input "[DATE]"
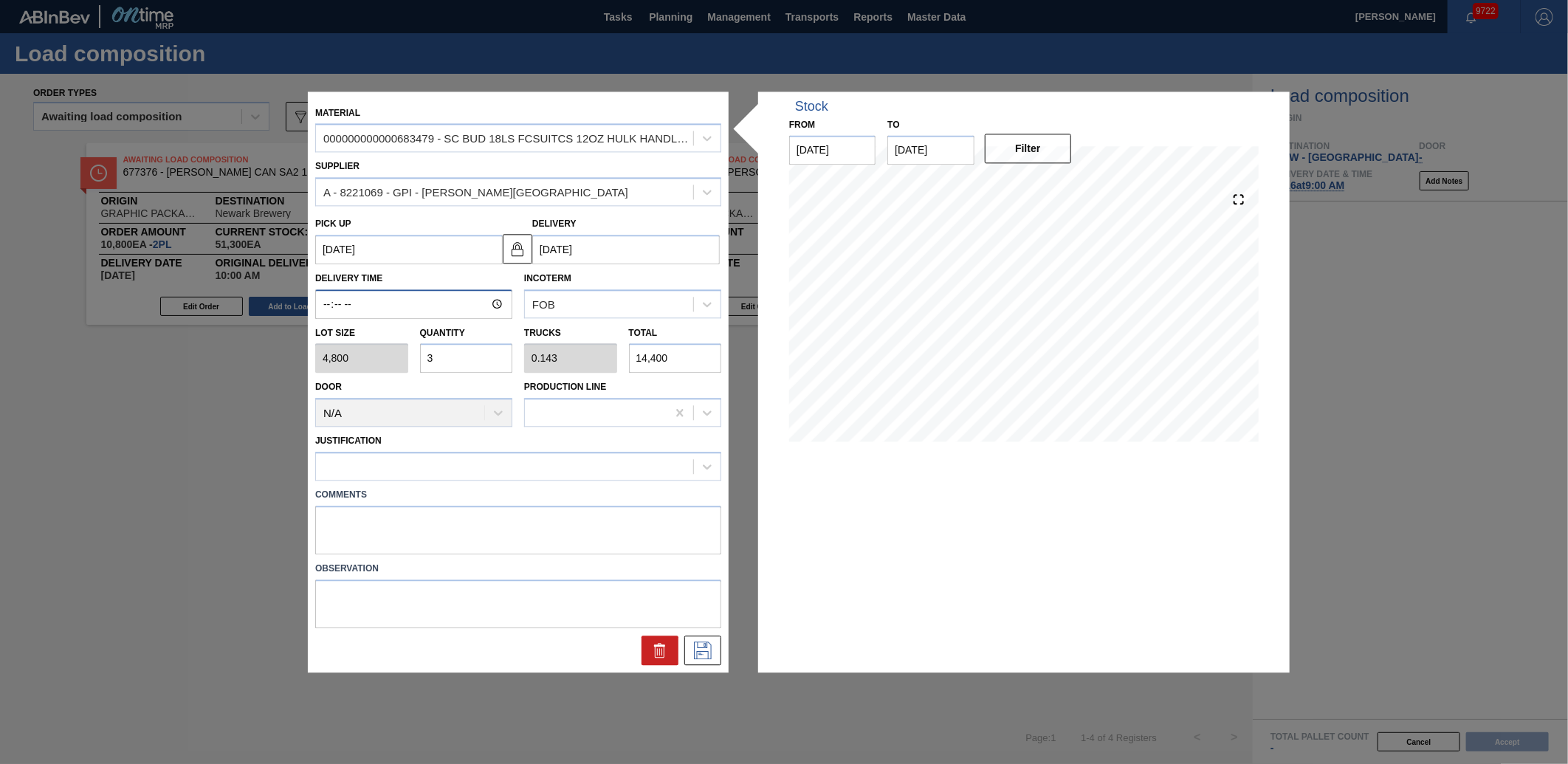
click at [327, 317] on input "Delivery Time" at bounding box center [414, 304] width 197 height 29
type input "10:00"
click at [511, 469] on div at bounding box center [504, 466] width 377 height 21
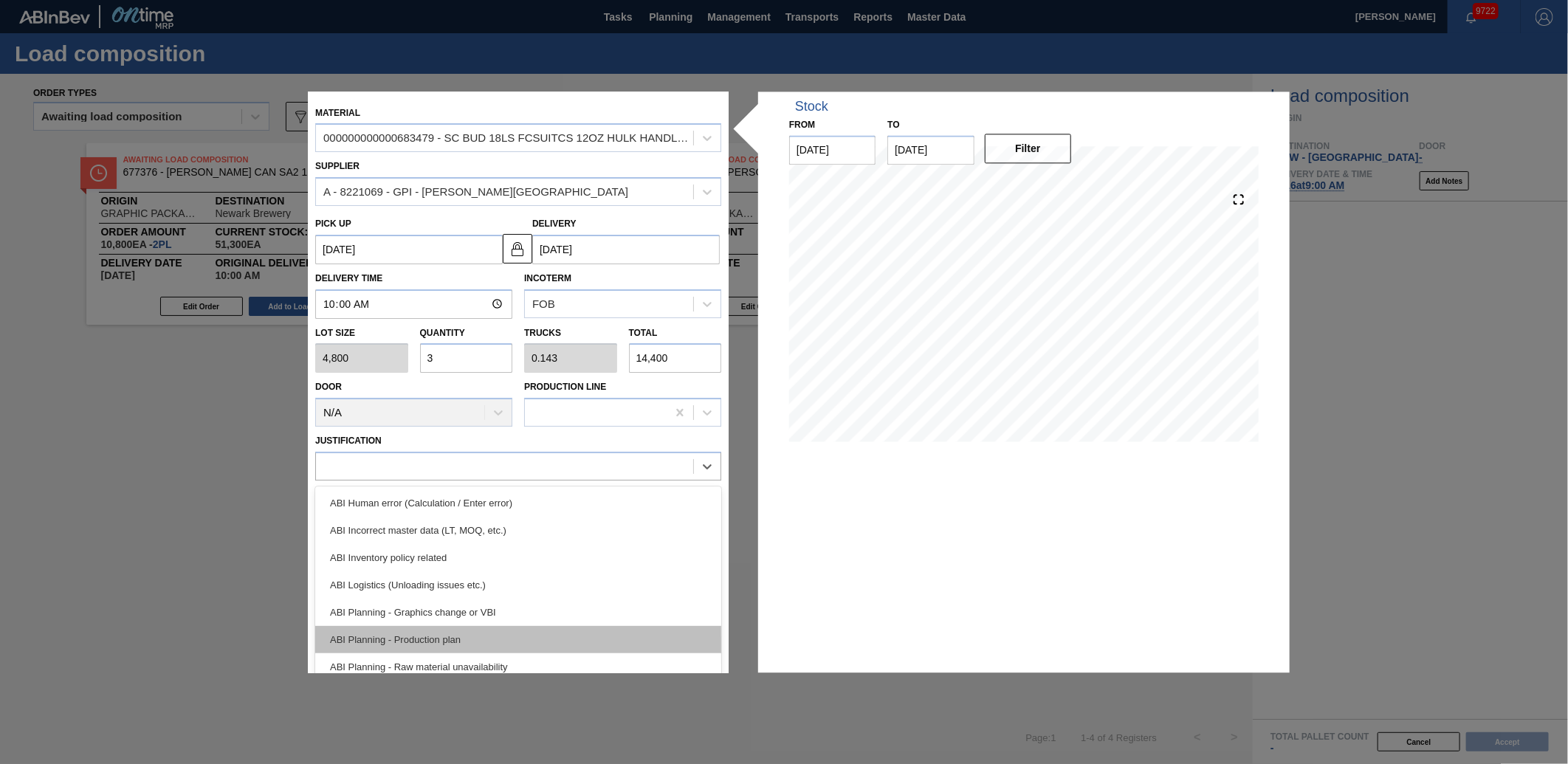
click at [434, 637] on div "ABI Planning - Production plan" at bounding box center [518, 639] width 406 height 28
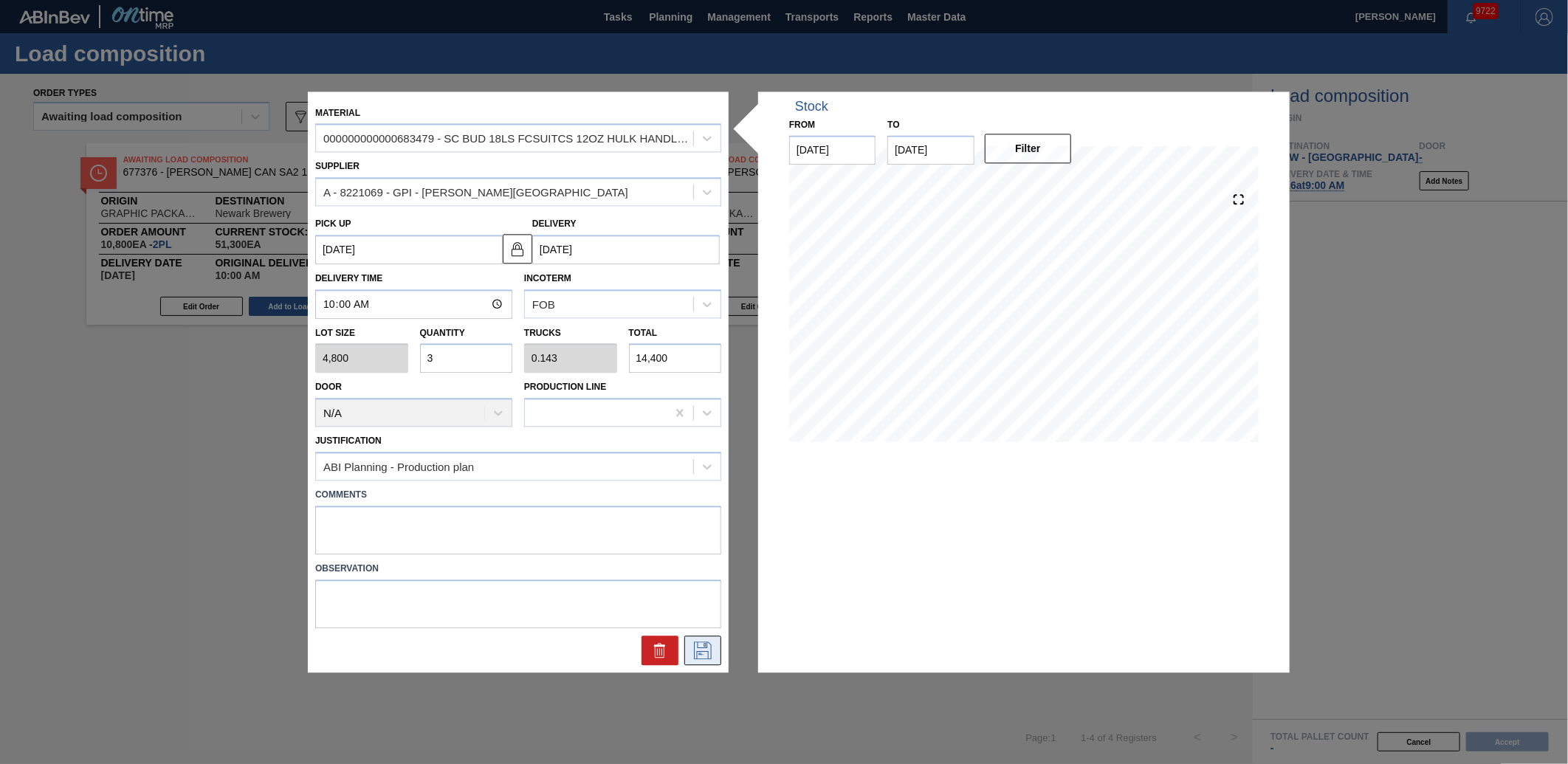
click at [704, 648] on icon at bounding box center [703, 650] width 24 height 17
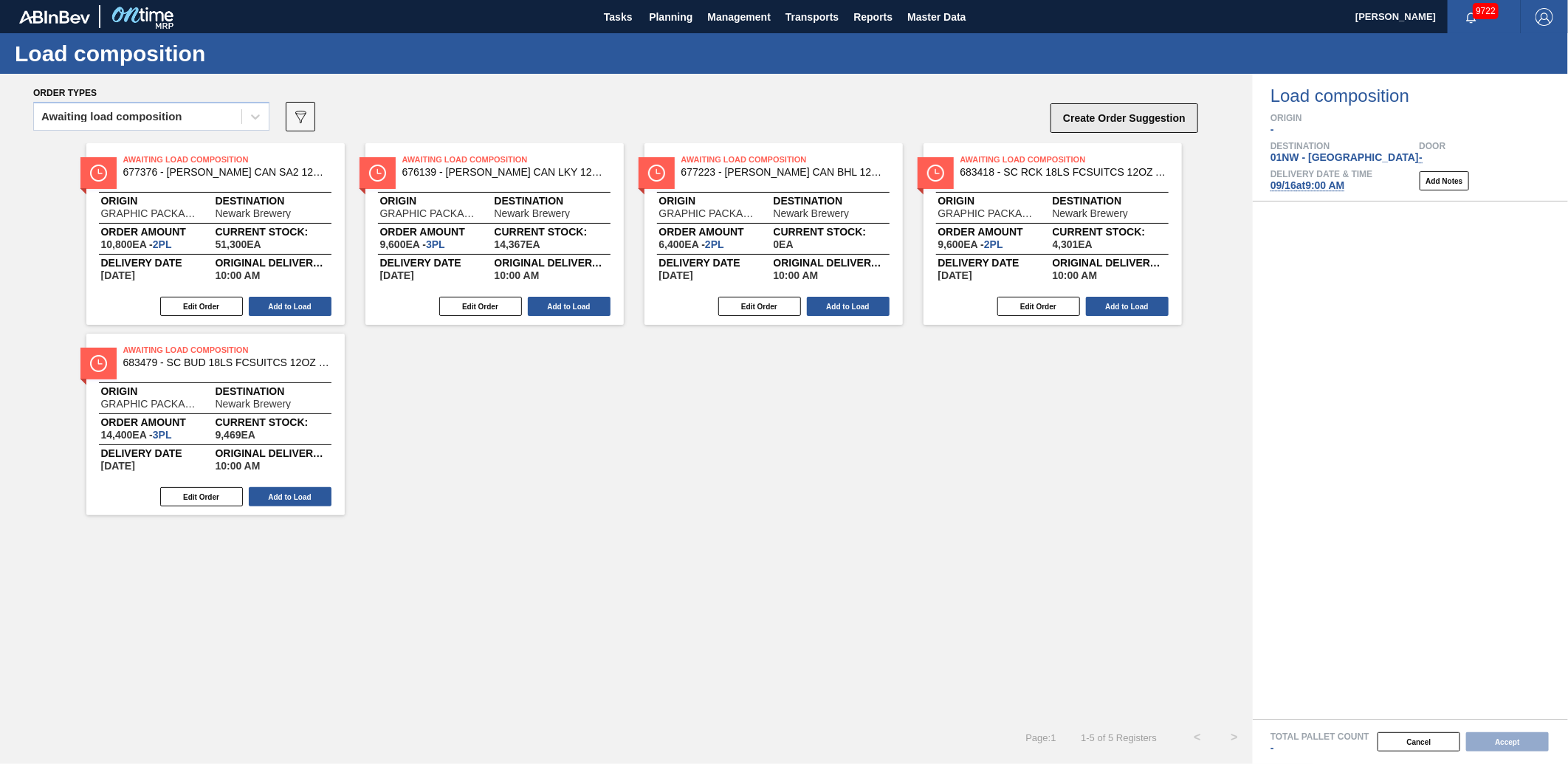
click at [1140, 120] on button "Create Order Suggestion" at bounding box center [1124, 118] width 148 height 29
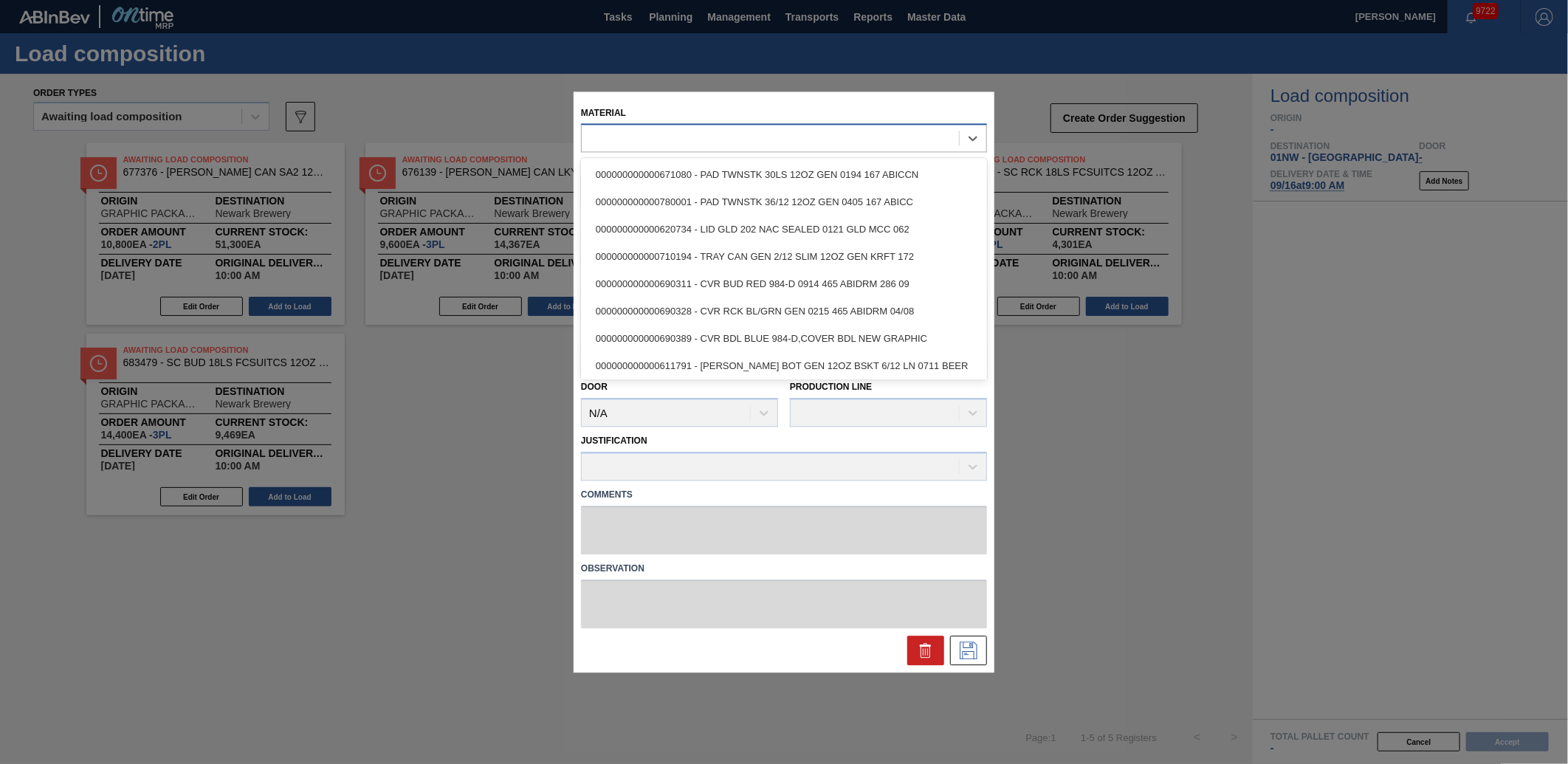
click at [596, 144] on div at bounding box center [770, 138] width 377 height 21
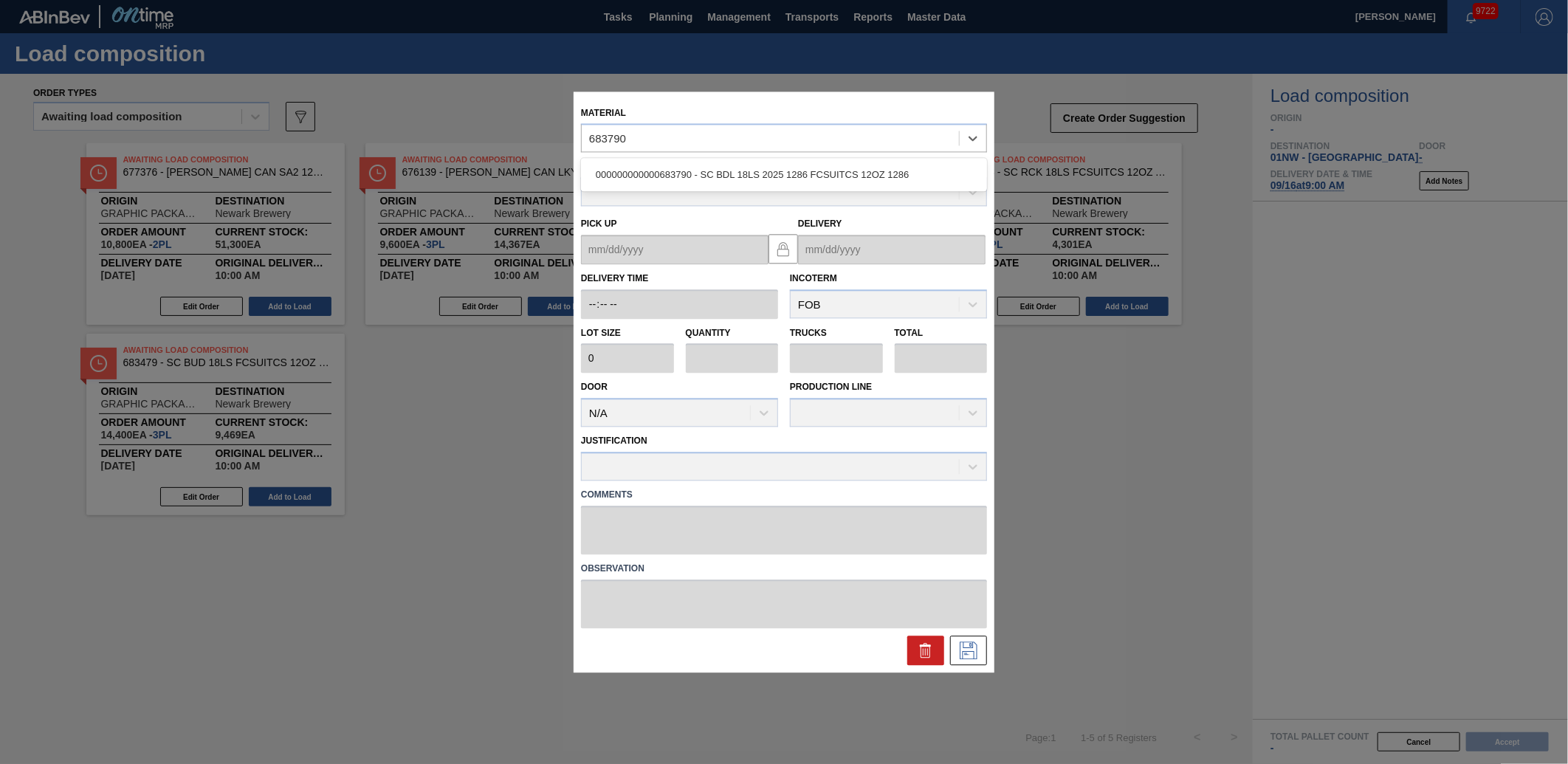
type input "683790"
click at [680, 197] on div "Supplier" at bounding box center [784, 182] width 406 height 51
click at [678, 156] on div "Supplier" at bounding box center [784, 182] width 406 height 51
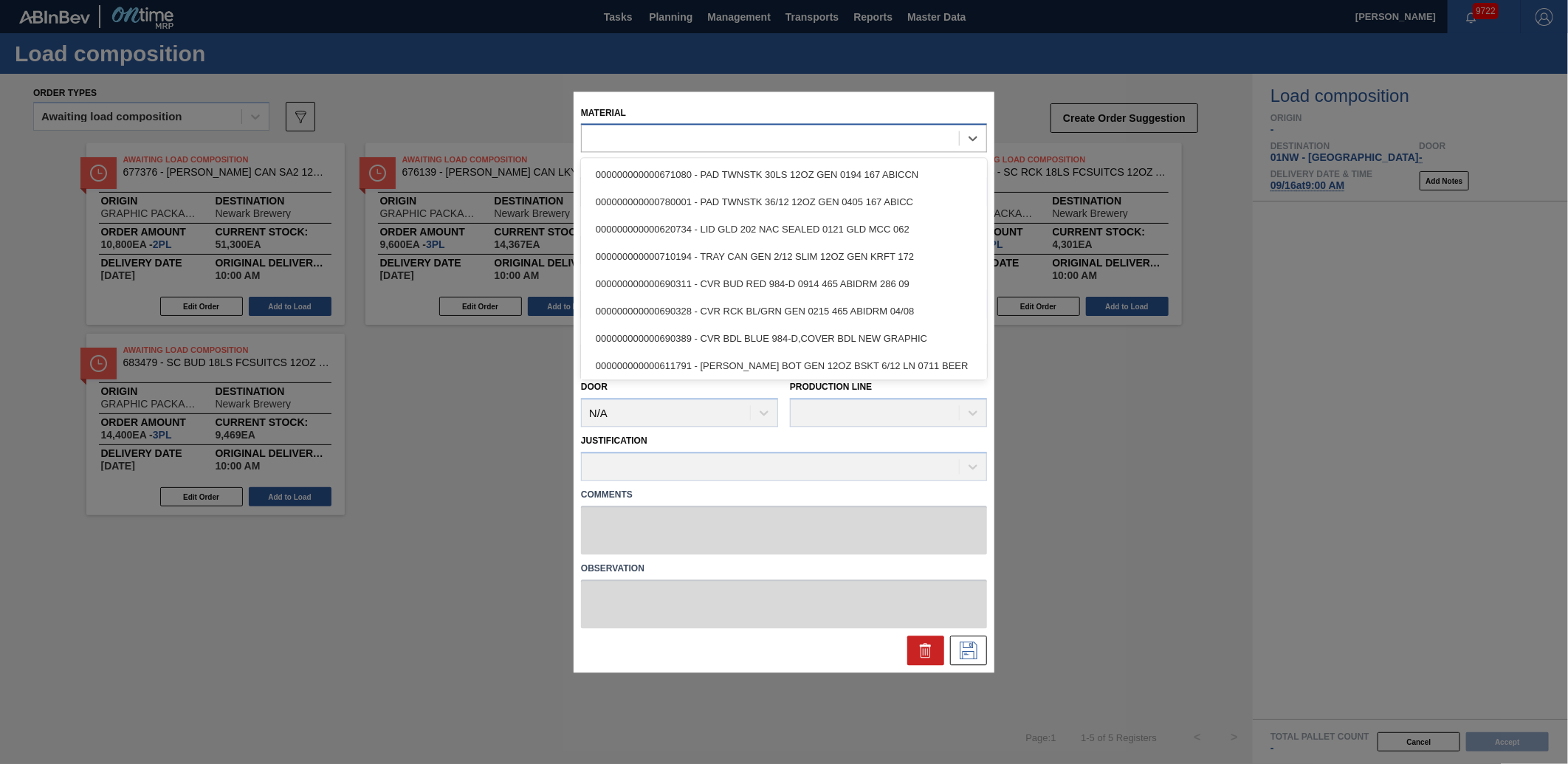
drag, startPoint x: 681, startPoint y: 134, endPoint x: 687, endPoint y: 142, distance: 10.0
click at [684, 139] on div at bounding box center [770, 138] width 377 height 21
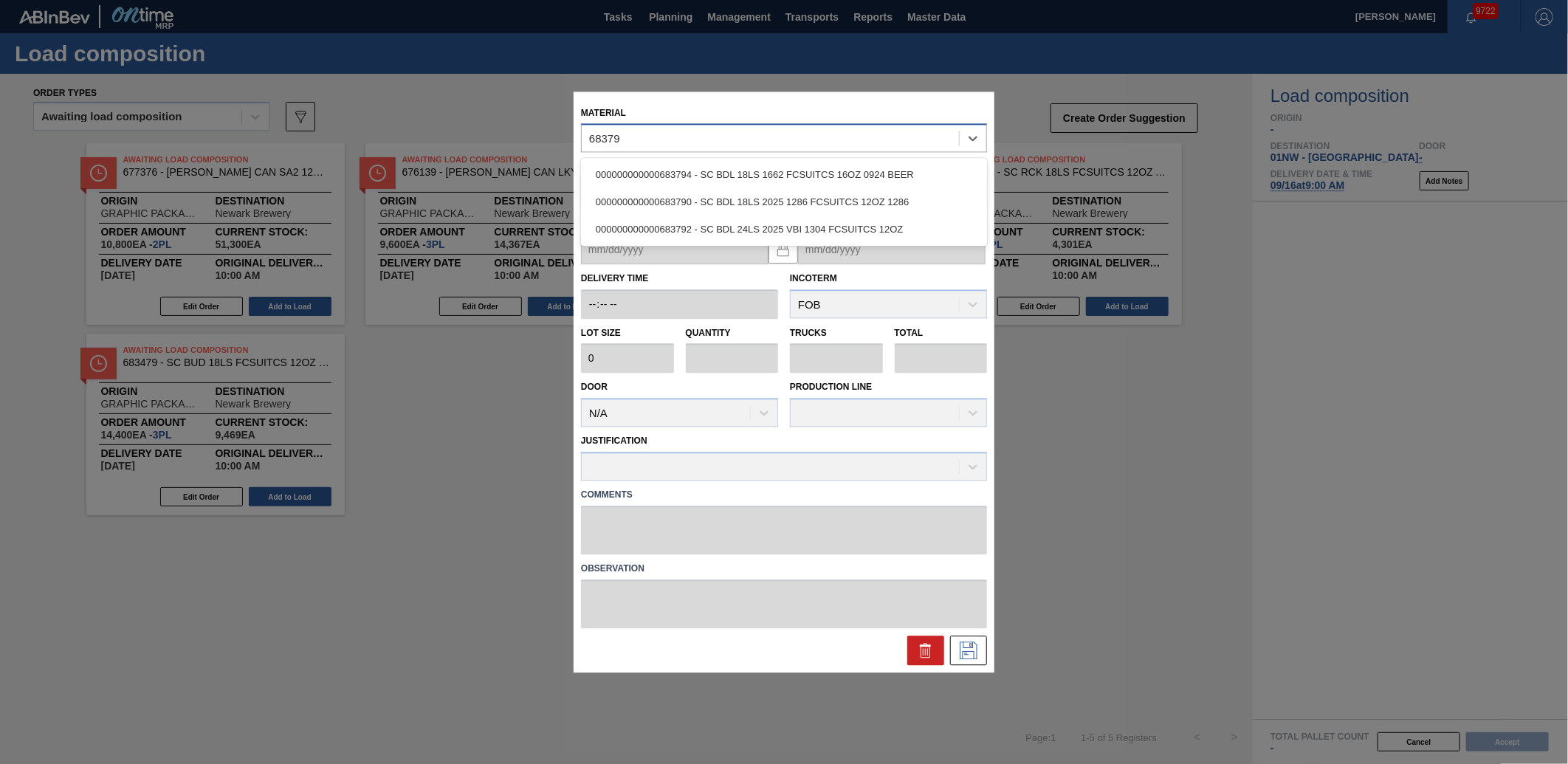
type input "683790"
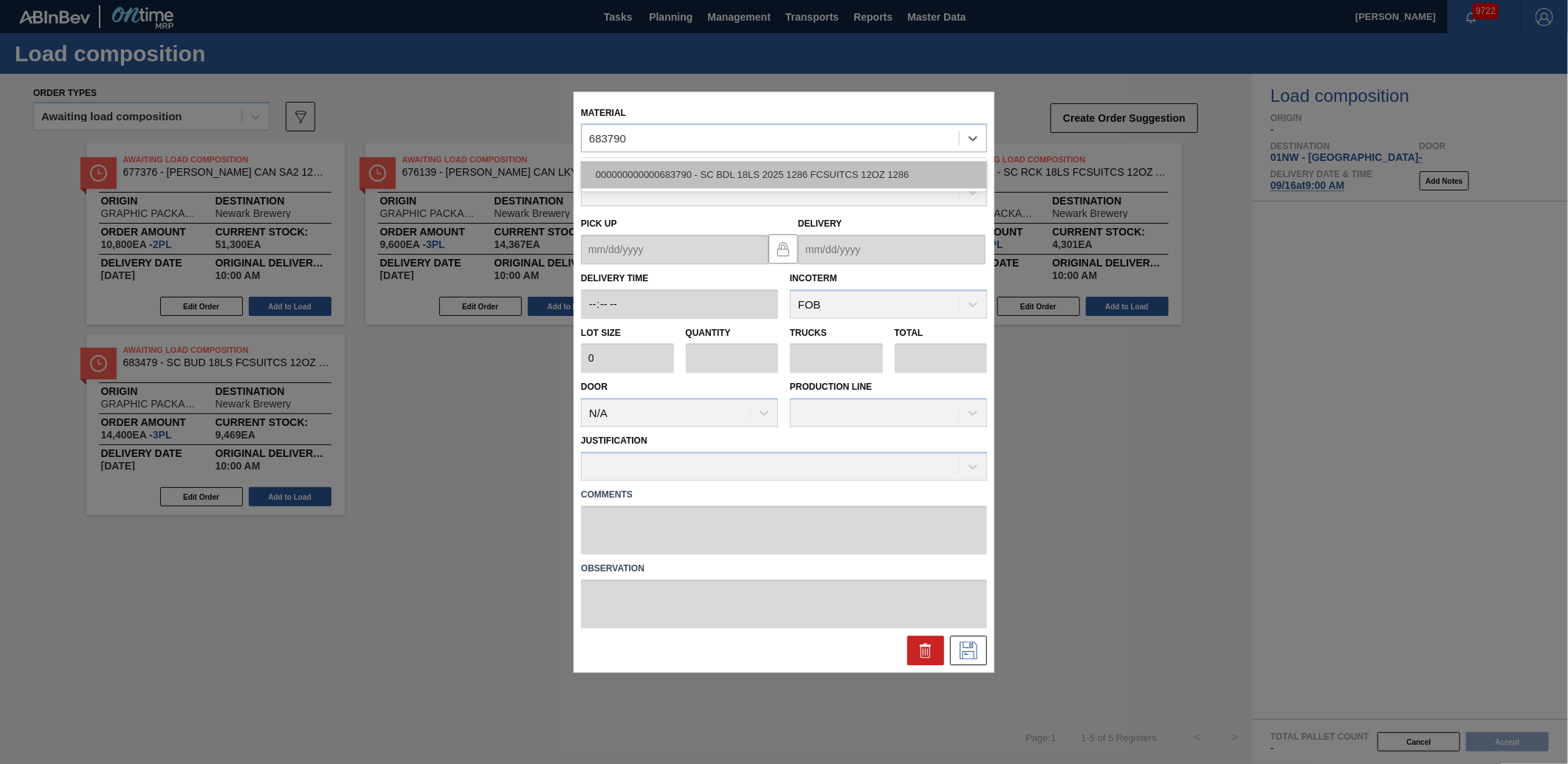
click at [720, 174] on div "000000000000683790 - SC BDL 18LS 2025 1286 FCSUITCS 12OZ 1286" at bounding box center [784, 175] width 406 height 28
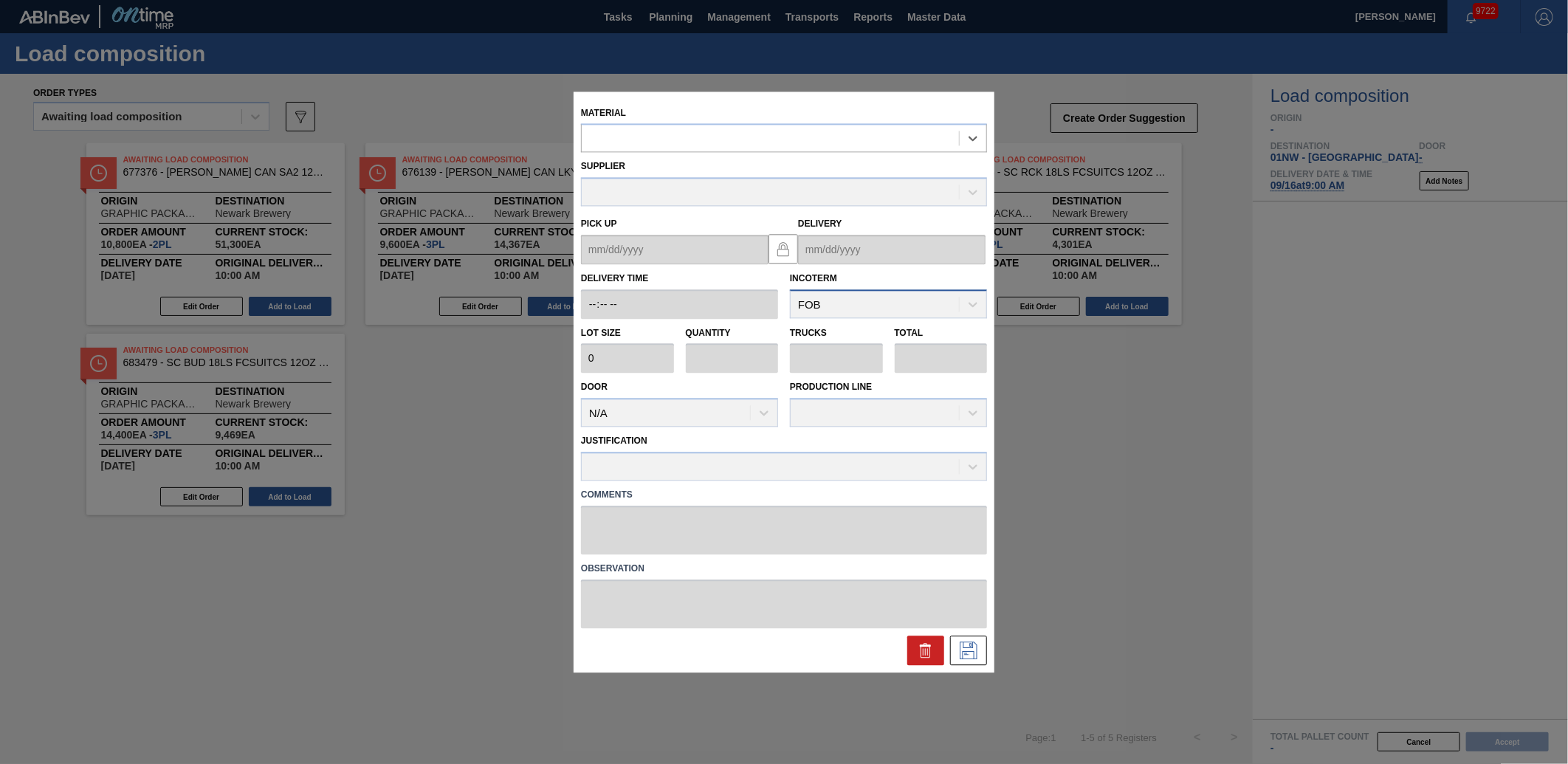
type input "4,800"
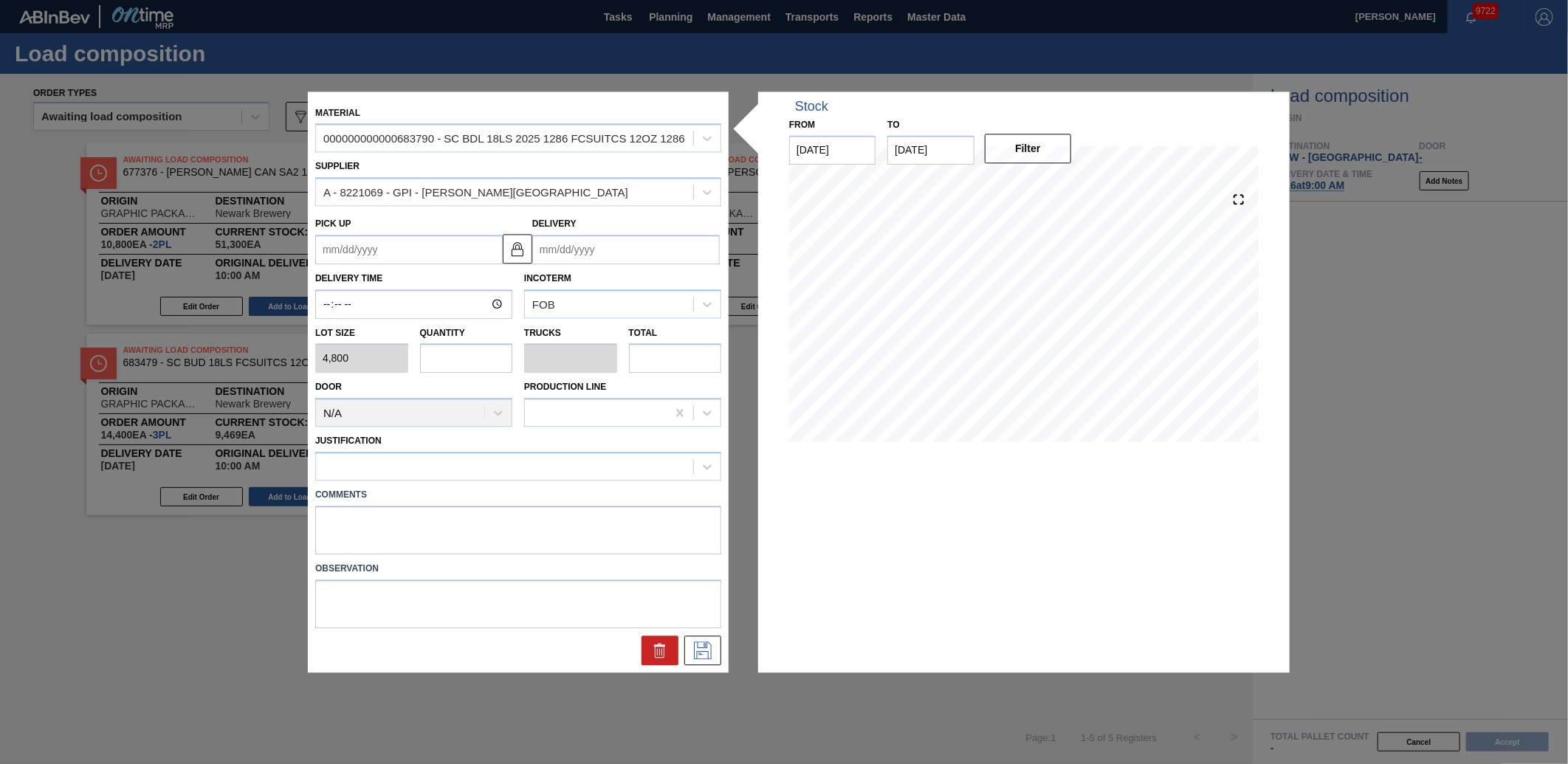
click at [452, 362] on input "text" at bounding box center [466, 358] width 93 height 29
type input "3"
type input "0.115"
type input "14,400"
type input "3"
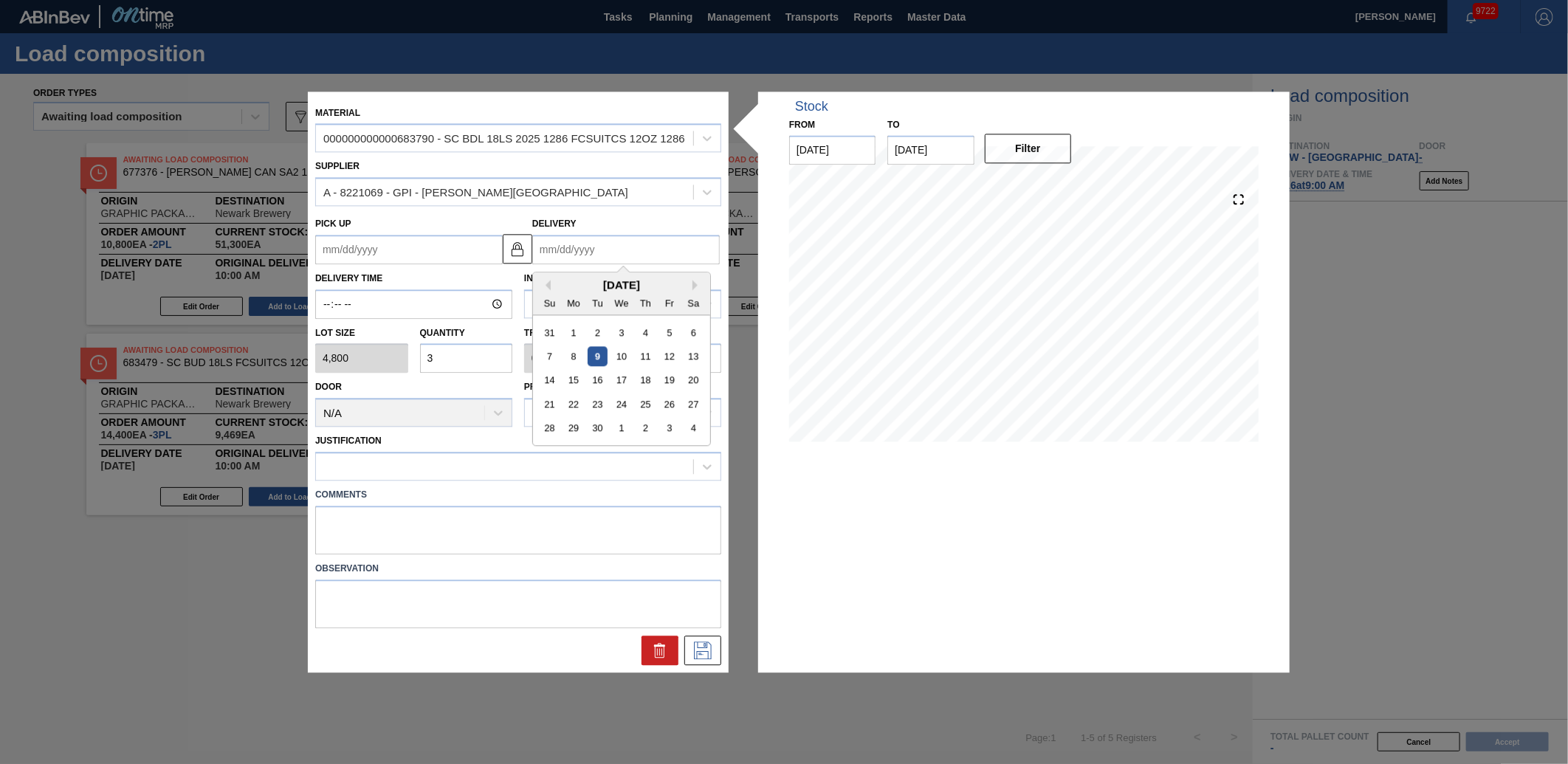
click at [617, 259] on input "Delivery" at bounding box center [627, 249] width 188 height 29
click at [601, 374] on div "16" at bounding box center [597, 380] width 20 height 20
type up "[DATE]"
type input "[DATE]"
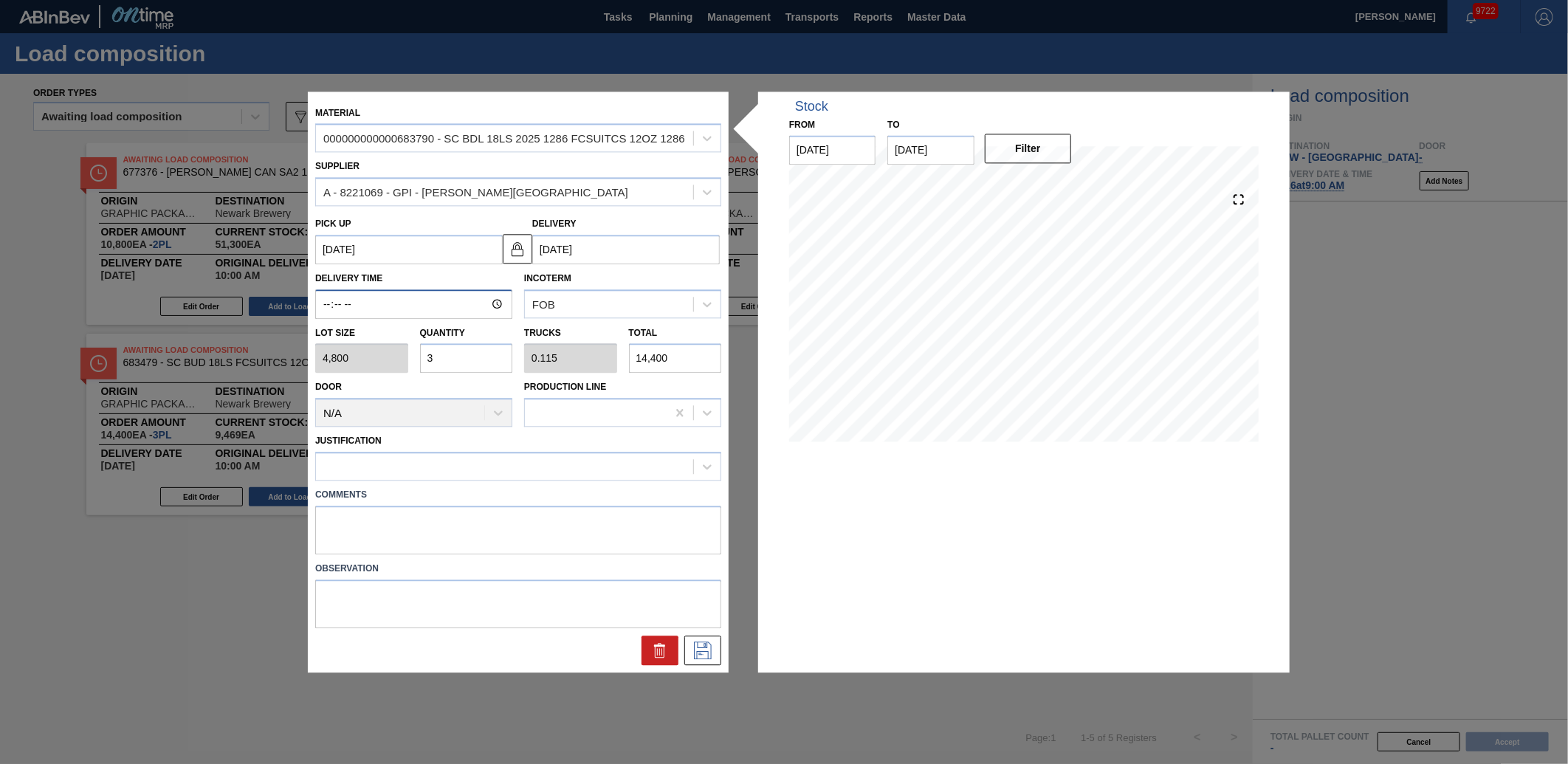
click at [327, 315] on input "Delivery Time" at bounding box center [414, 304] width 197 height 29
type input "10:00"
click at [485, 441] on div "Justification" at bounding box center [518, 456] width 406 height 51
click at [499, 467] on div at bounding box center [504, 466] width 377 height 21
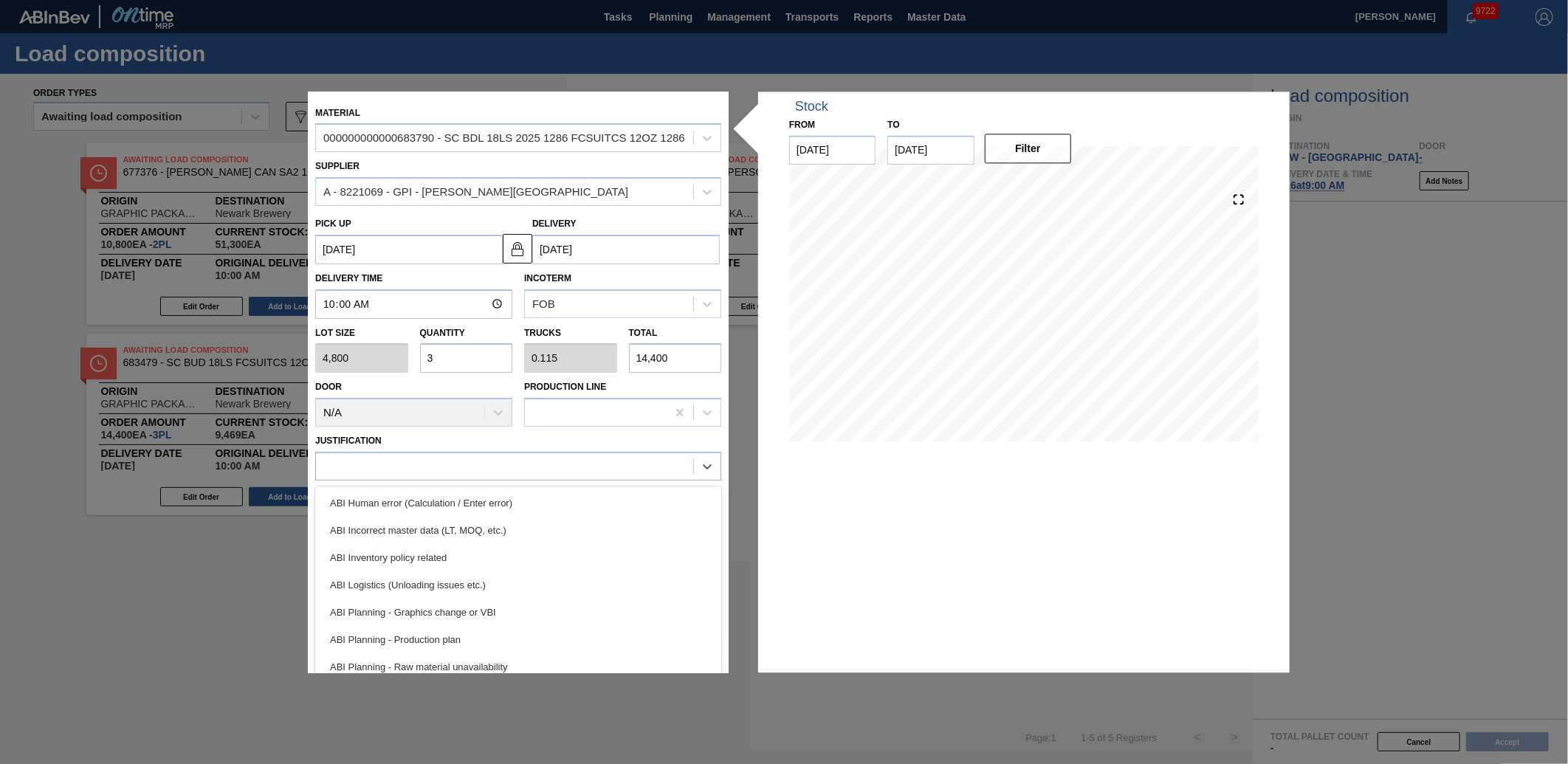
click at [496, 626] on div "ABI Planning - Production plan" at bounding box center [518, 639] width 406 height 28
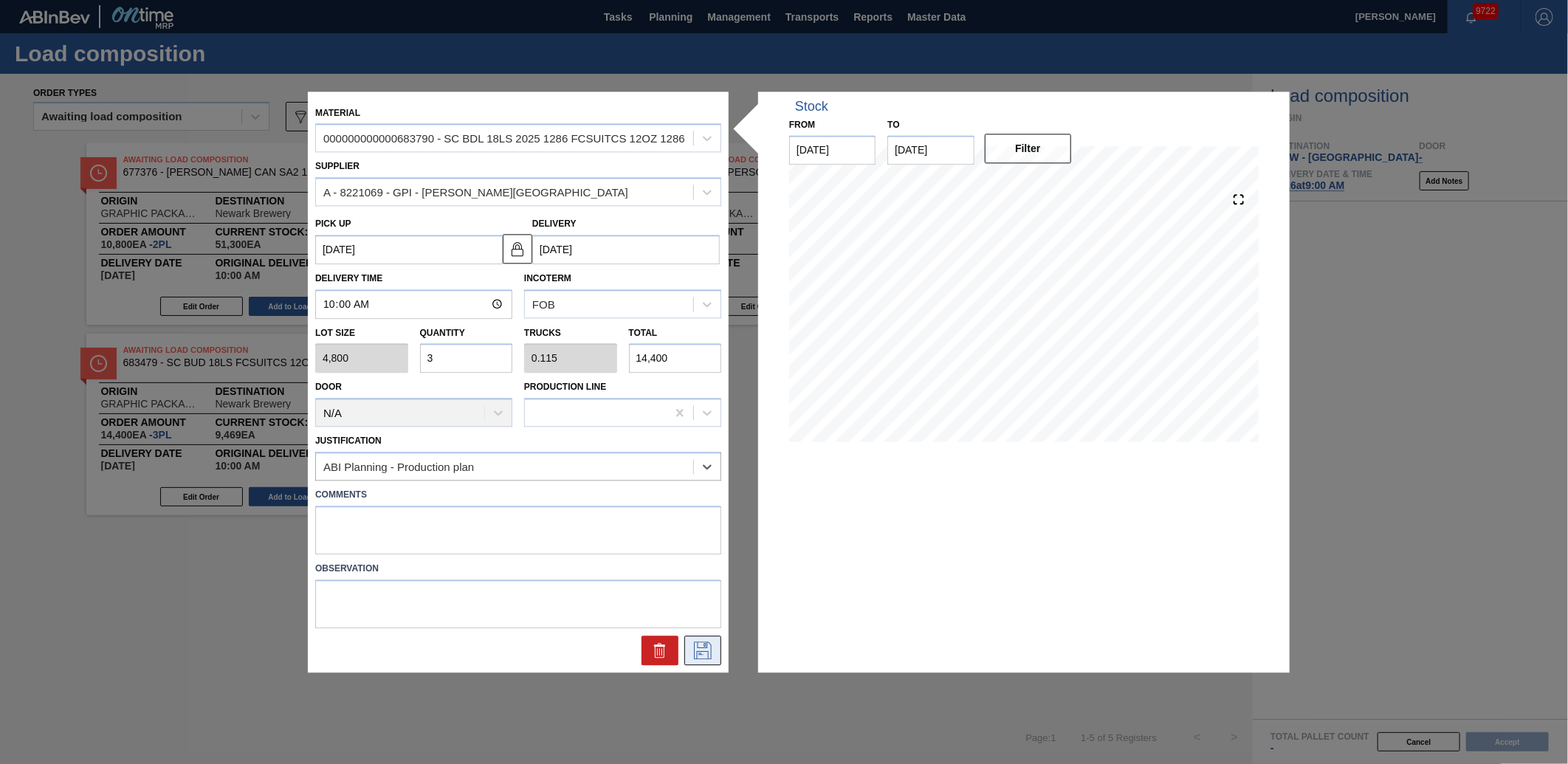
click at [695, 650] on icon at bounding box center [703, 650] width 24 height 17
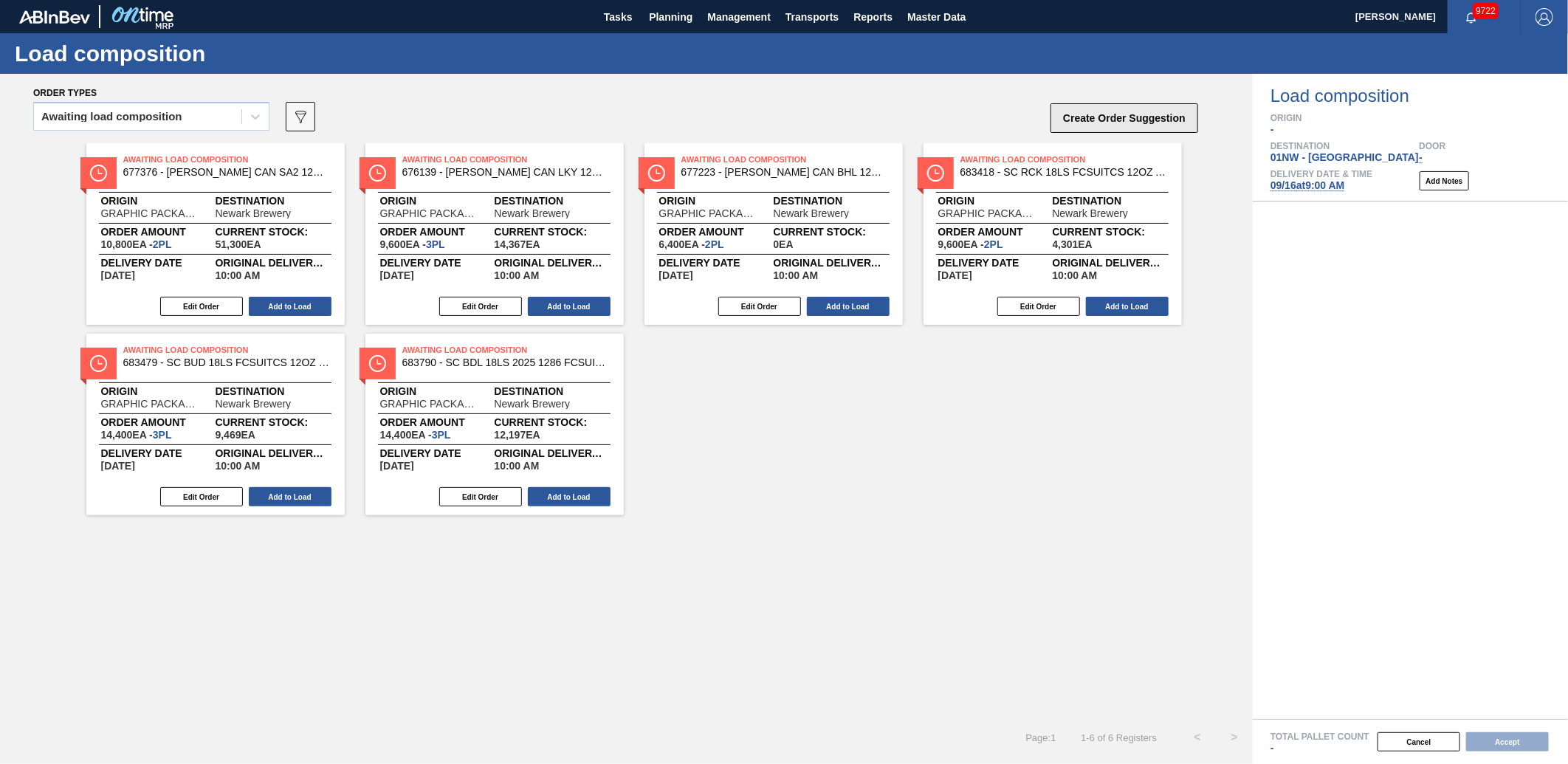
click at [1100, 111] on button "Create Order Suggestion" at bounding box center [1124, 118] width 148 height 29
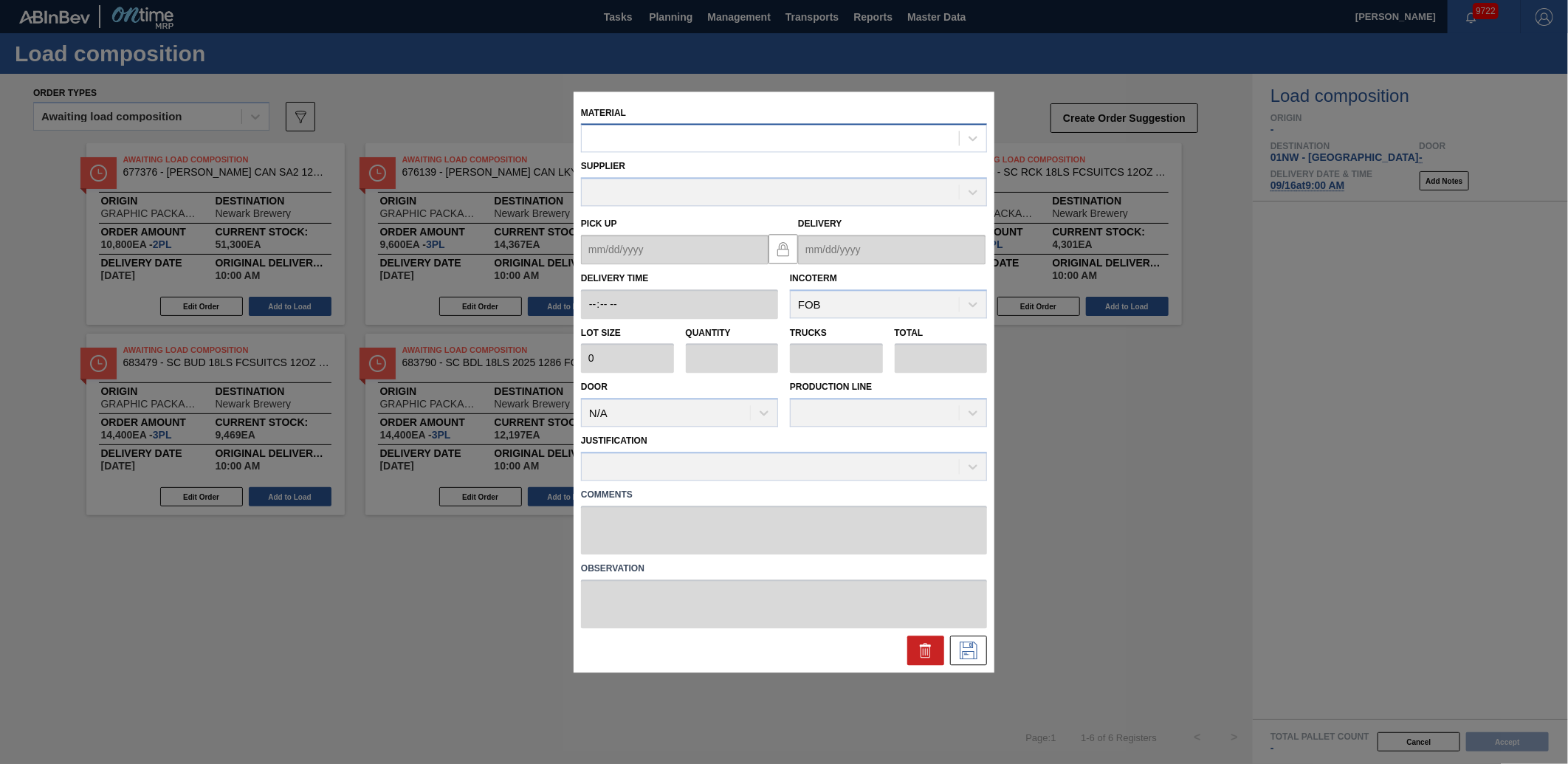
click at [649, 148] on div at bounding box center [770, 138] width 377 height 21
type input "676741"
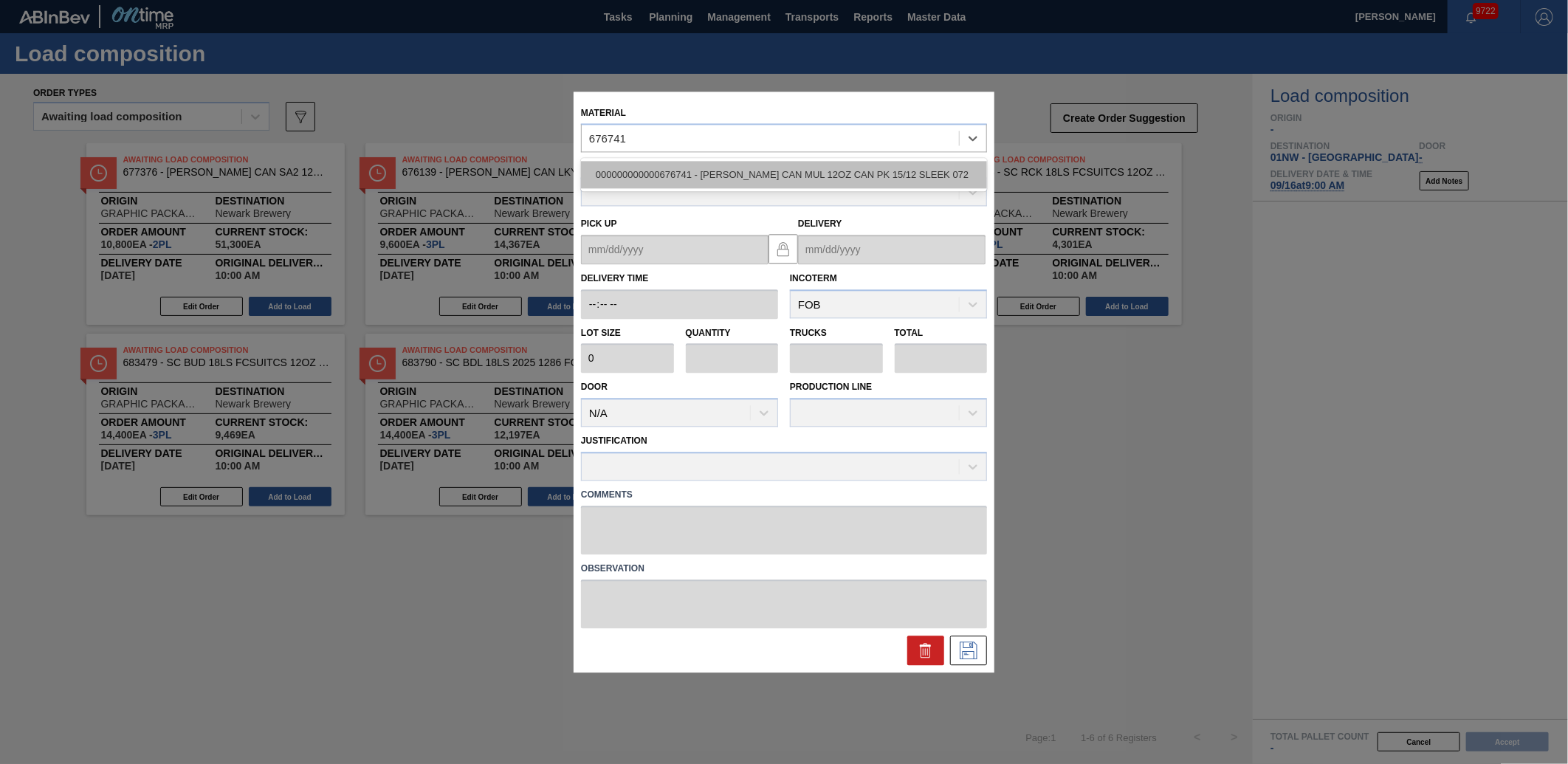
click at [716, 186] on div "000000000000676741 - [PERSON_NAME] CAN MUL 12OZ CAN PK 15/12 SLEEK 072" at bounding box center [784, 175] width 406 height 28
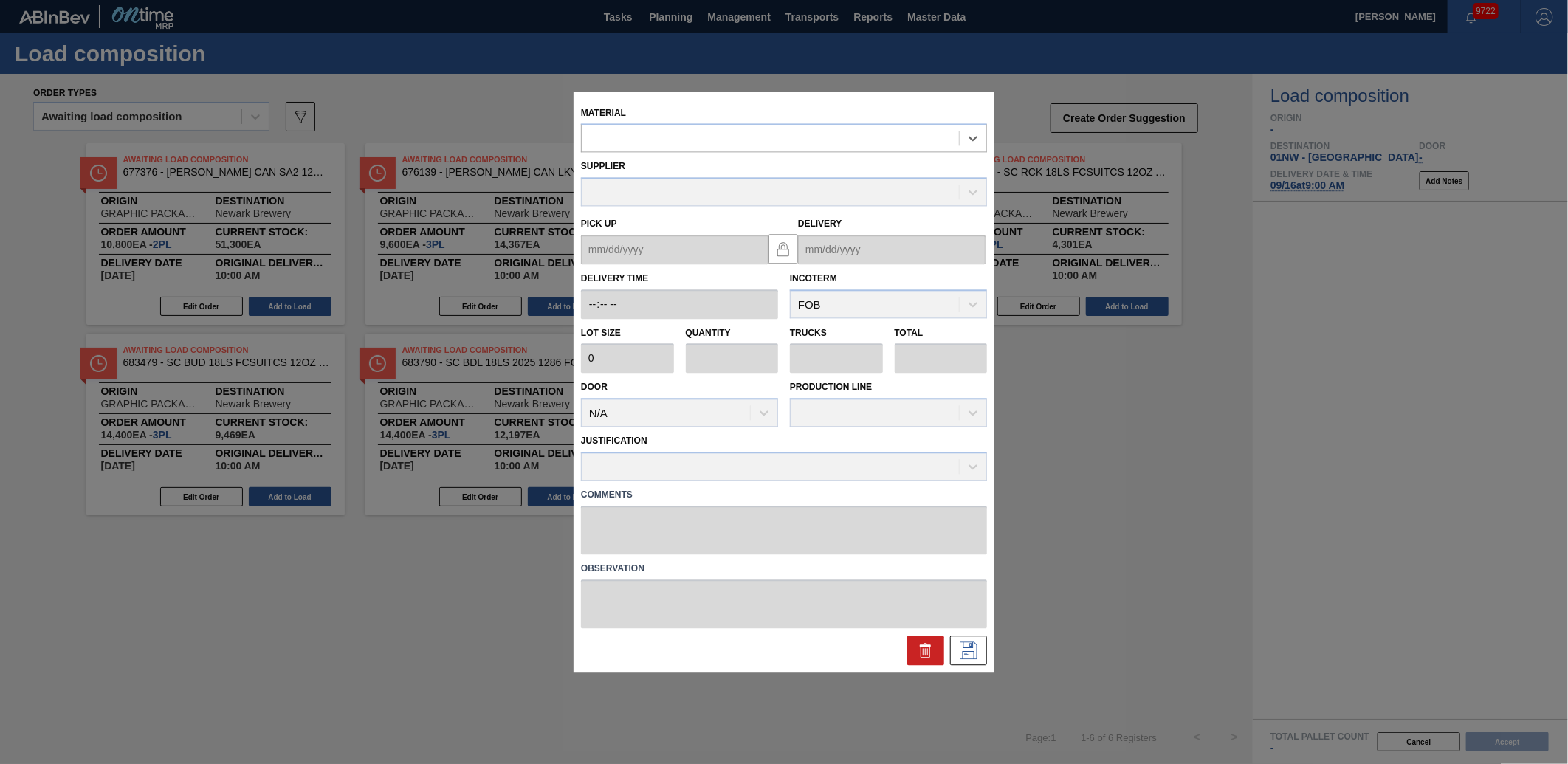
type input "3,200"
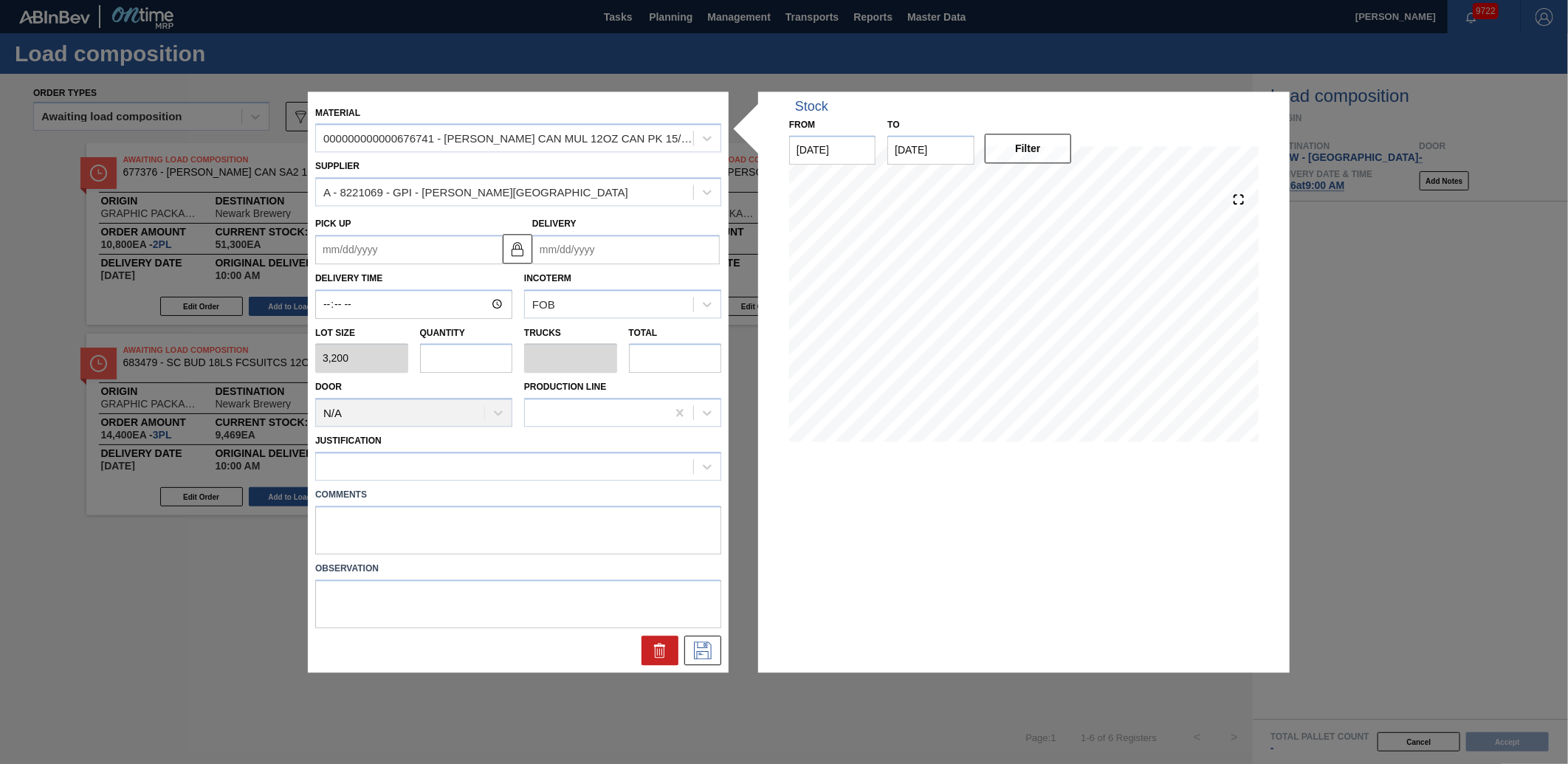
click at [462, 365] on input "text" at bounding box center [466, 358] width 93 height 29
type input "1"
type input "0.038"
type input "3,200"
type input "10"
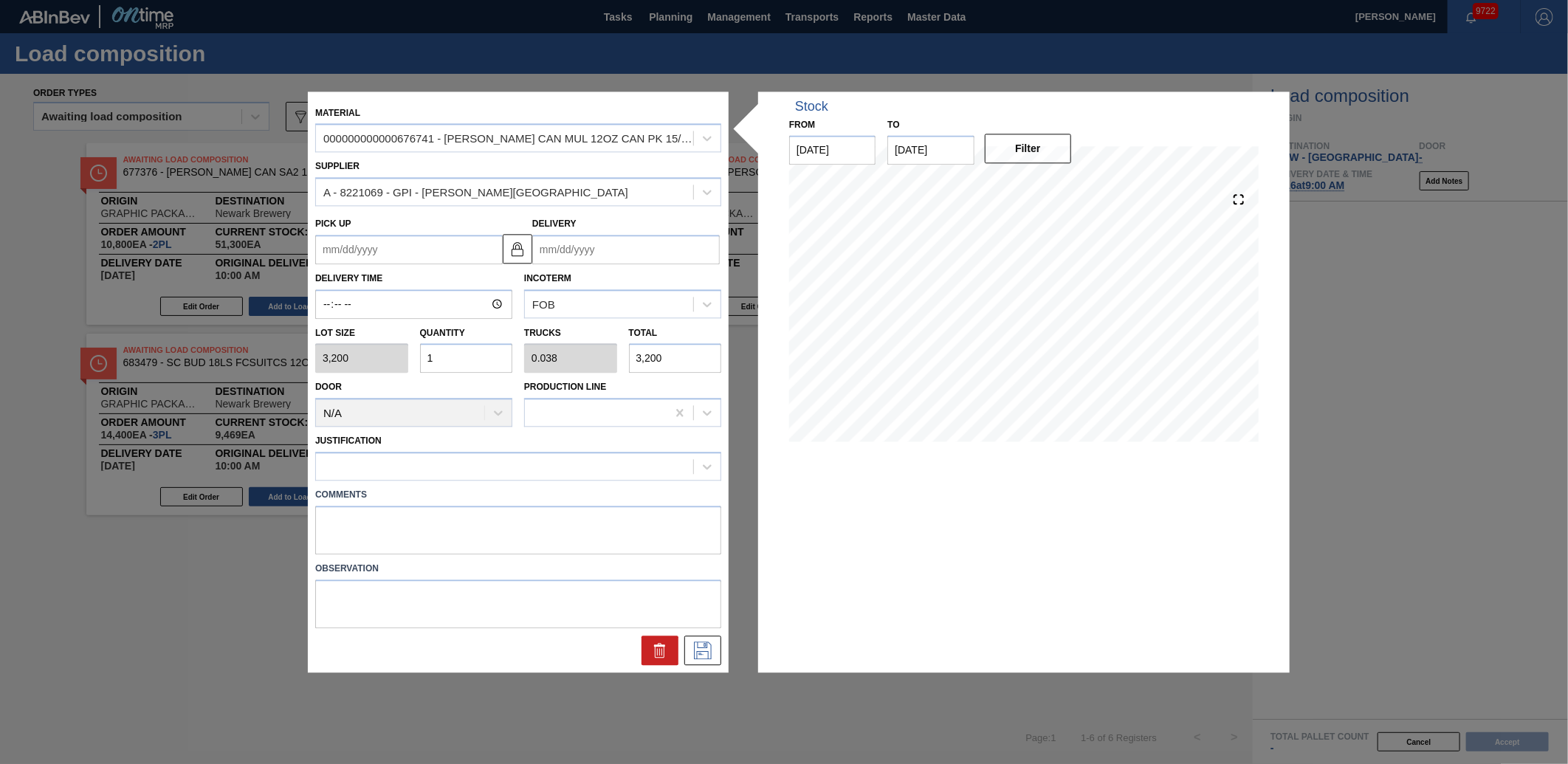
type input "0.385"
type input "32,000"
type input "10"
click at [542, 257] on input "Delivery" at bounding box center [627, 249] width 188 height 29
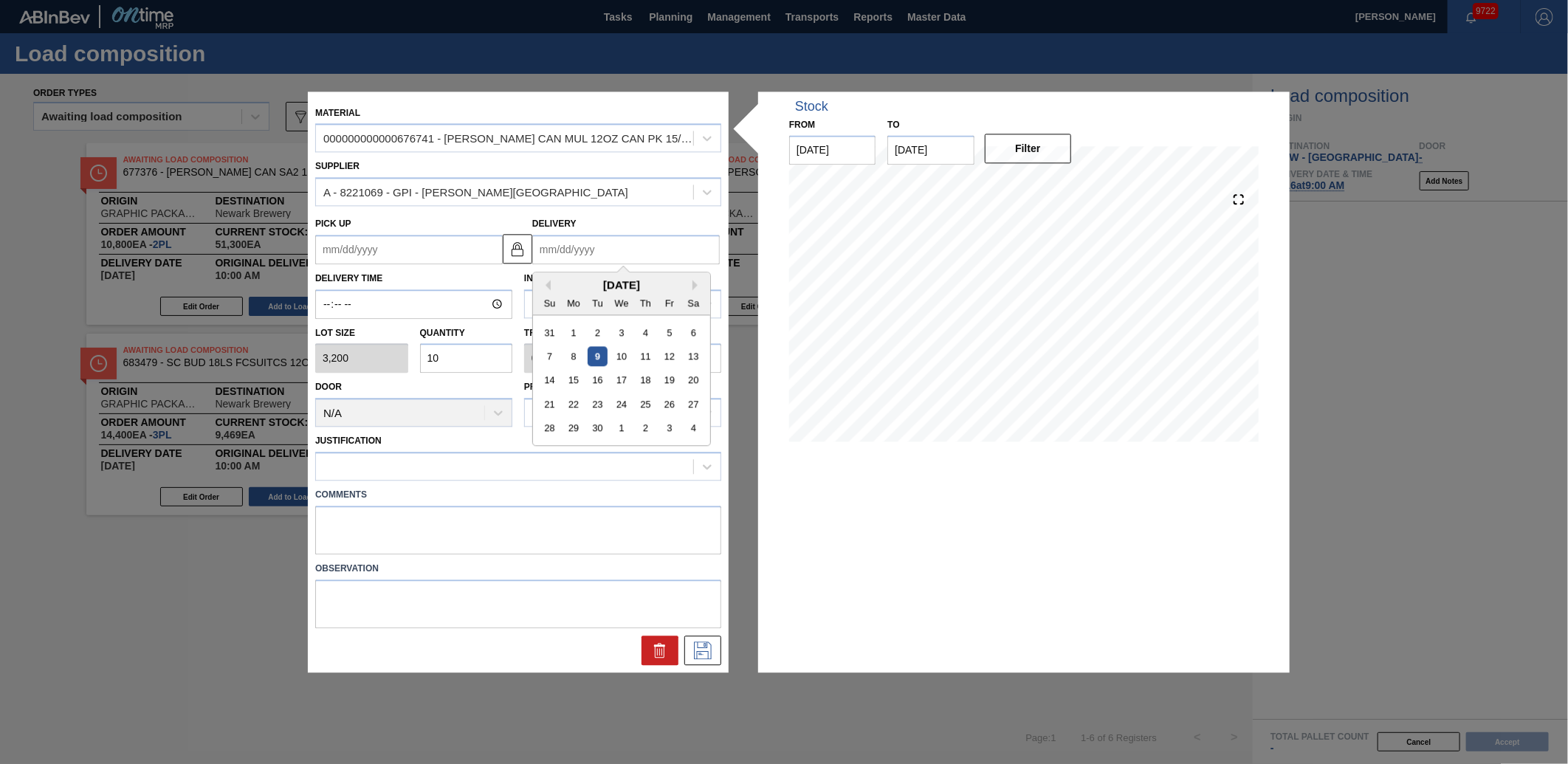
click at [604, 385] on div "16" at bounding box center [597, 380] width 20 height 20
type up "[DATE]"
type input "[DATE]"
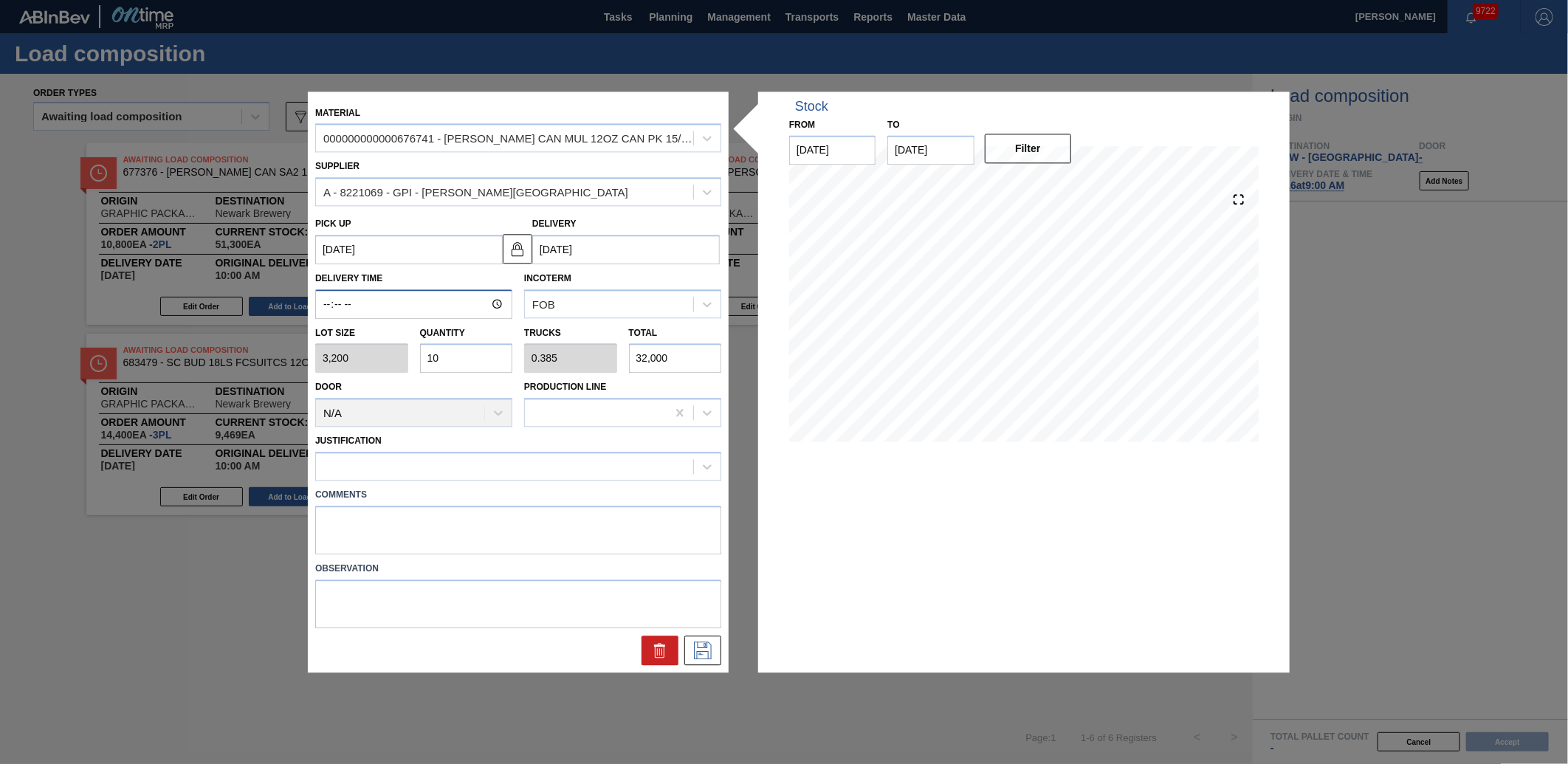
click at [330, 310] on input "Delivery Time" at bounding box center [414, 304] width 197 height 29
click at [342, 308] on input "Delivery Time" at bounding box center [414, 304] width 197 height 29
click at [333, 311] on input "Delivery Time" at bounding box center [414, 304] width 197 height 29
click at [333, 298] on input "Delivery Time" at bounding box center [414, 304] width 197 height 29
click at [421, 466] on div at bounding box center [504, 466] width 377 height 21
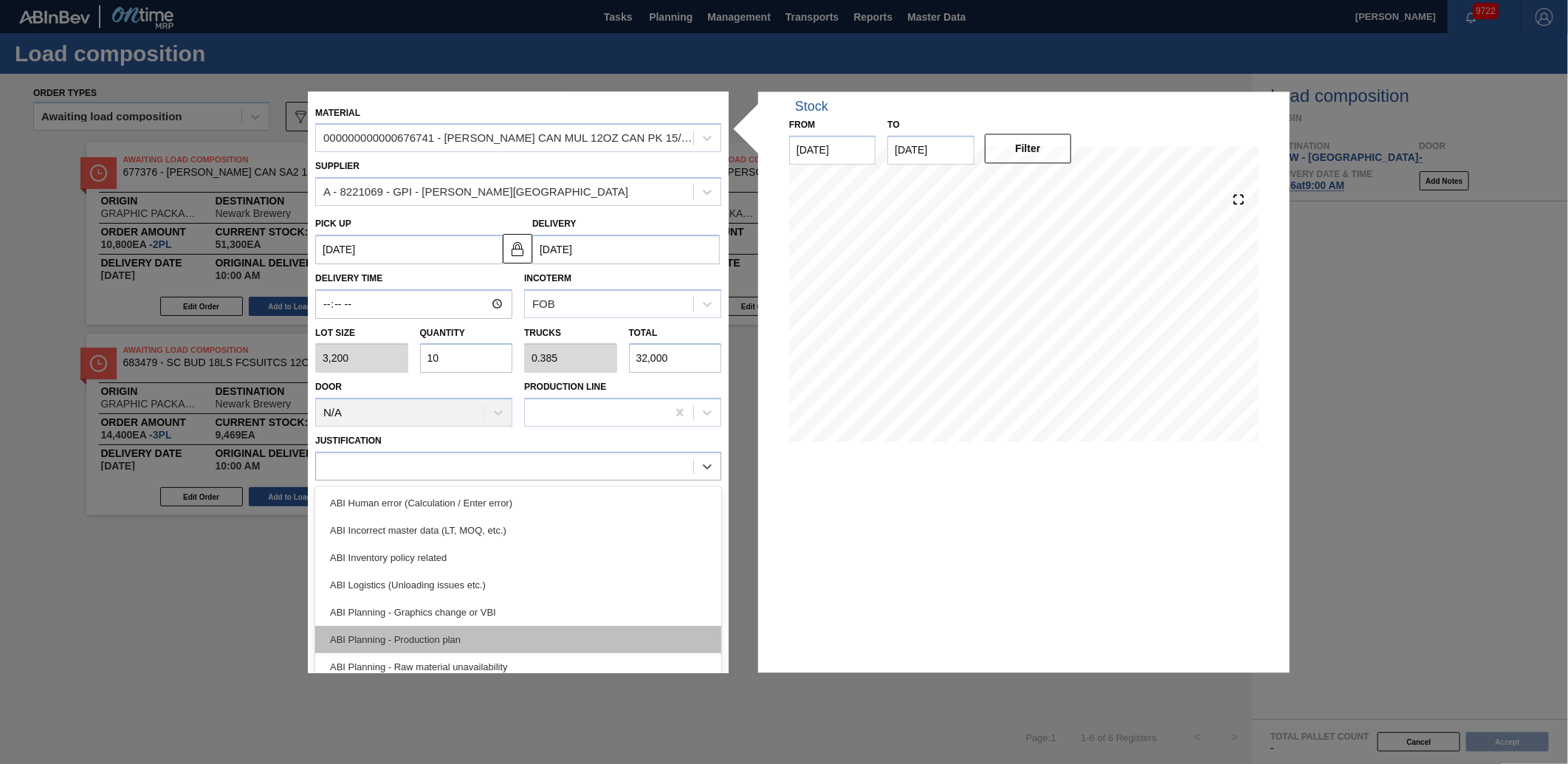
click at [451, 631] on div "ABI Planning - Production plan" at bounding box center [518, 639] width 406 height 28
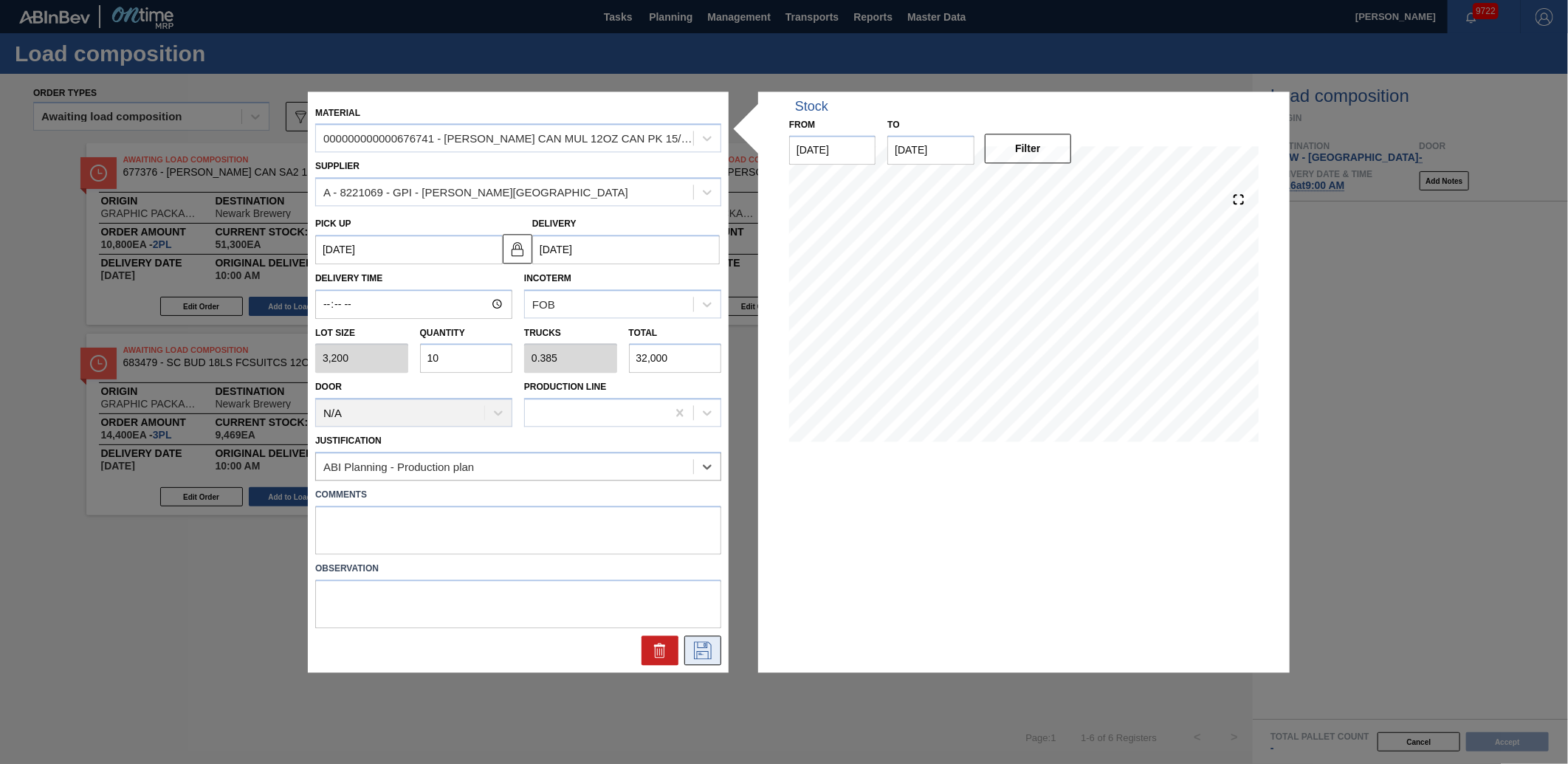
click at [697, 646] on icon at bounding box center [703, 650] width 24 height 17
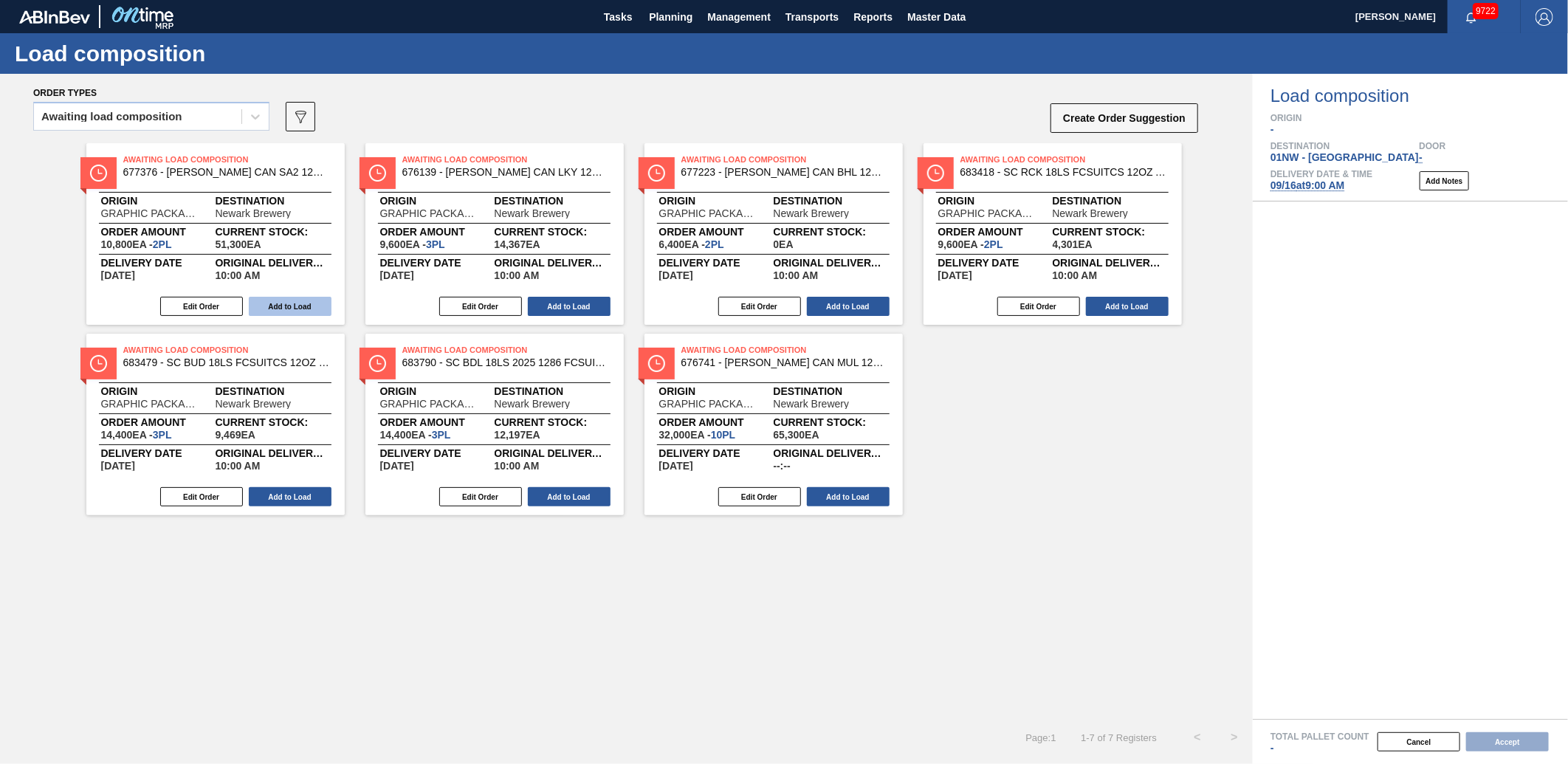
click at [275, 303] on button "Add to Load" at bounding box center [290, 306] width 83 height 19
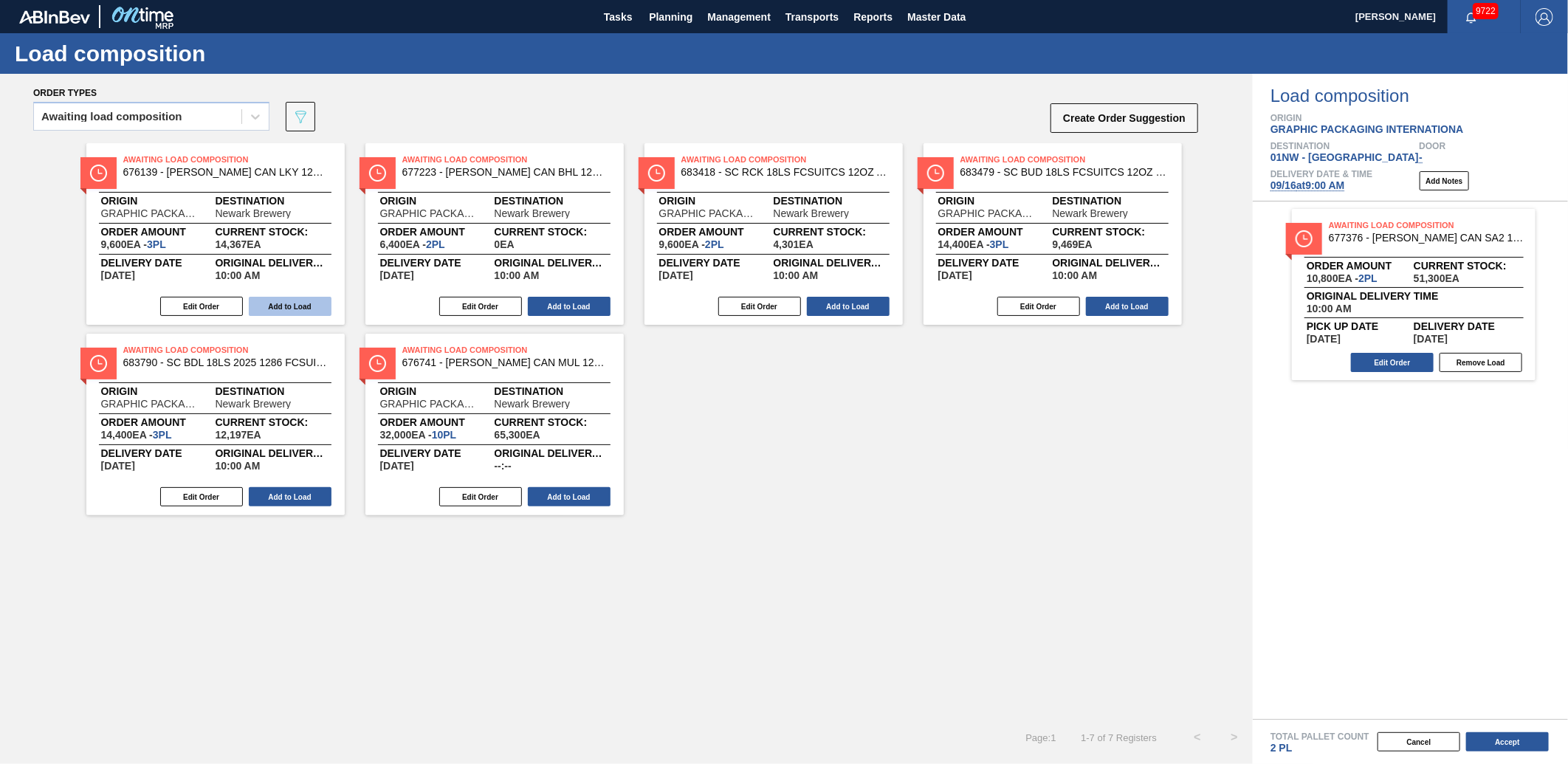
click at [290, 299] on button "Add to Load" at bounding box center [290, 306] width 83 height 19
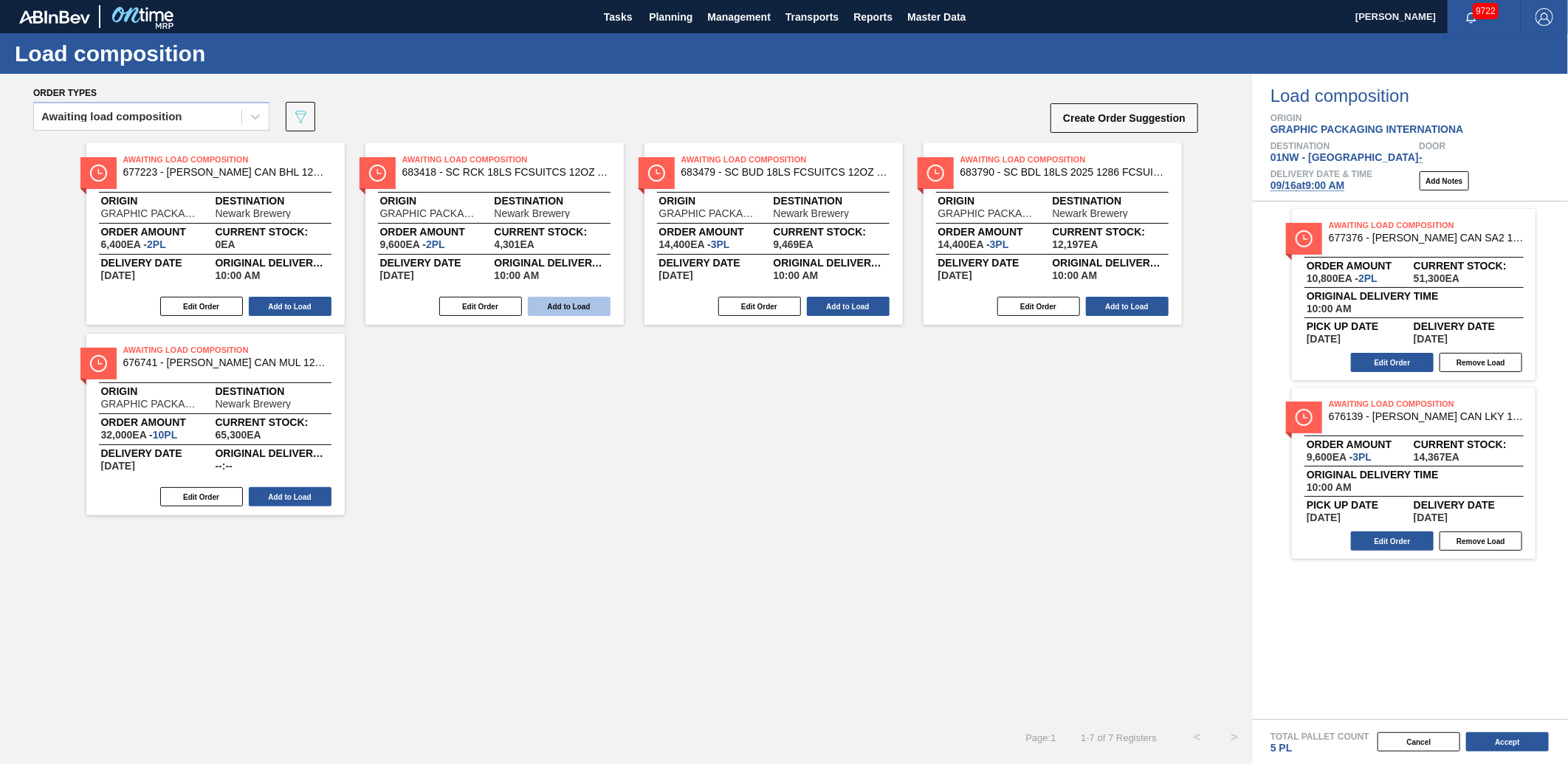
click at [296, 306] on button "Add to Load" at bounding box center [290, 306] width 83 height 19
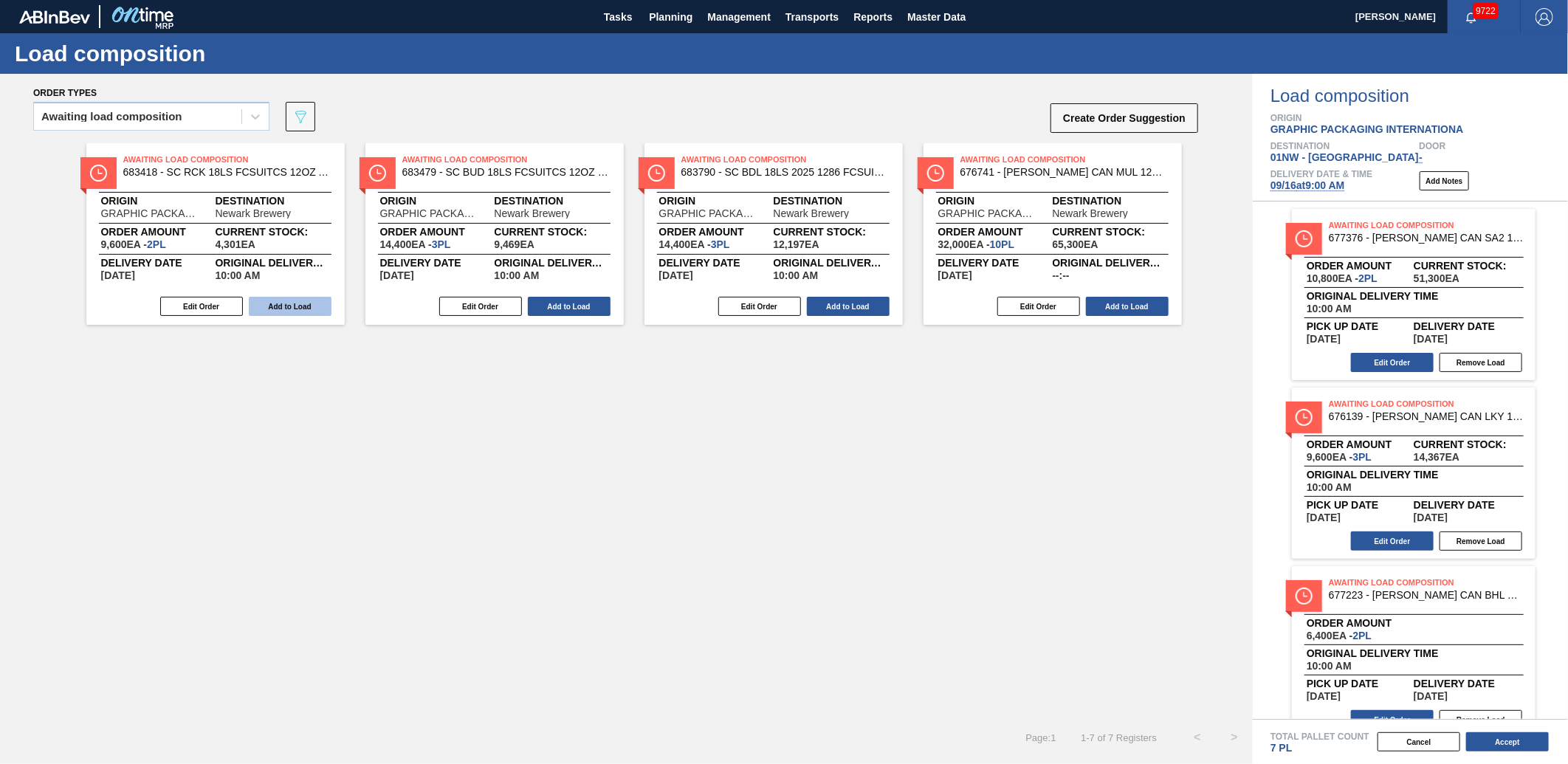
click at [296, 307] on button "Add to Load" at bounding box center [290, 306] width 83 height 19
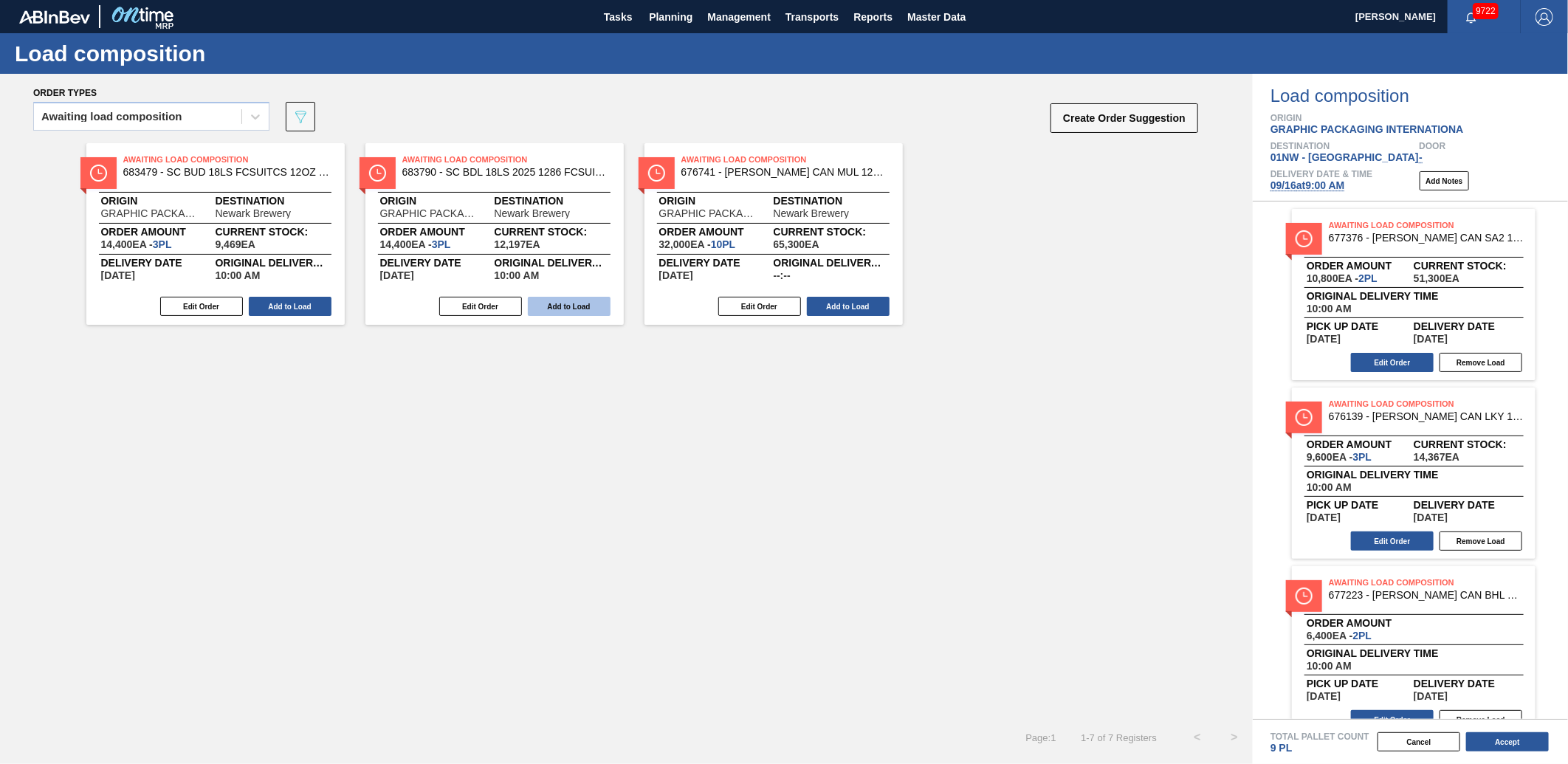
click at [297, 307] on button "Add to Load" at bounding box center [290, 306] width 83 height 19
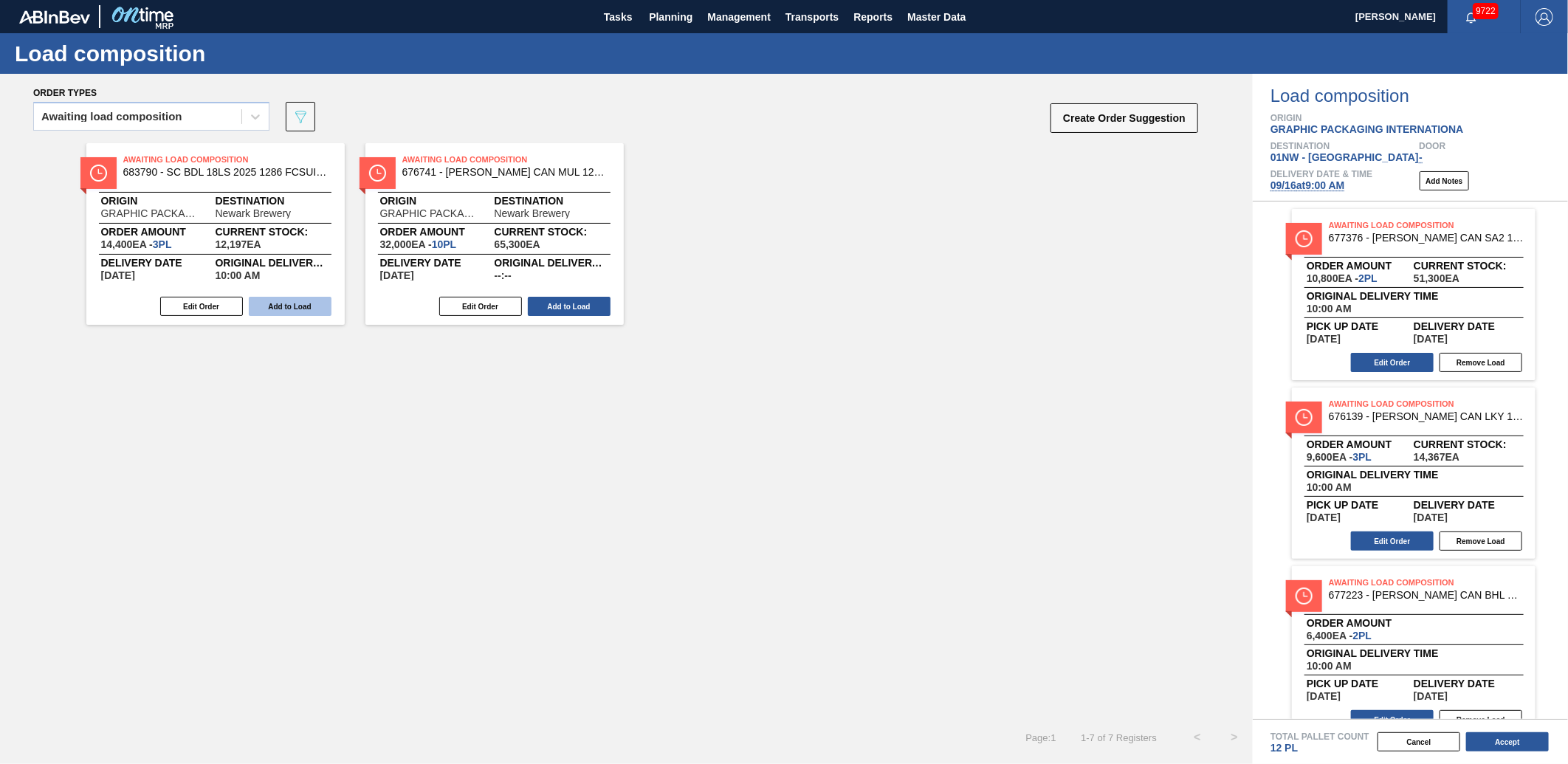
click at [297, 307] on button "Add to Load" at bounding box center [290, 306] width 83 height 19
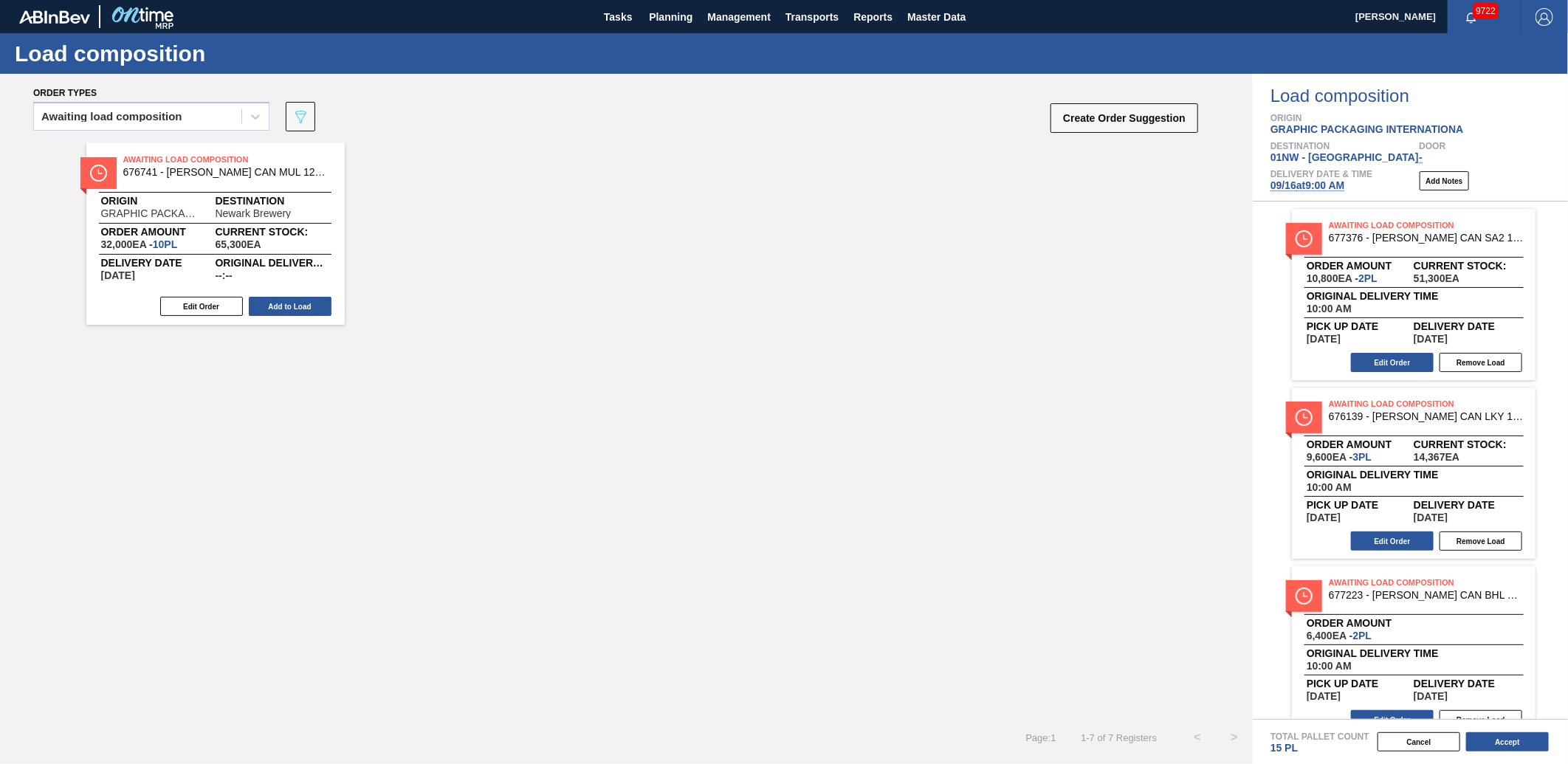
click at [297, 307] on button "Add to Load" at bounding box center [290, 306] width 83 height 19
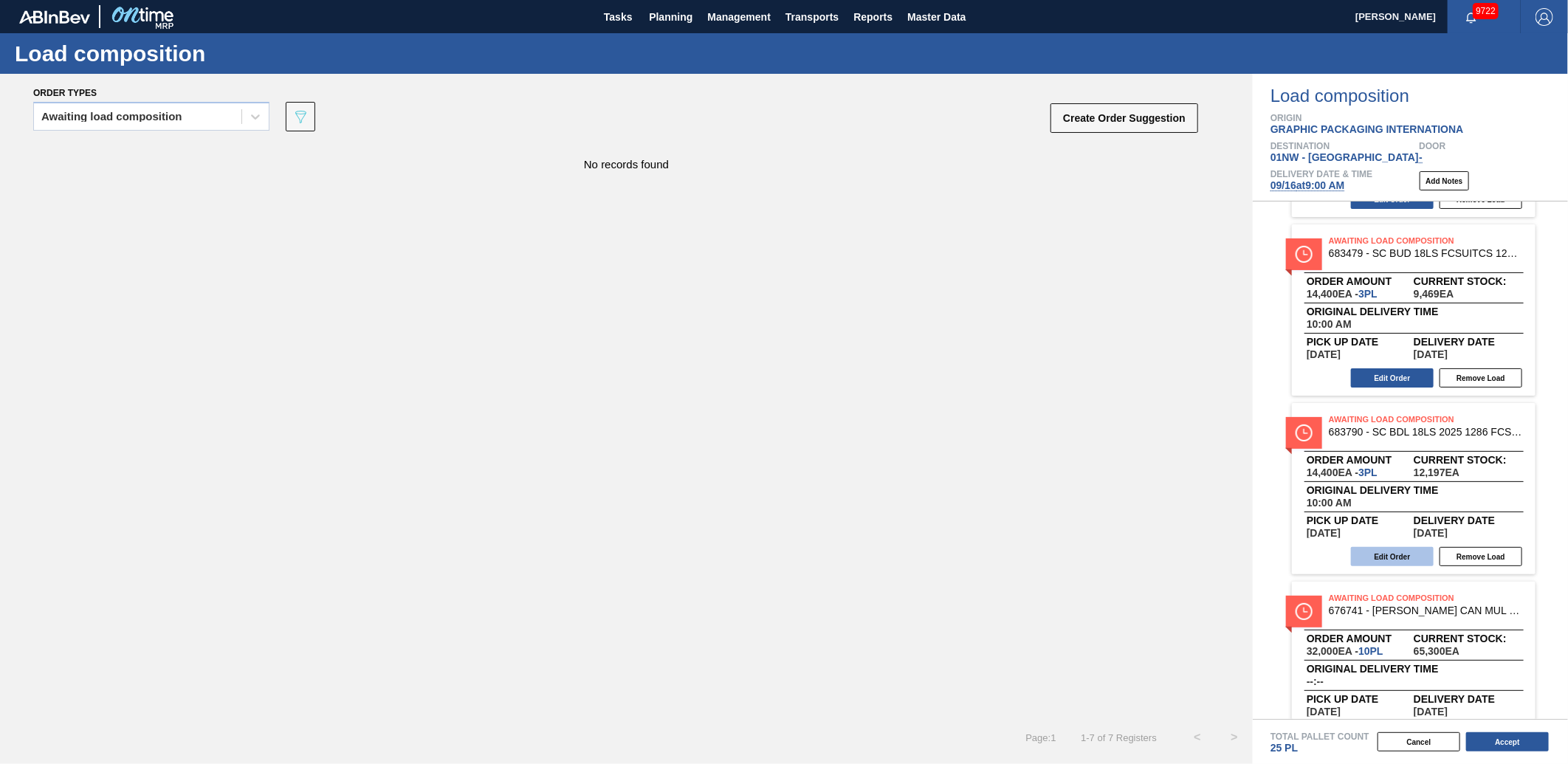
scroll to position [740, 0]
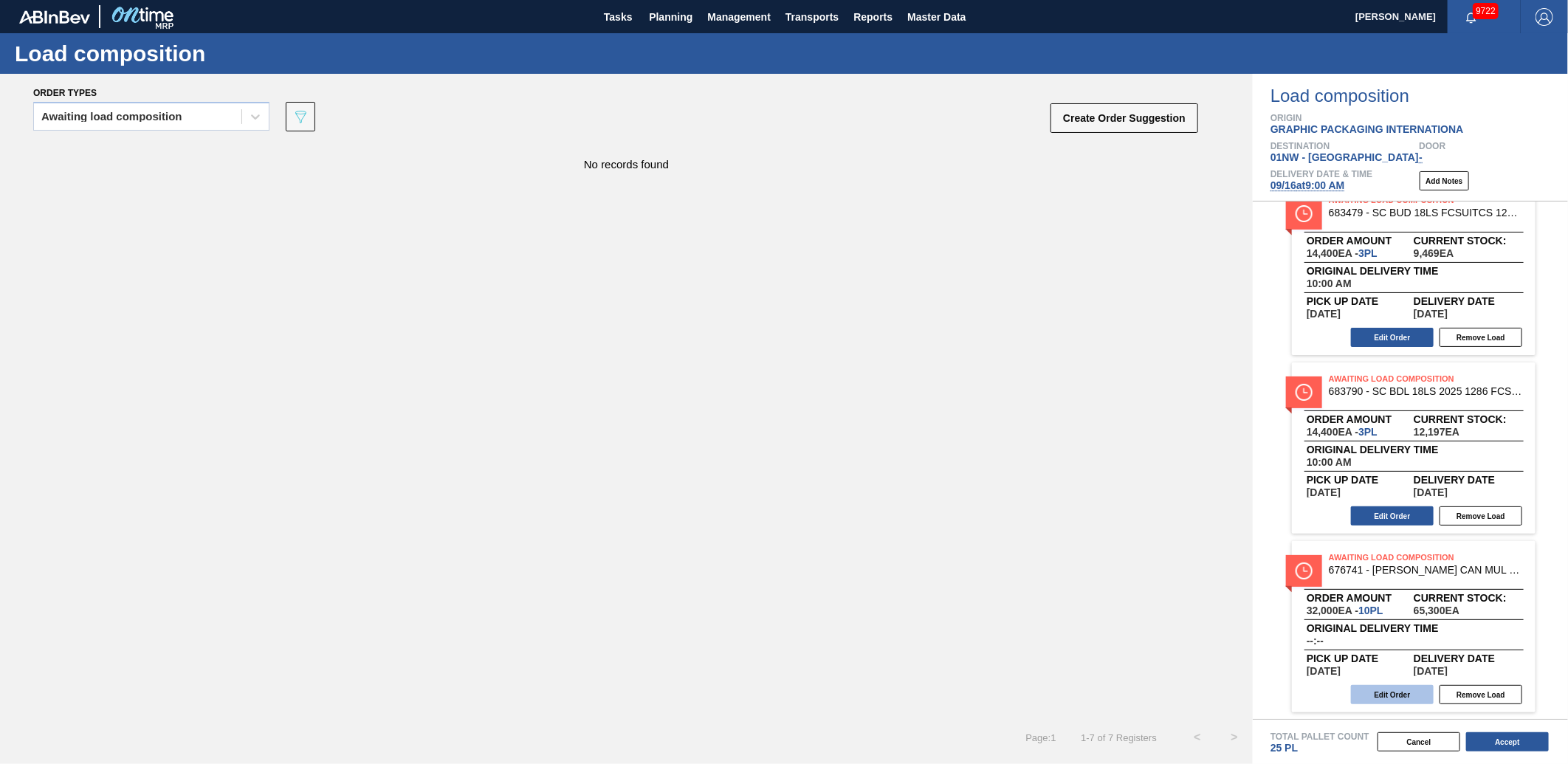
click at [1396, 702] on button "Edit Order" at bounding box center [1392, 695] width 83 height 19
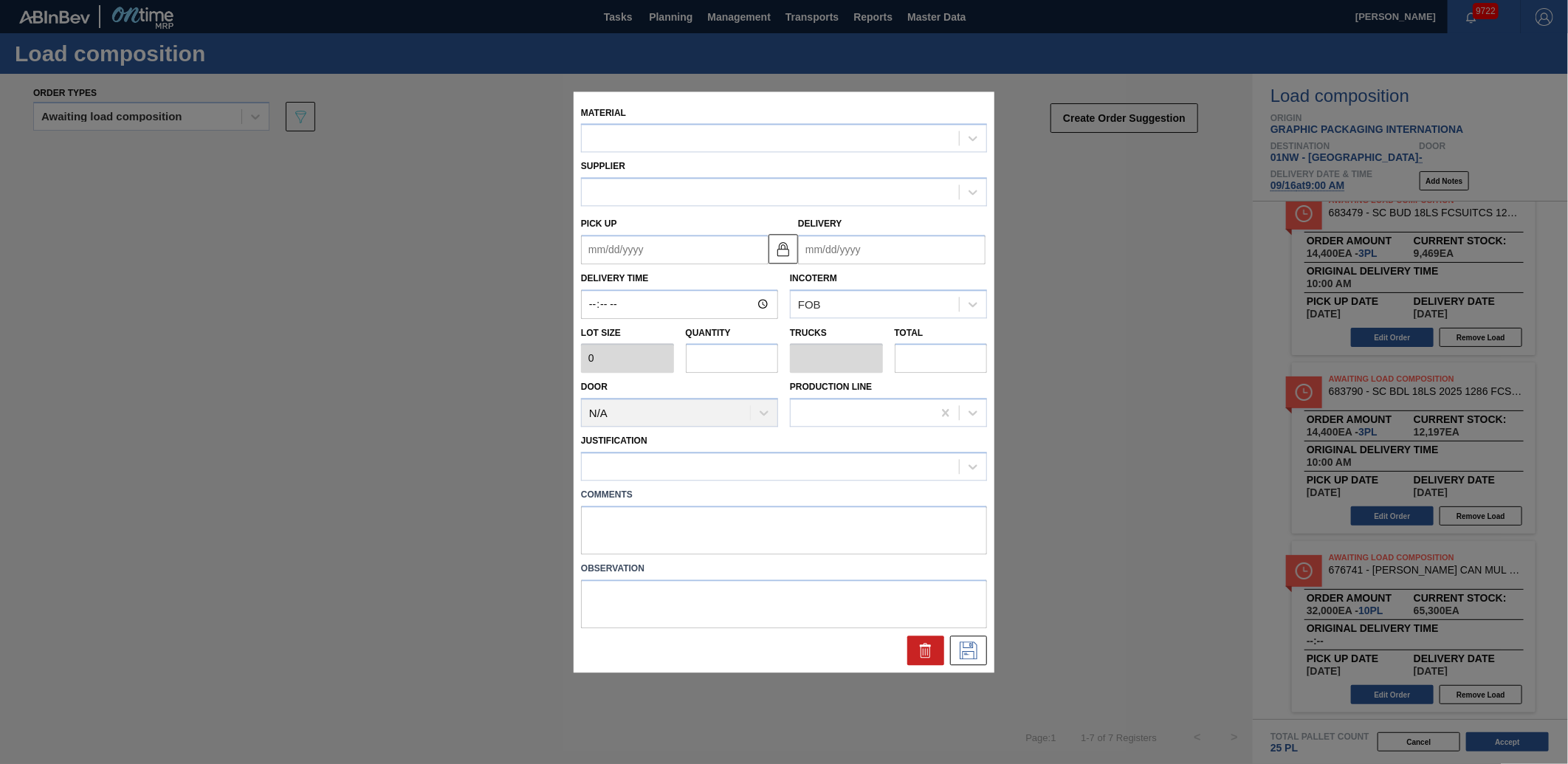
type input "3,200"
type input "10"
type input "0.385"
type input "32,000"
type up "[DATE]"
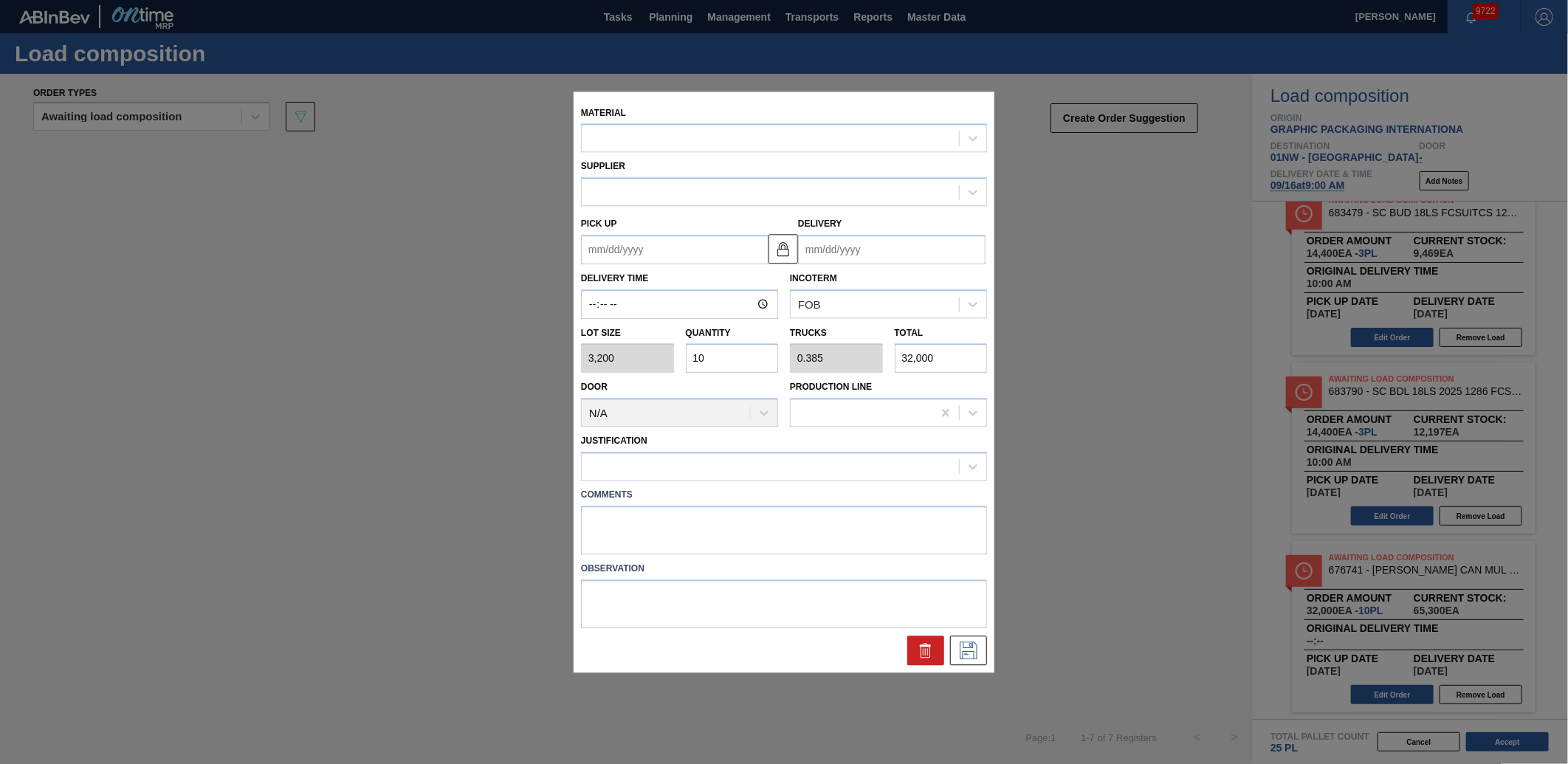
type input "[DATE]"
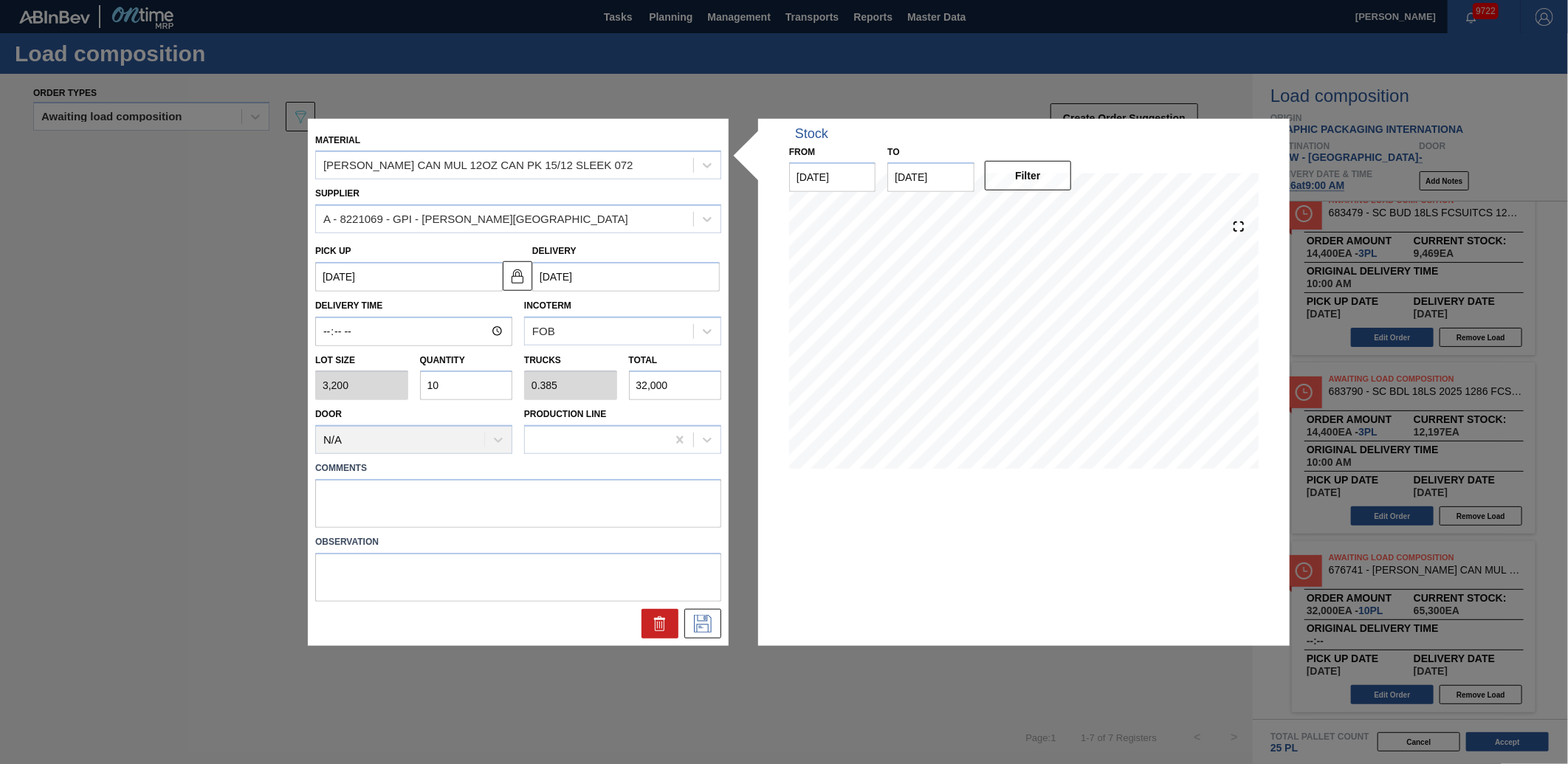
click at [363, 390] on div "Lot size 3,200 Quantity 10 Trucks 0.385 Total 32,000" at bounding box center [518, 373] width 418 height 54
type input "7"
type input "0.269"
type input "22,400"
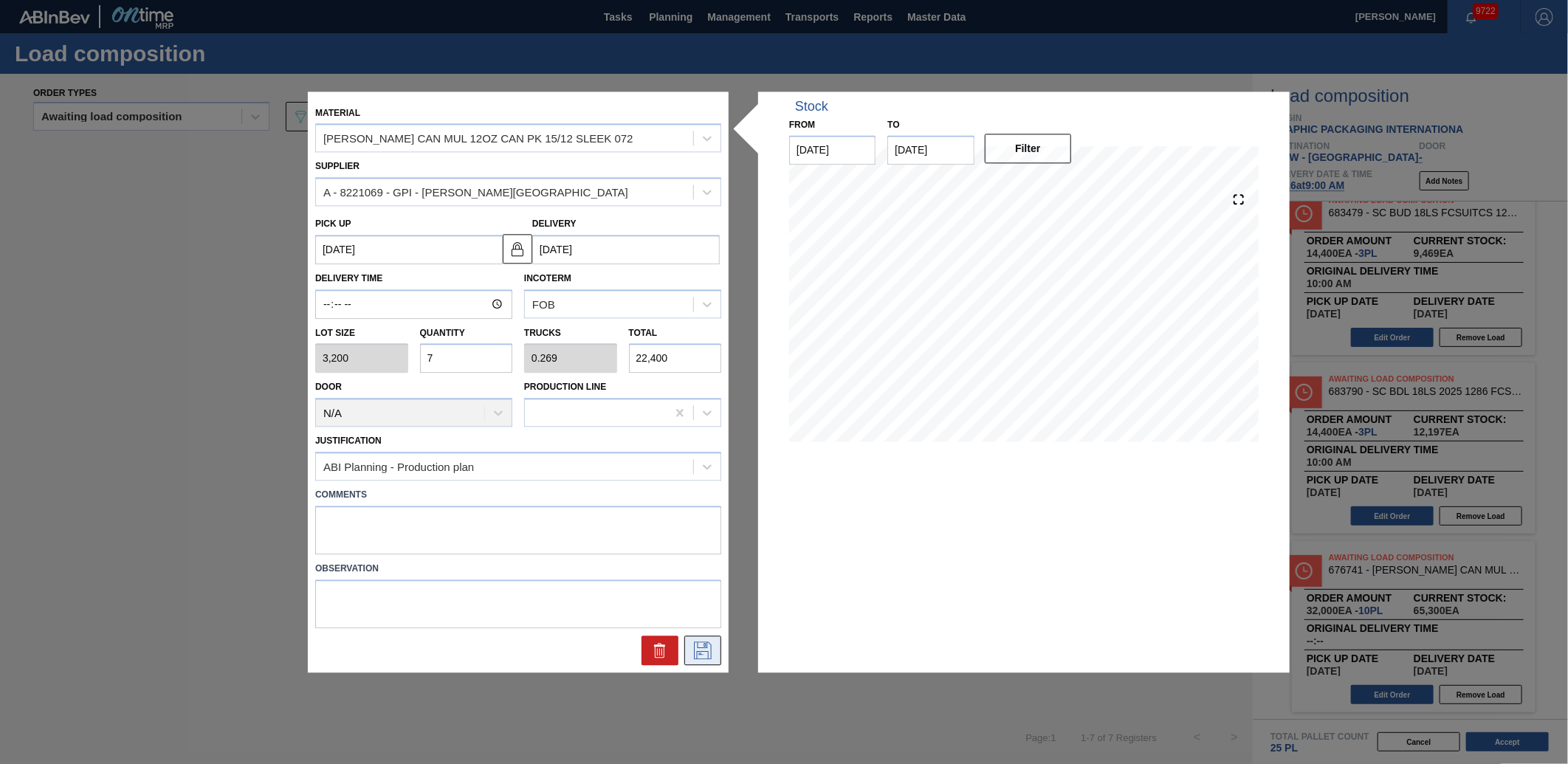
type input "7"
click at [709, 653] on icon at bounding box center [702, 650] width 17 height 17
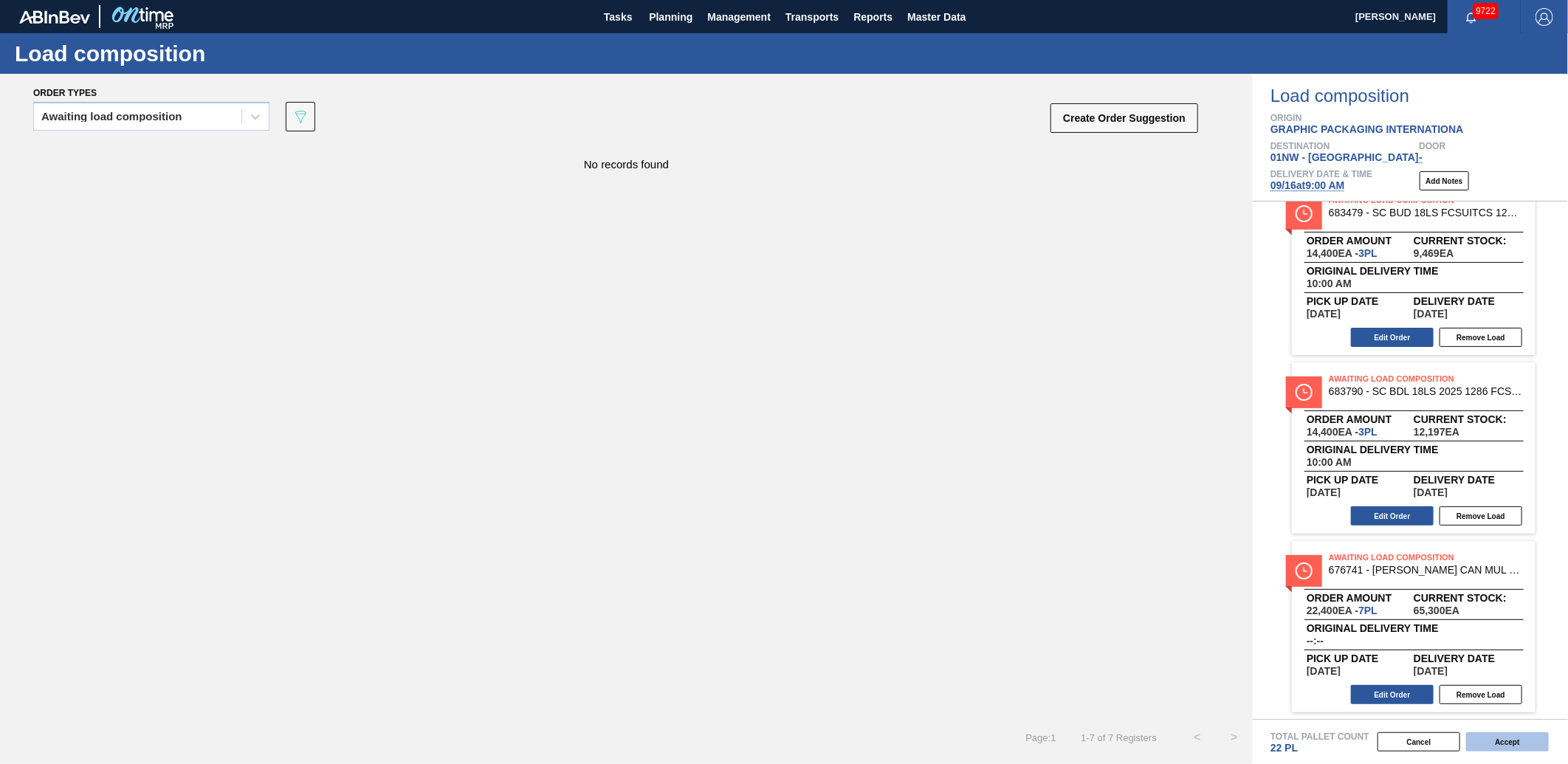
click at [1486, 740] on button "Accept" at bounding box center [1507, 742] width 83 height 19
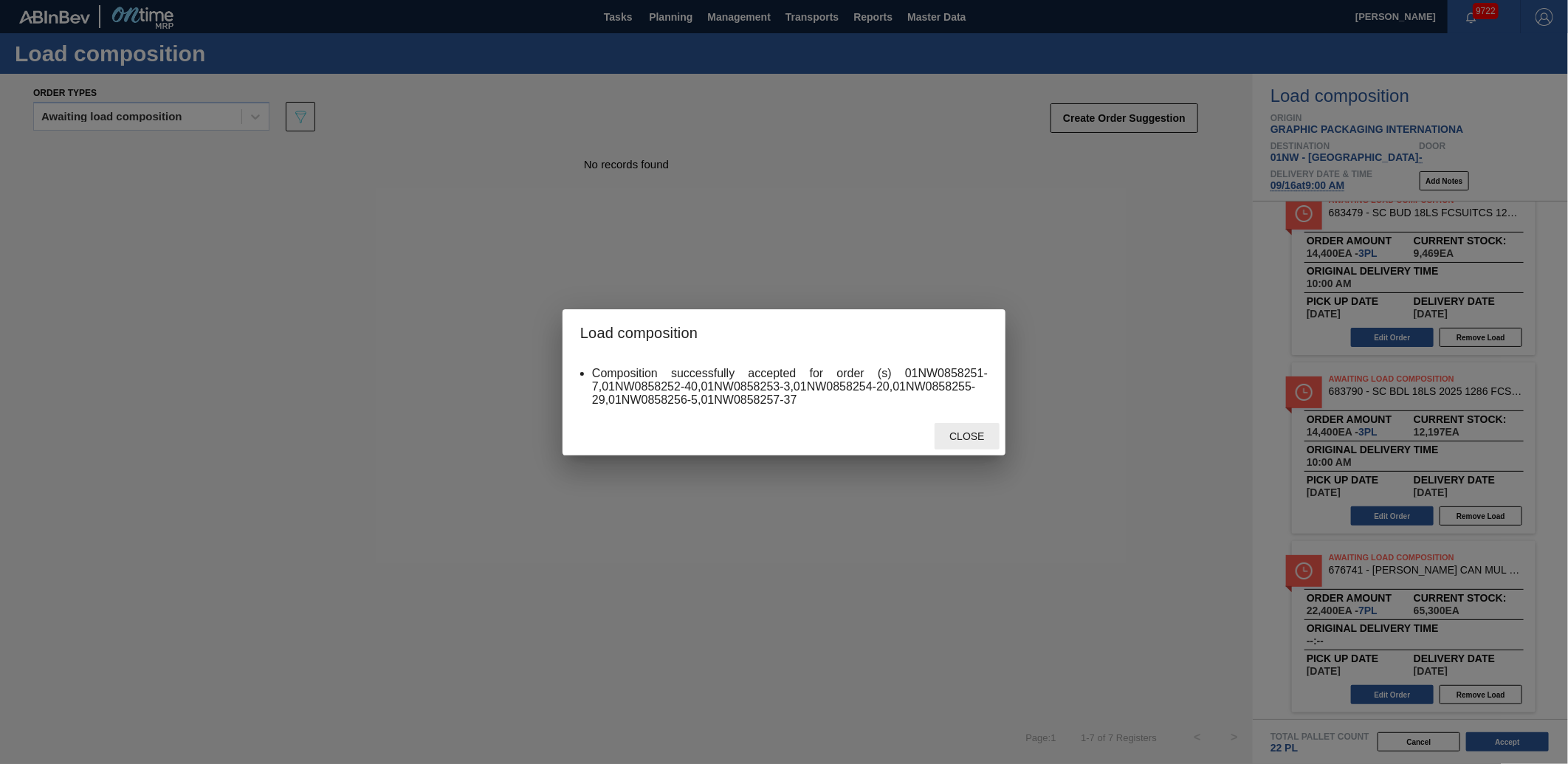
click at [961, 445] on div "Close" at bounding box center [967, 436] width 65 height 28
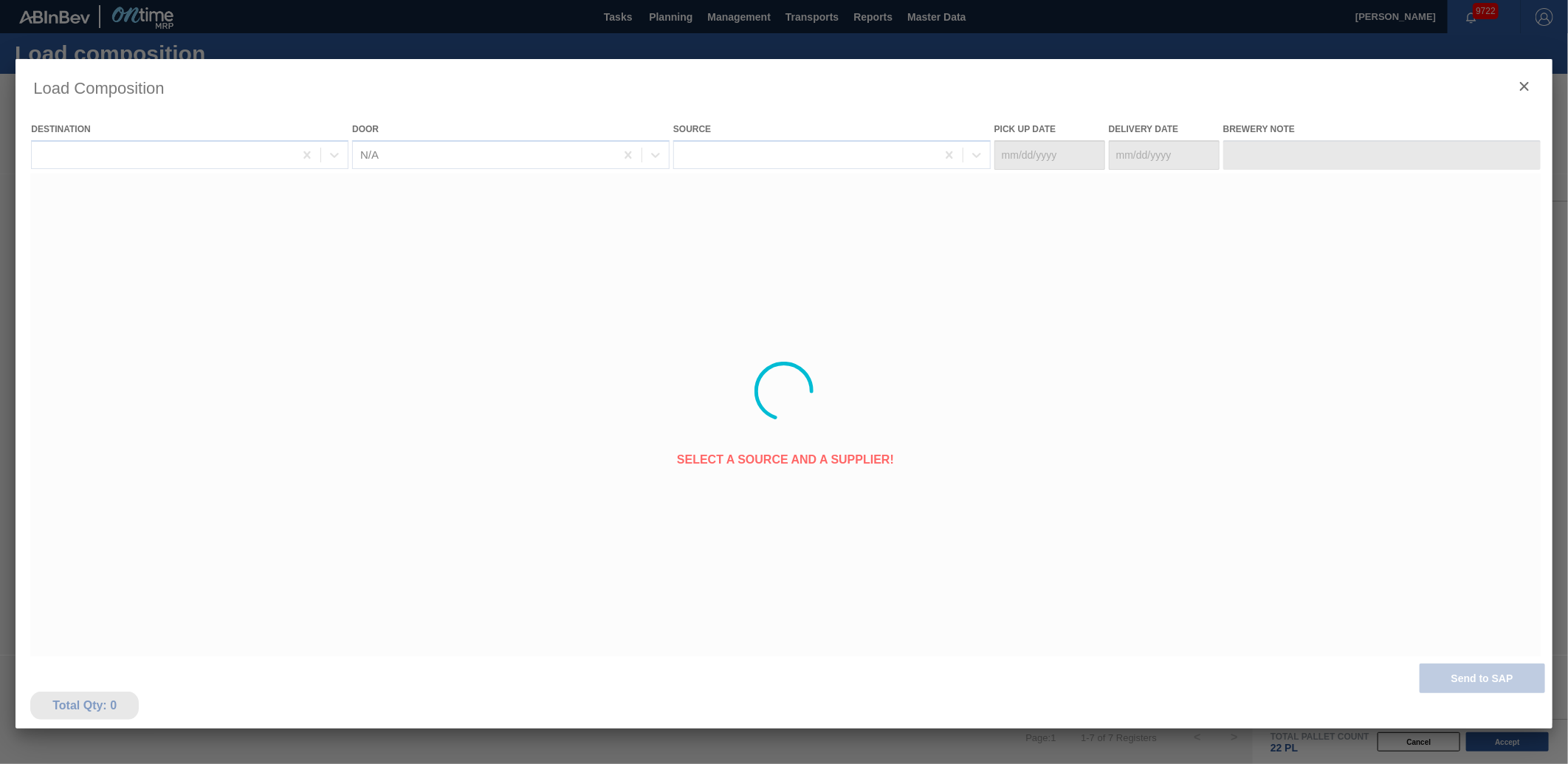
type Date "[DATE]"
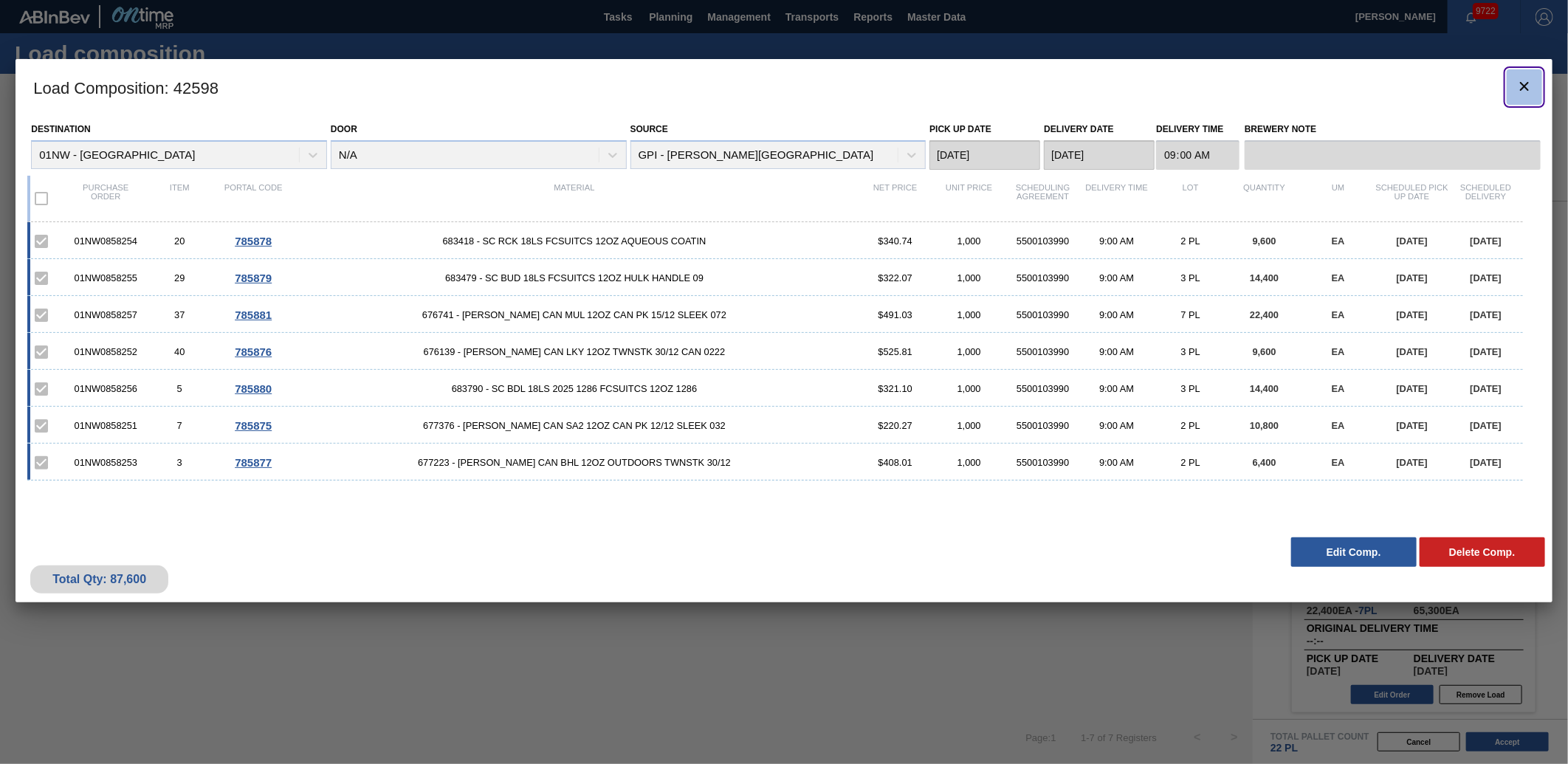
click at [1532, 93] on icon "botão de ícone" at bounding box center [1525, 86] width 17 height 17
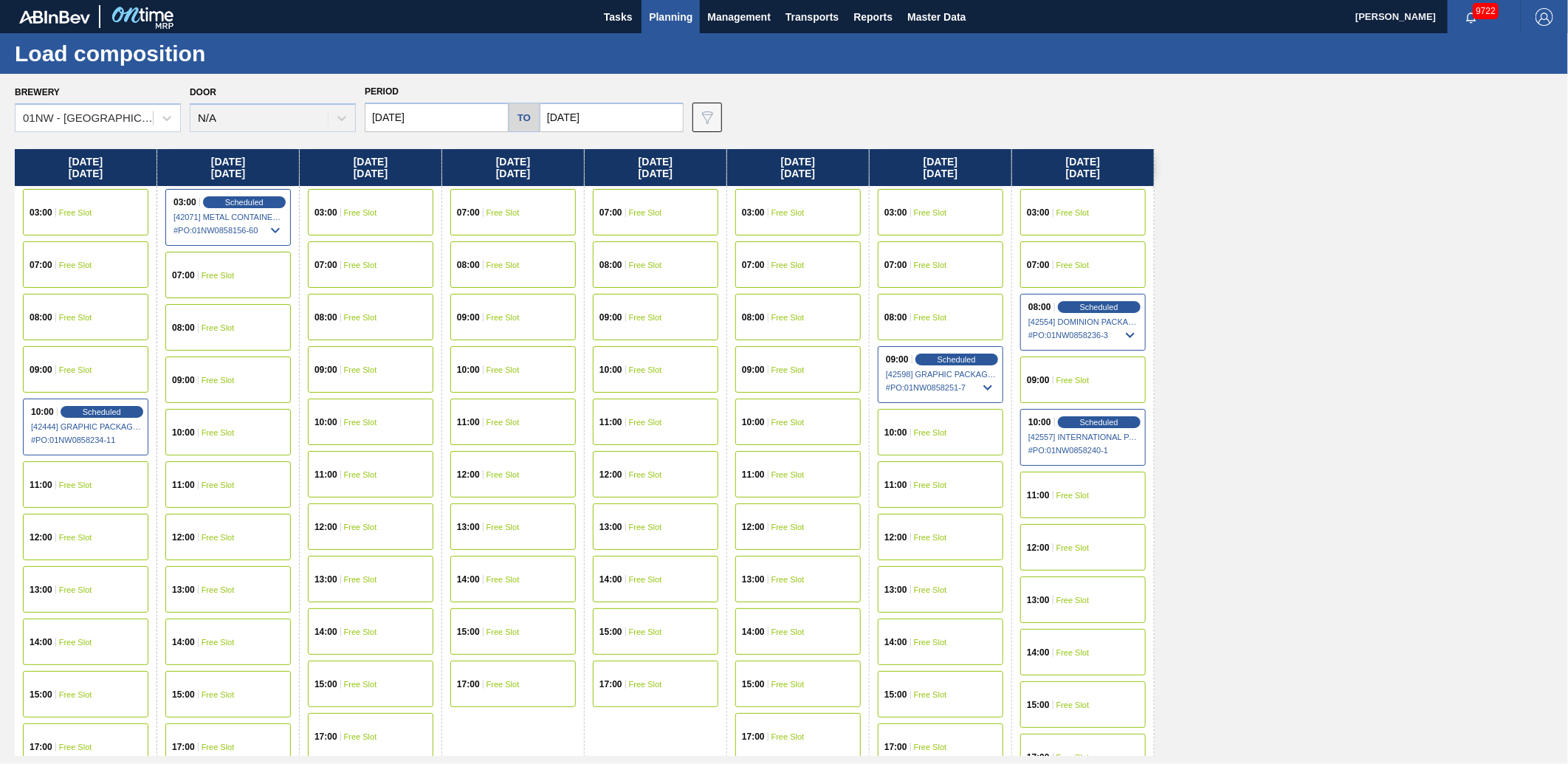
click at [909, 419] on div "10:00 Free Slot" at bounding box center [940, 432] width 125 height 47
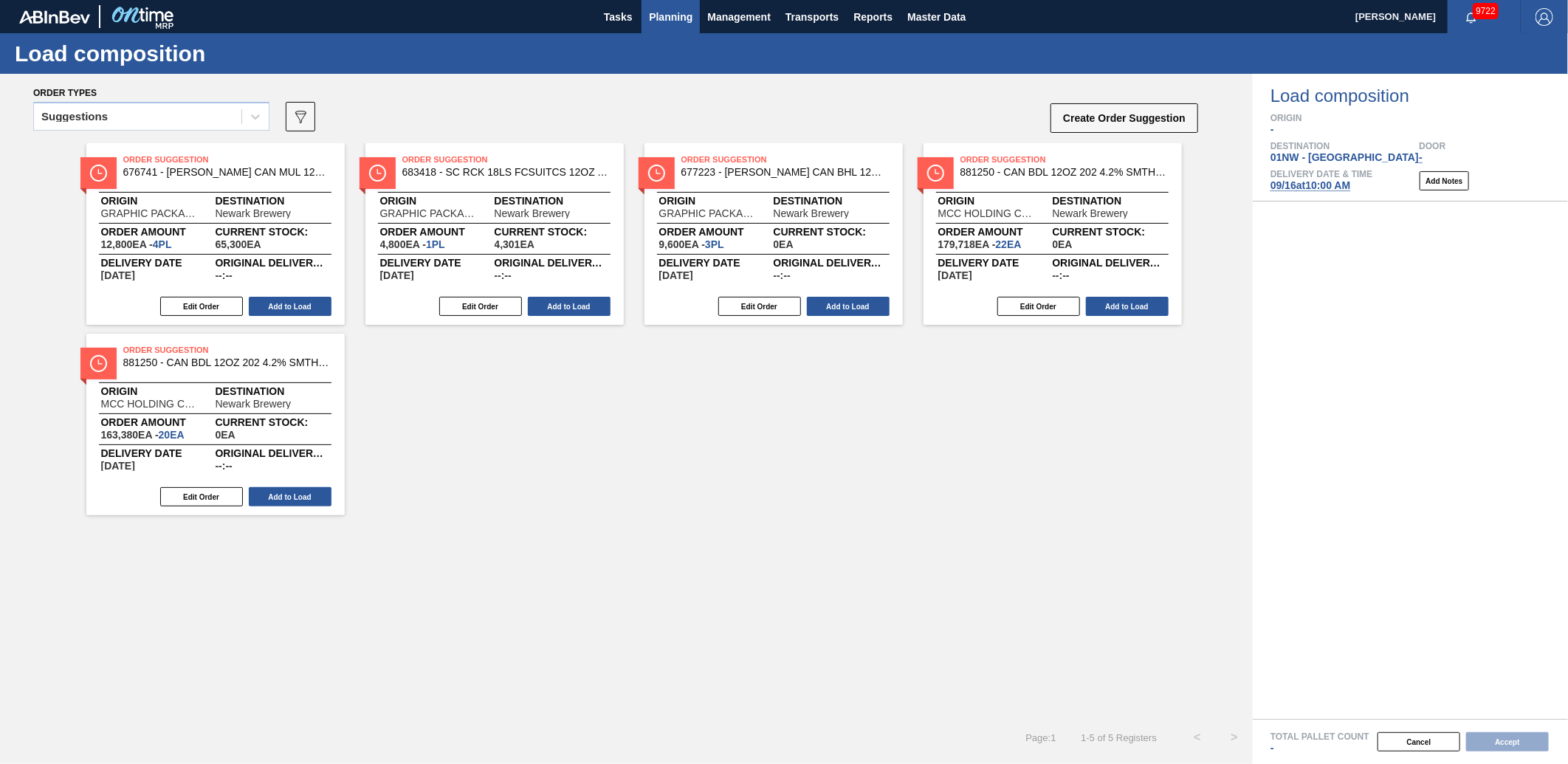
click at [659, 22] on span "Planning" at bounding box center [670, 17] width 43 height 17
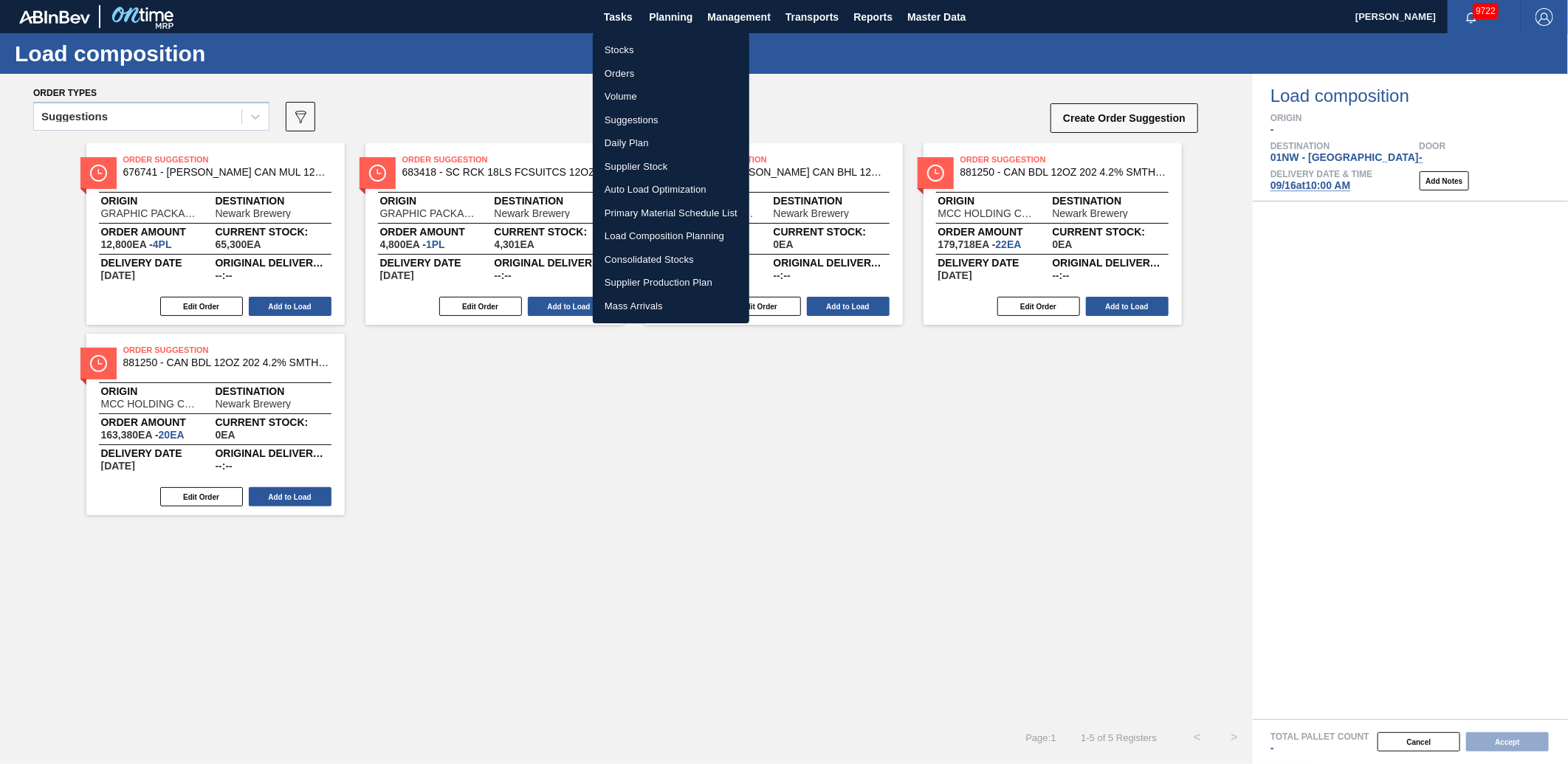
click at [656, 51] on li "Stocks" at bounding box center [671, 51] width 156 height 24
